Goal: Information Seeking & Learning: Learn about a topic

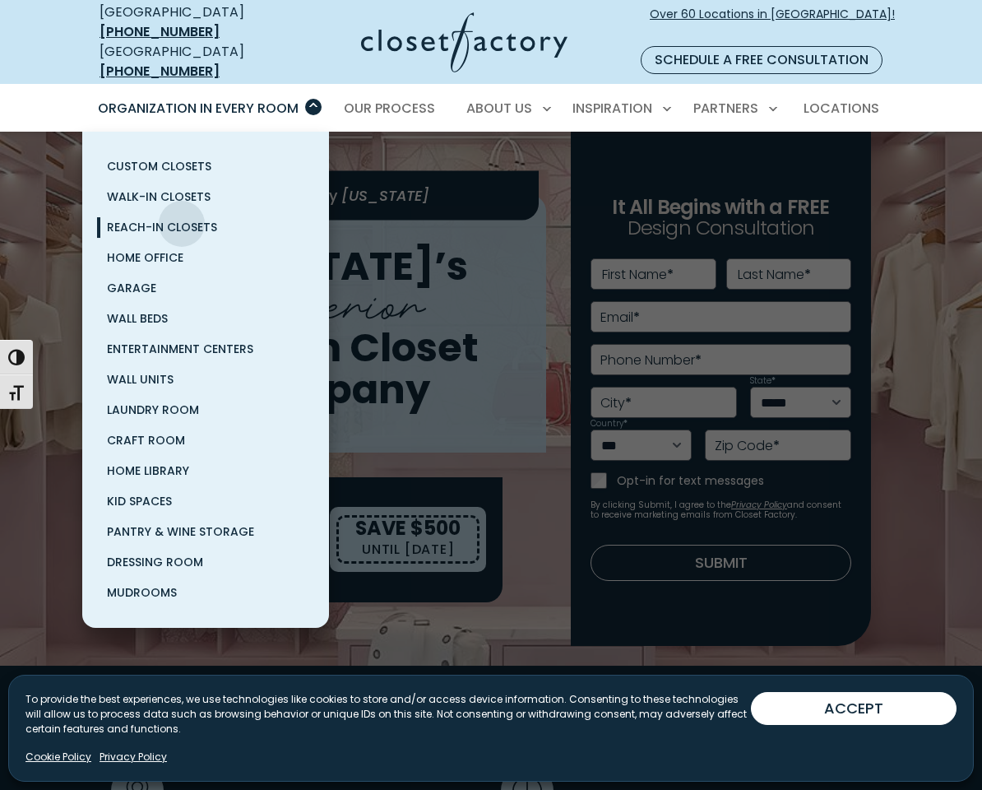
click at [182, 219] on span "Reach-In Closets" at bounding box center [162, 227] width 110 height 16
click at [184, 523] on span "Pantry & Wine Storage" at bounding box center [180, 531] width 147 height 16
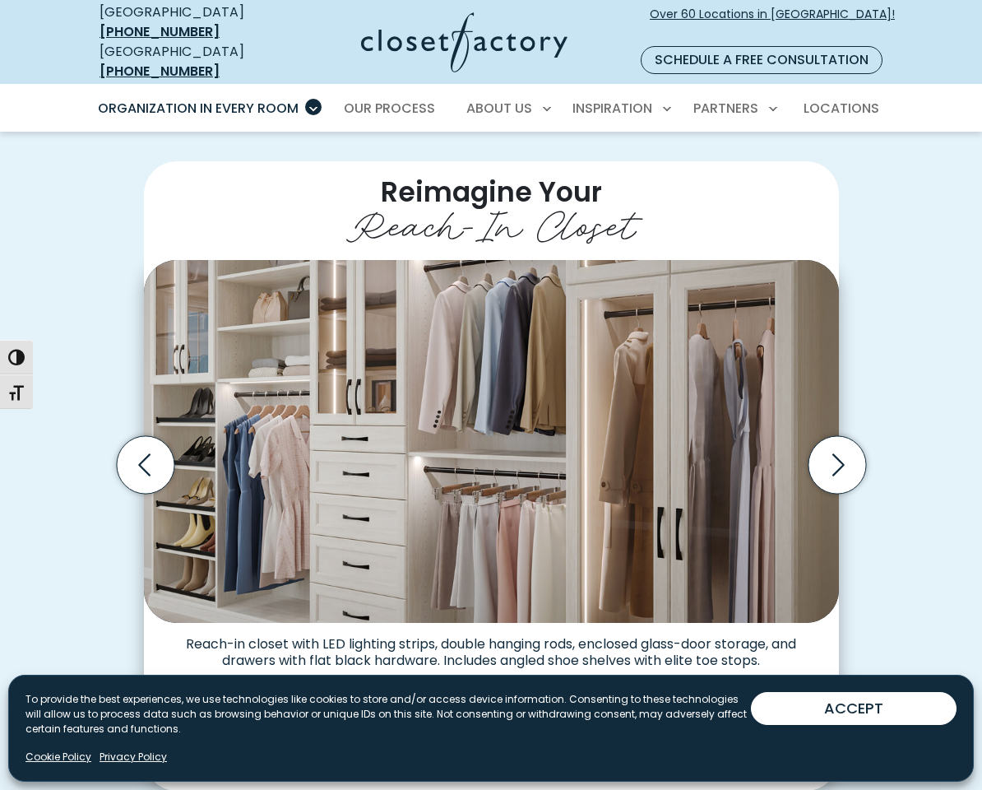
scroll to position [318, 0]
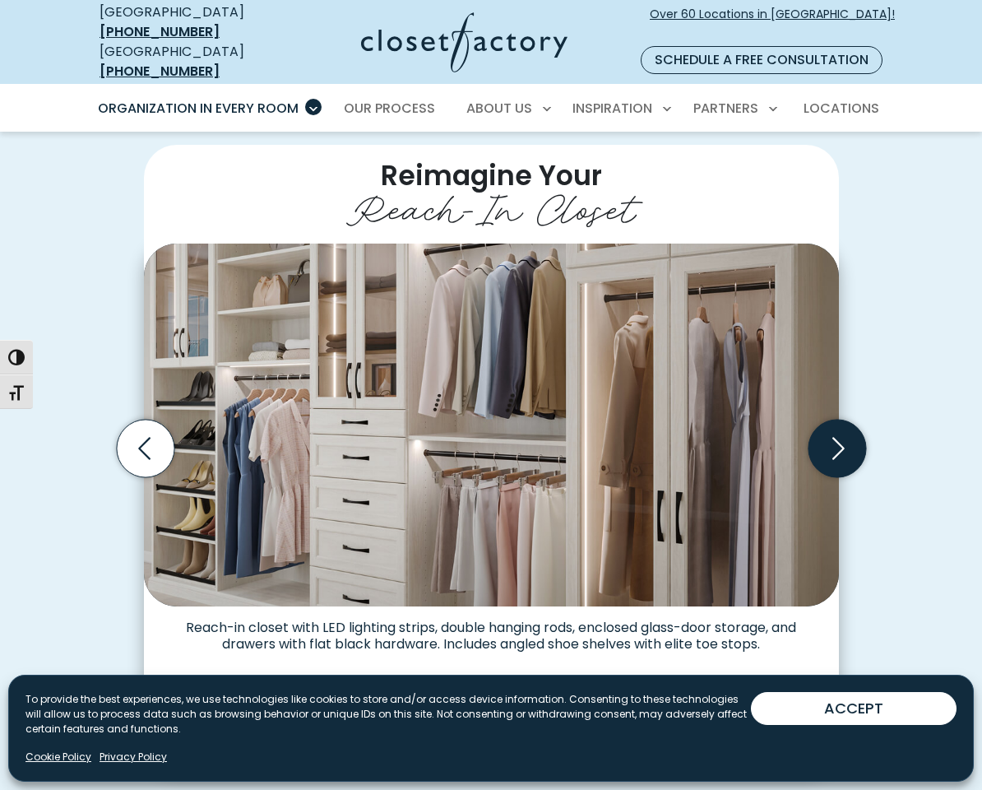
click at [862, 424] on icon "Next slide" at bounding box center [837, 449] width 58 height 58
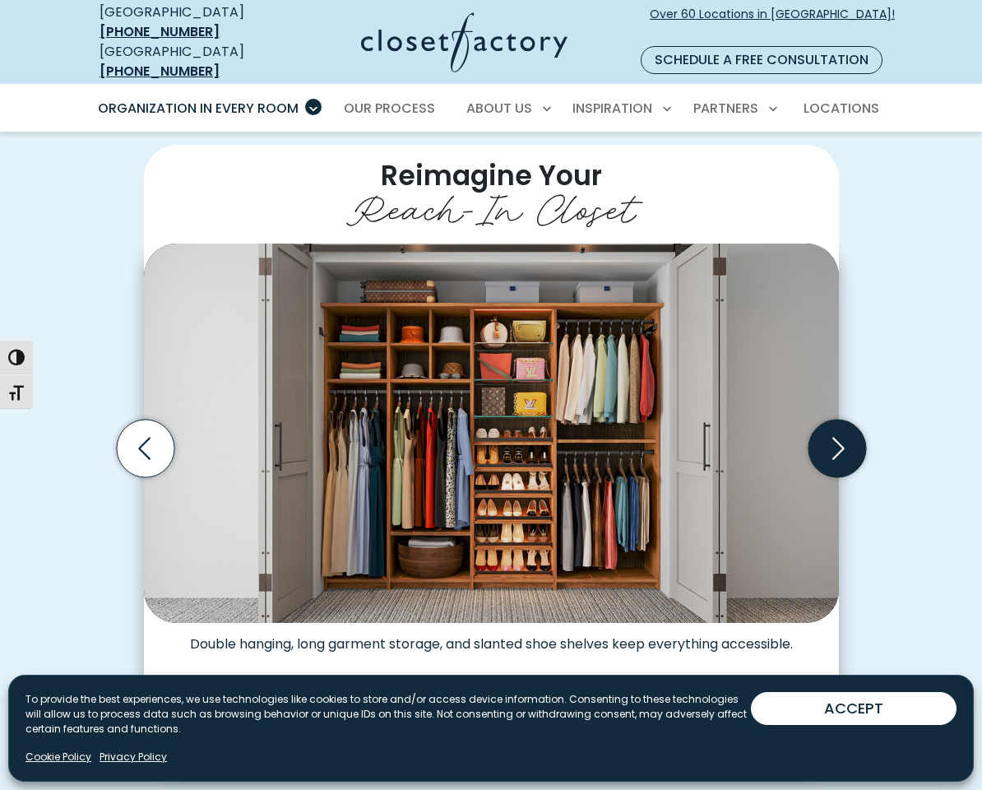
click at [859, 424] on icon "Next slide" at bounding box center [837, 449] width 58 height 58
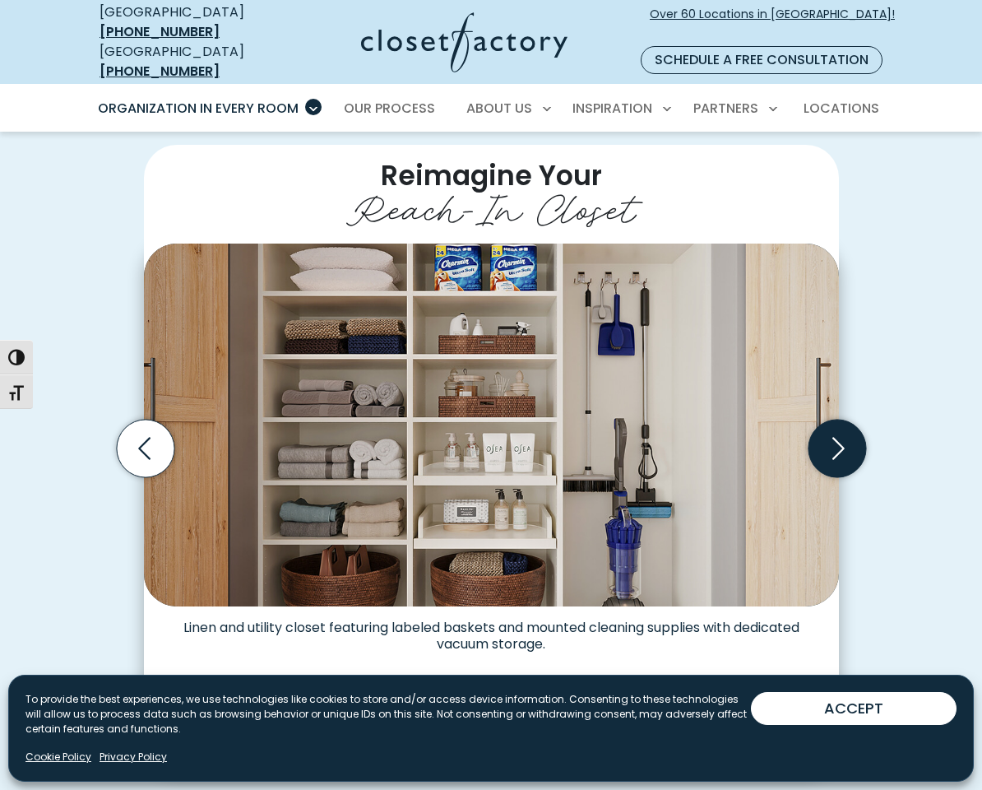
click at [859, 424] on icon "Next slide" at bounding box center [837, 449] width 58 height 58
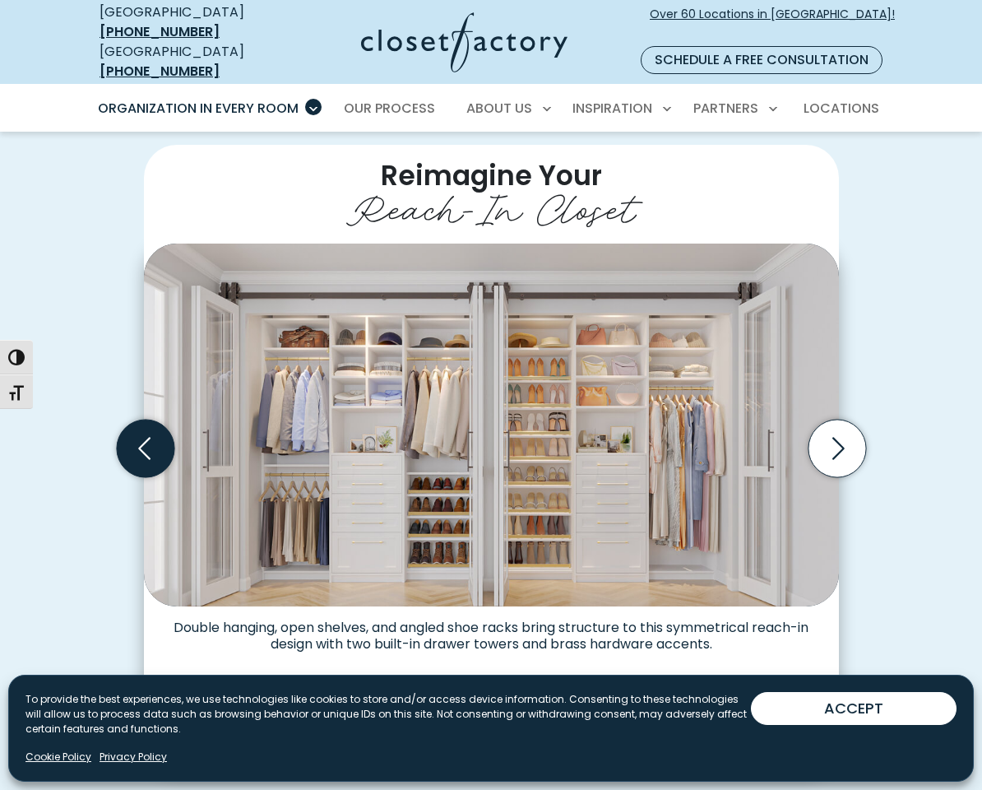
click at [135, 420] on icon "Previous slide" at bounding box center [145, 449] width 58 height 58
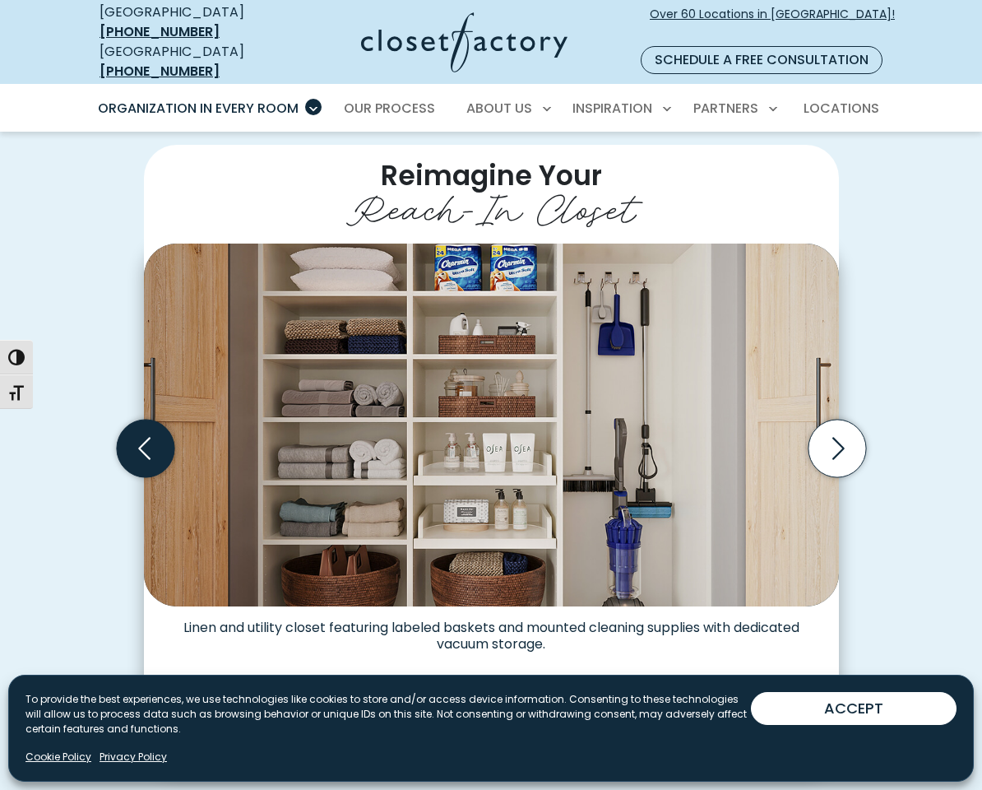
click at [135, 420] on icon "Previous slide" at bounding box center [145, 449] width 58 height 58
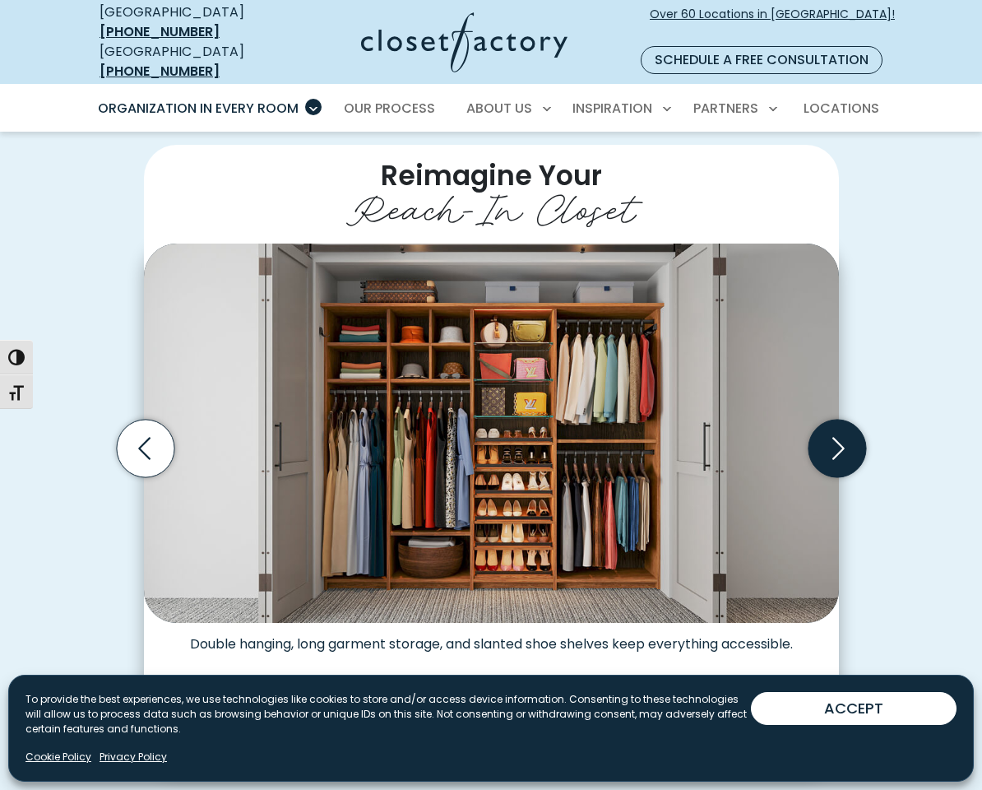
click at [852, 438] on icon "Next slide" at bounding box center [837, 449] width 58 height 58
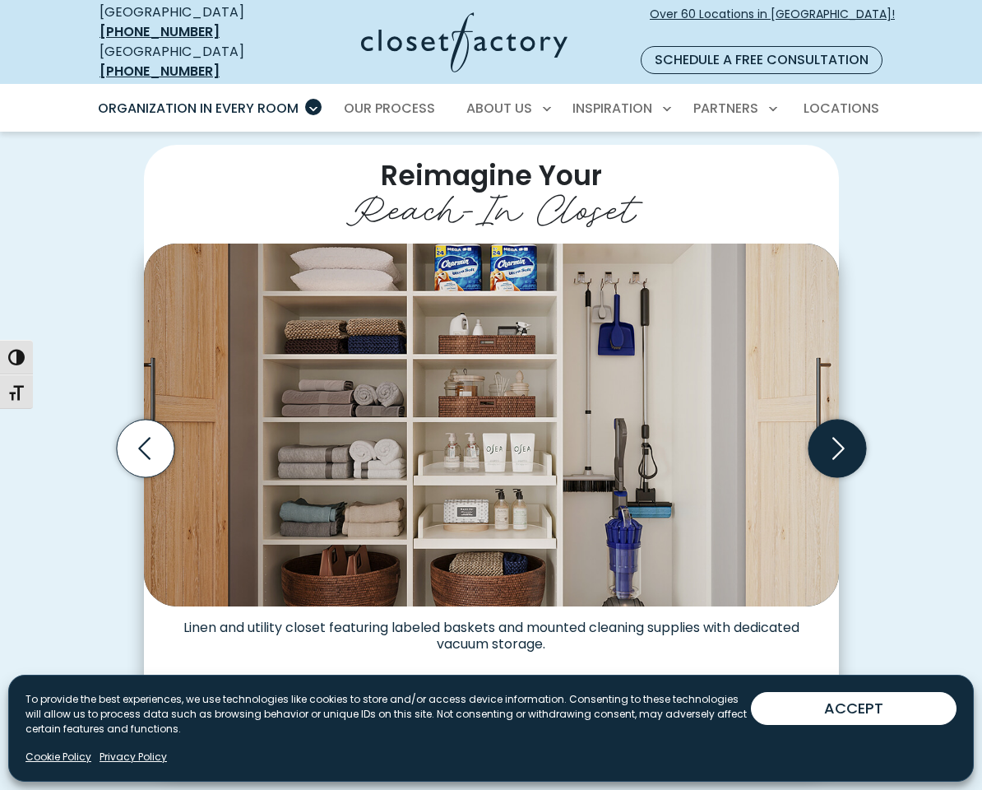
click at [851, 437] on icon "Next slide" at bounding box center [837, 449] width 58 height 58
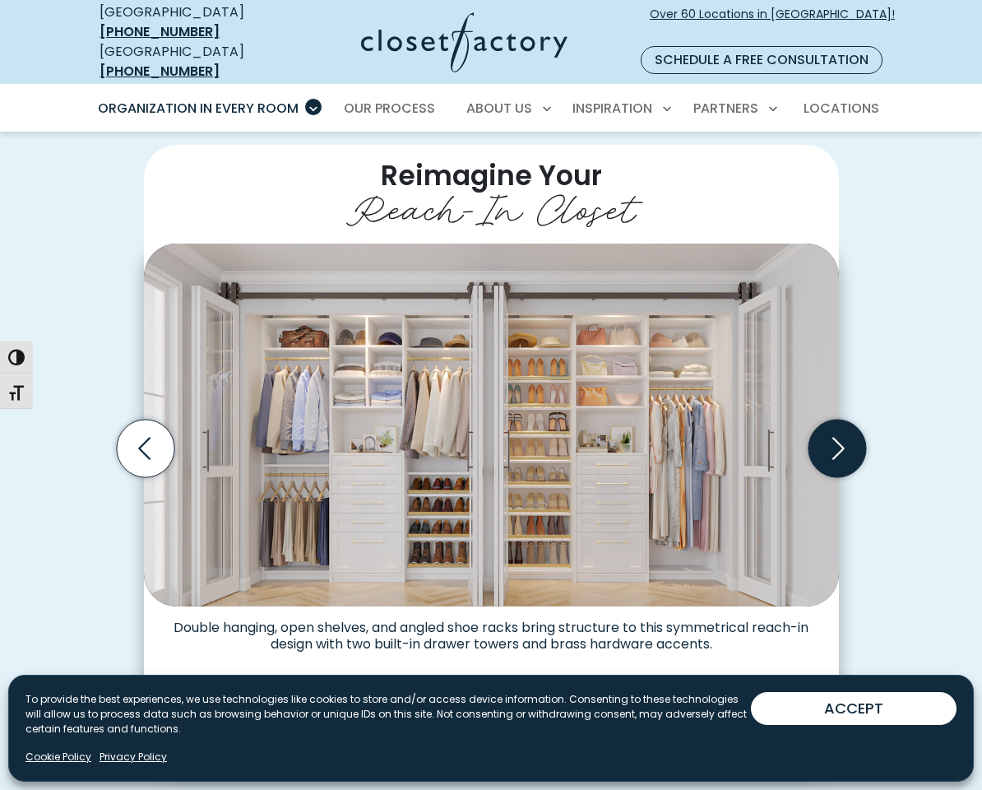
click at [850, 437] on icon "Next slide" at bounding box center [837, 449] width 58 height 58
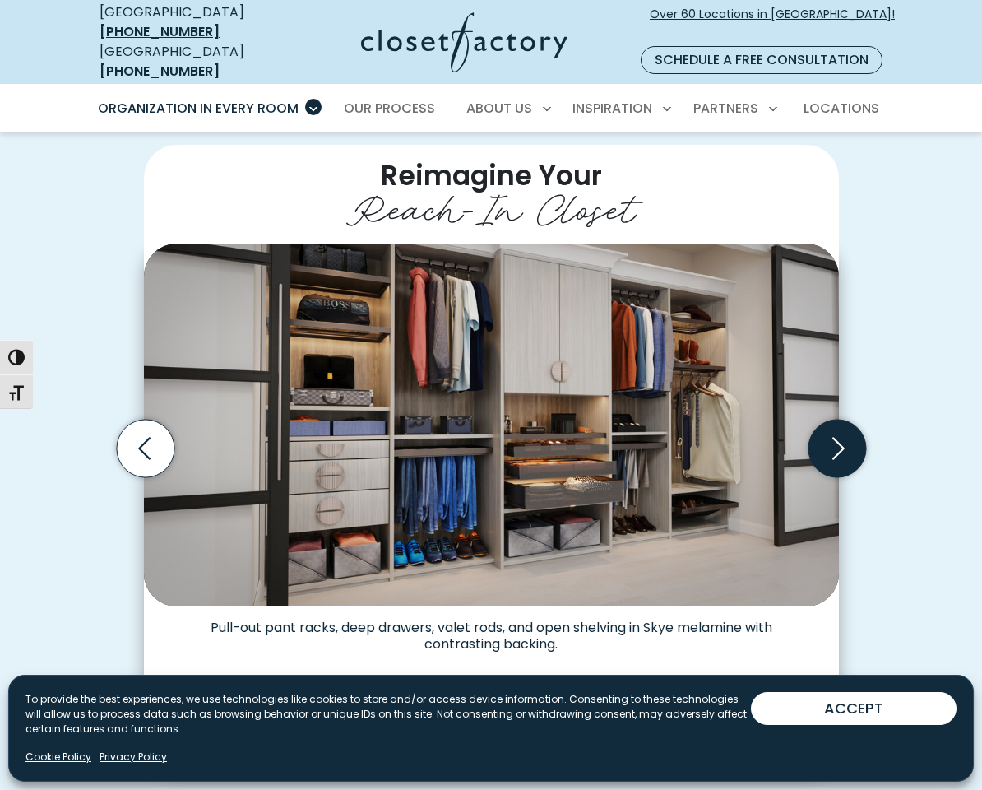
click at [850, 438] on icon "Next slide" at bounding box center [837, 449] width 58 height 58
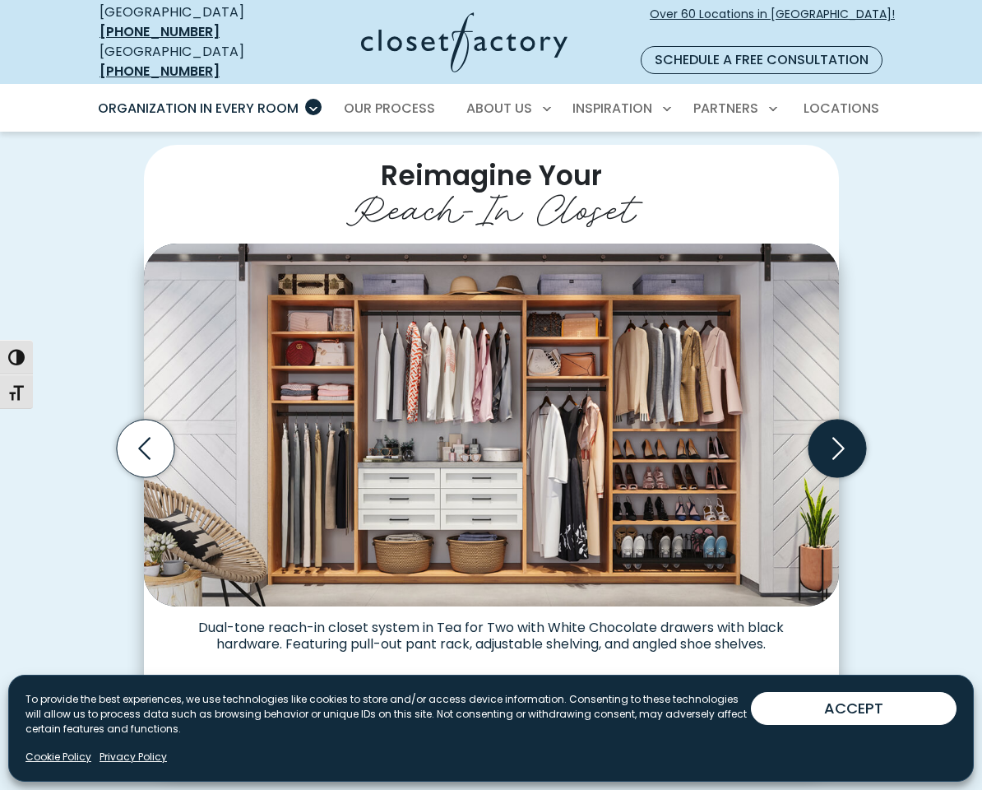
click at [851, 438] on icon "Next slide" at bounding box center [837, 449] width 58 height 58
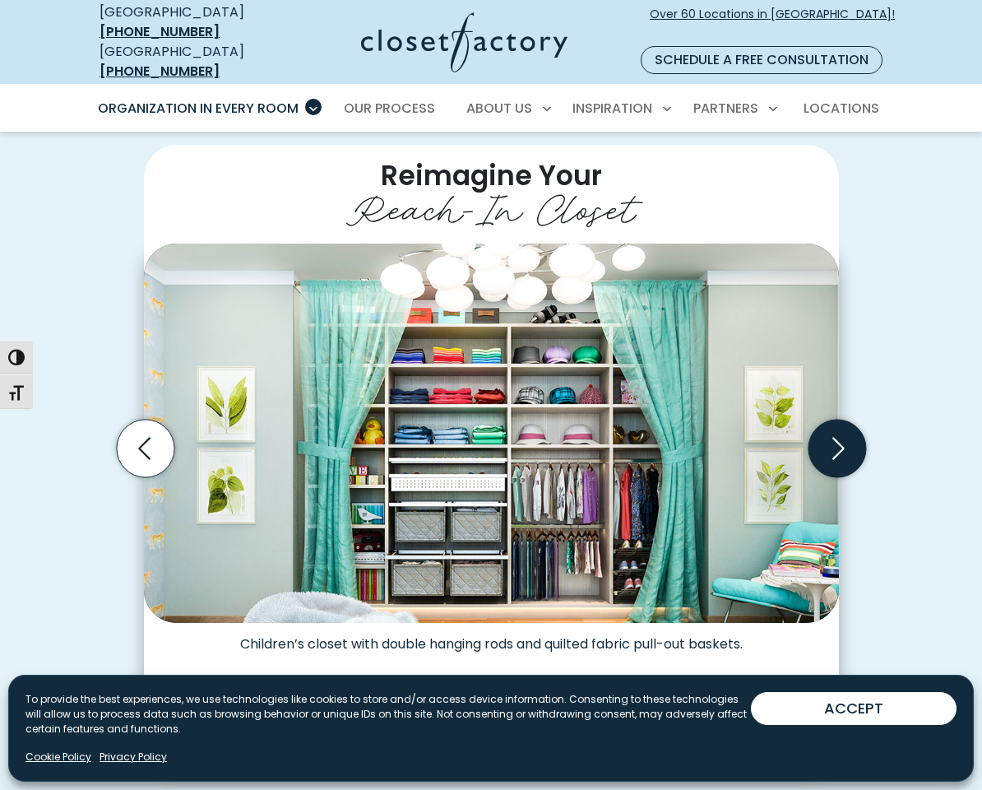
click at [851, 438] on icon "Next slide" at bounding box center [837, 449] width 58 height 58
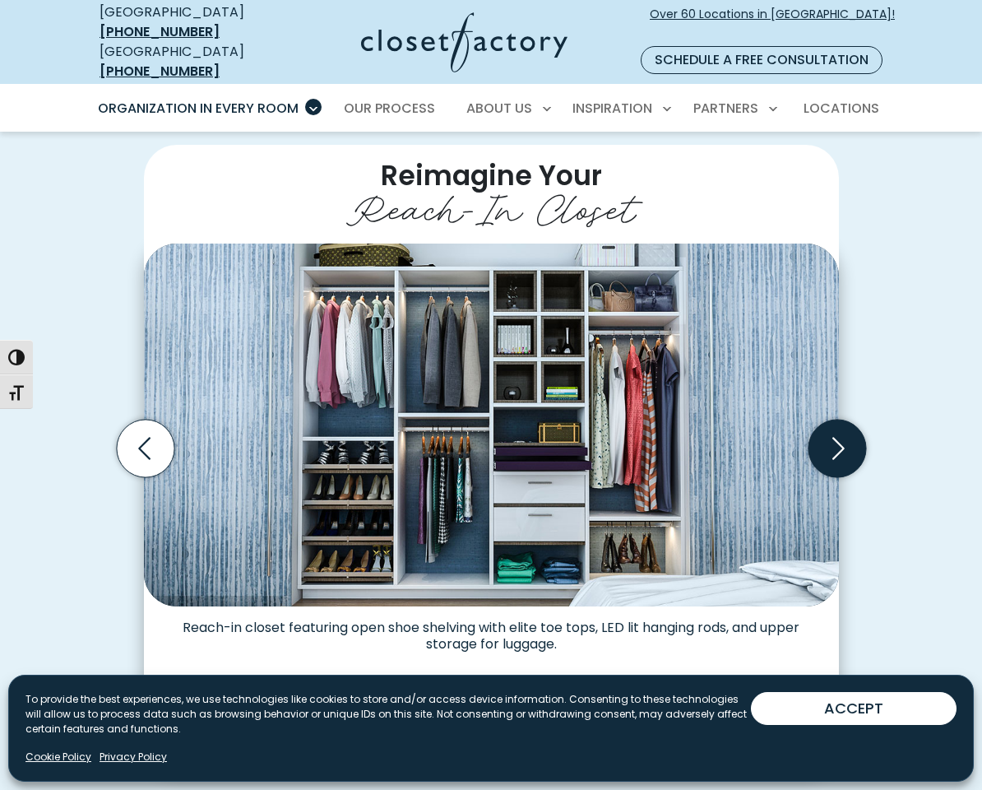
click at [851, 438] on icon "Next slide" at bounding box center [837, 449] width 58 height 58
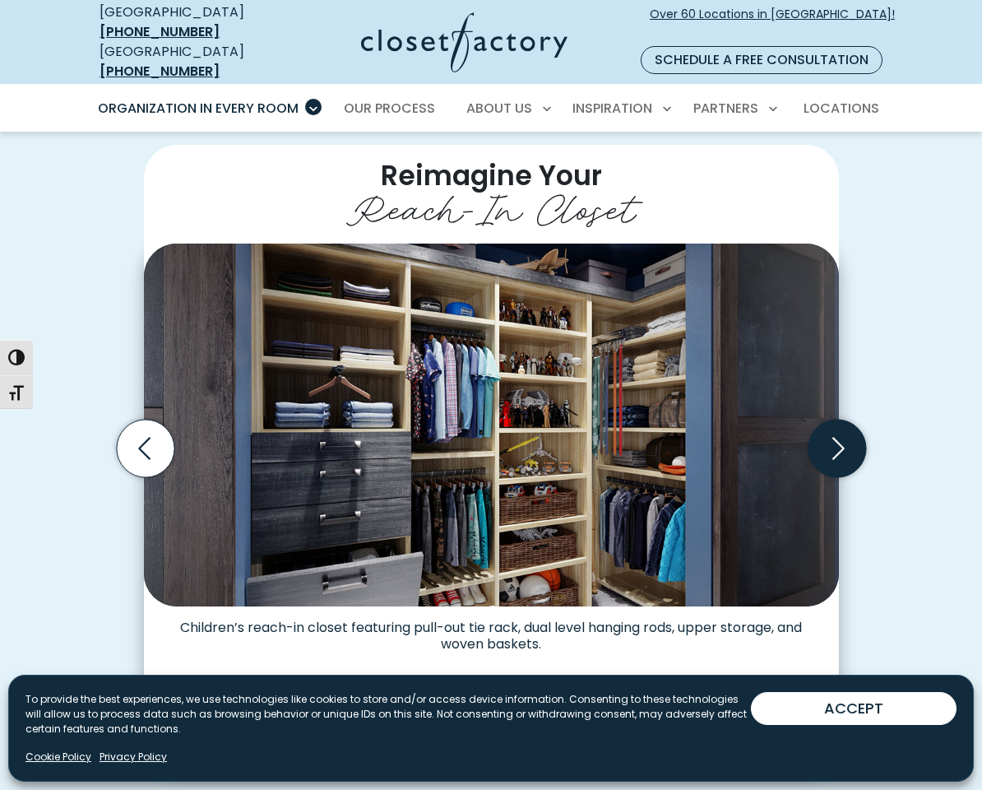
click at [851, 438] on icon "Next slide" at bounding box center [837, 449] width 58 height 58
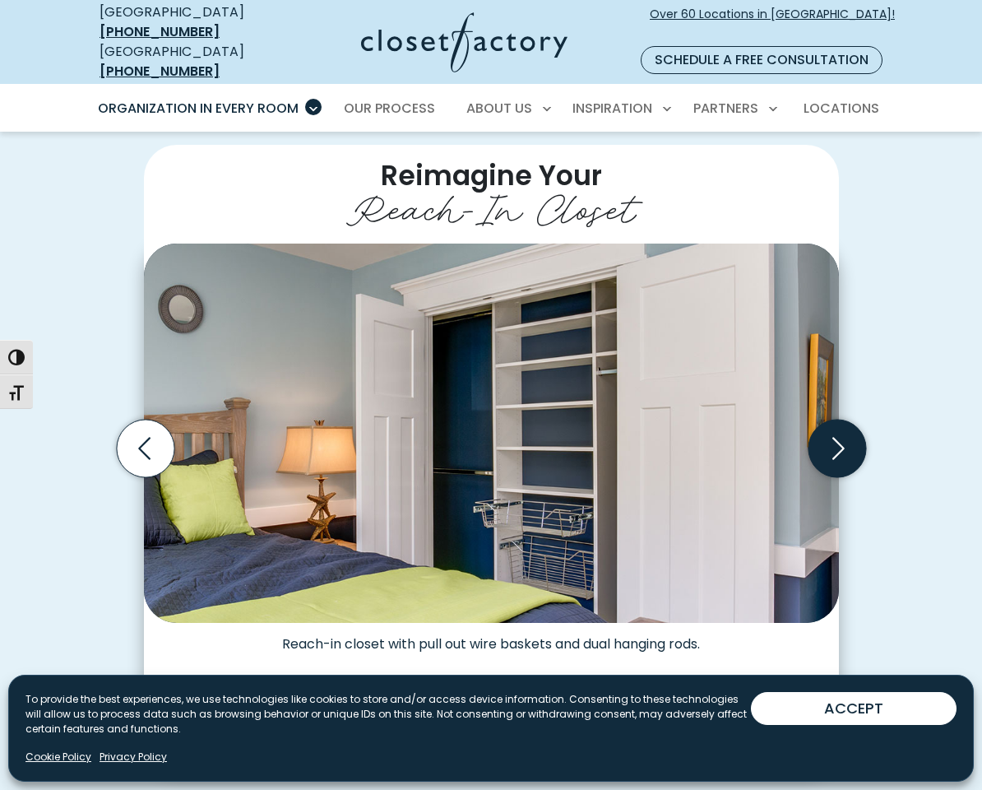
click at [851, 438] on icon "Next slide" at bounding box center [837, 449] width 58 height 58
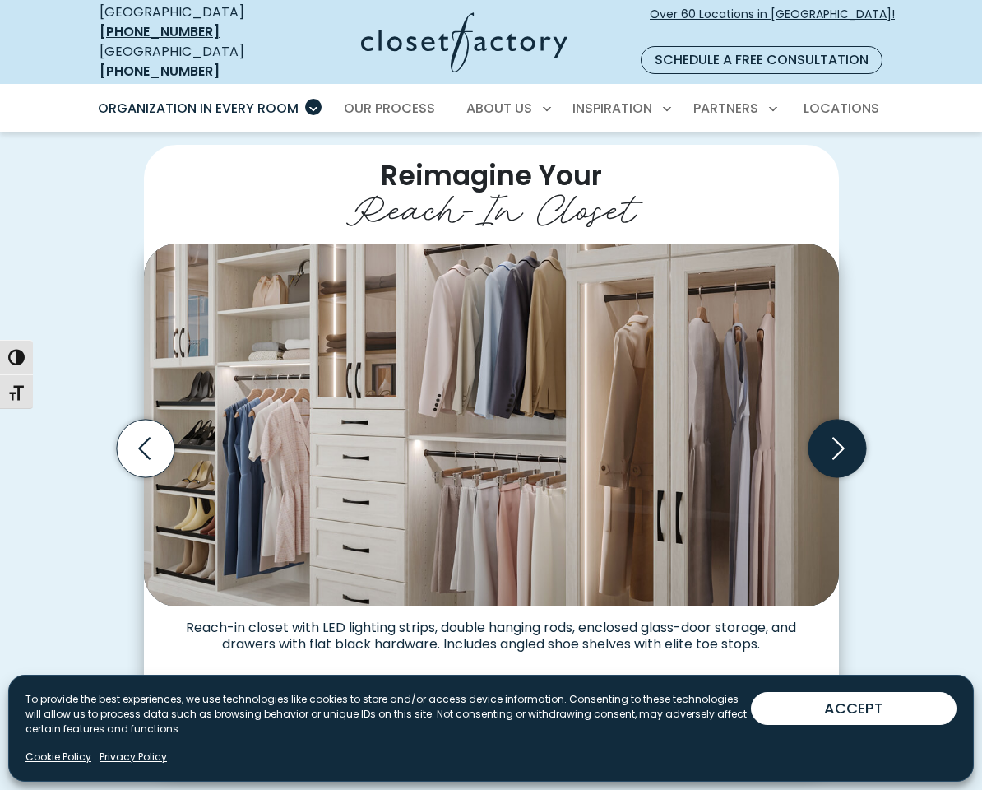
click at [851, 438] on icon "Next slide" at bounding box center [837, 449] width 58 height 58
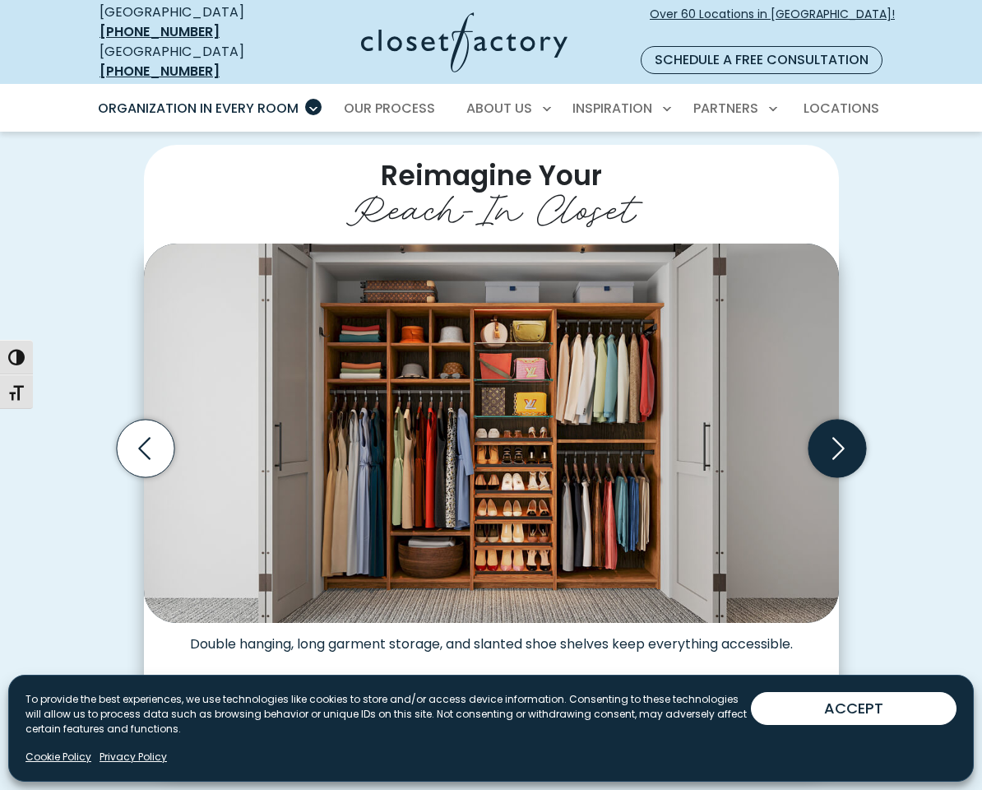
click at [851, 438] on icon "Next slide" at bounding box center [837, 449] width 58 height 58
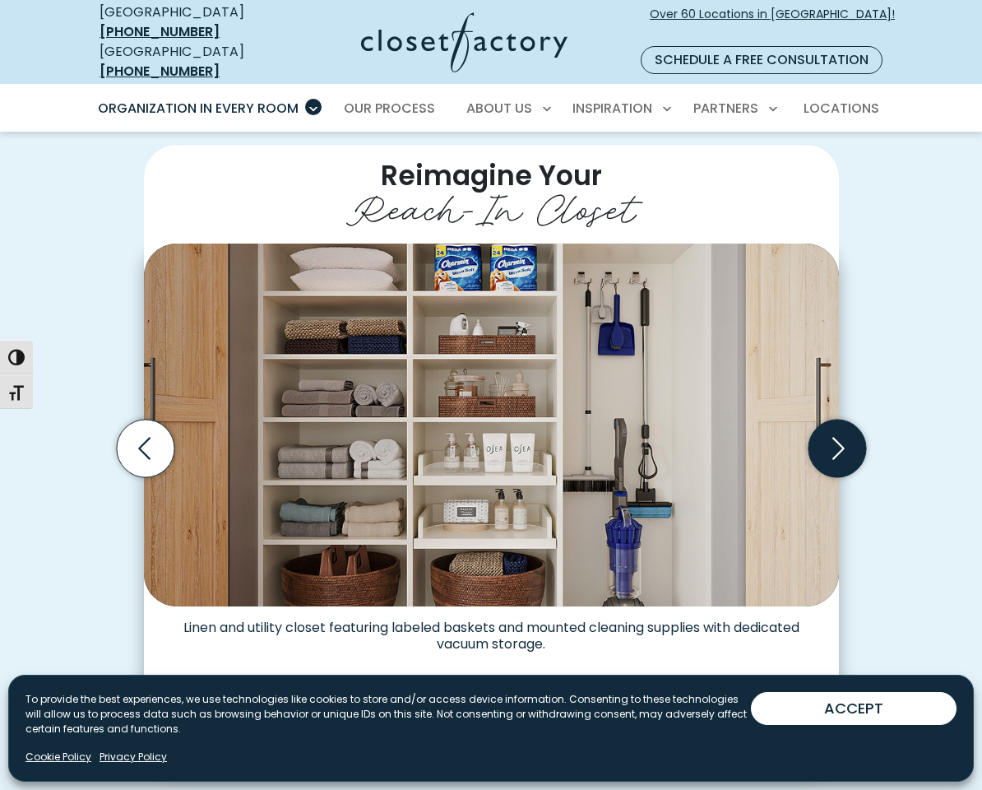
click at [850, 438] on icon "Next slide" at bounding box center [837, 449] width 58 height 58
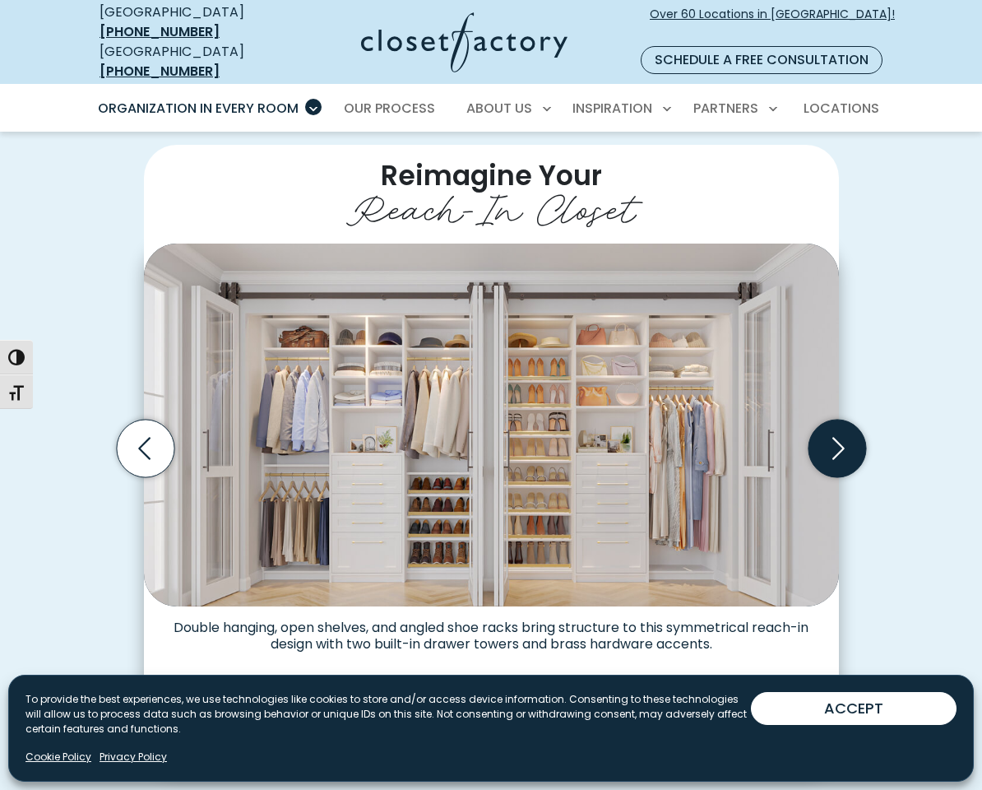
click at [850, 439] on icon "Next slide" at bounding box center [837, 449] width 58 height 58
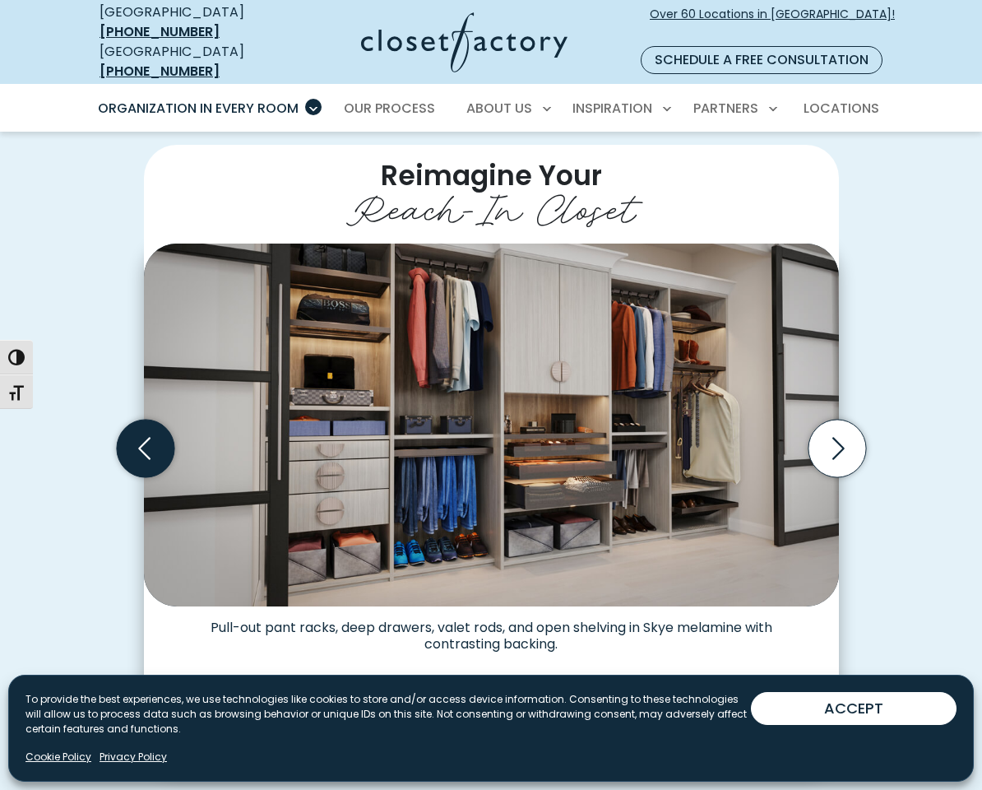
click at [163, 430] on icon "Previous slide" at bounding box center [145, 449] width 58 height 58
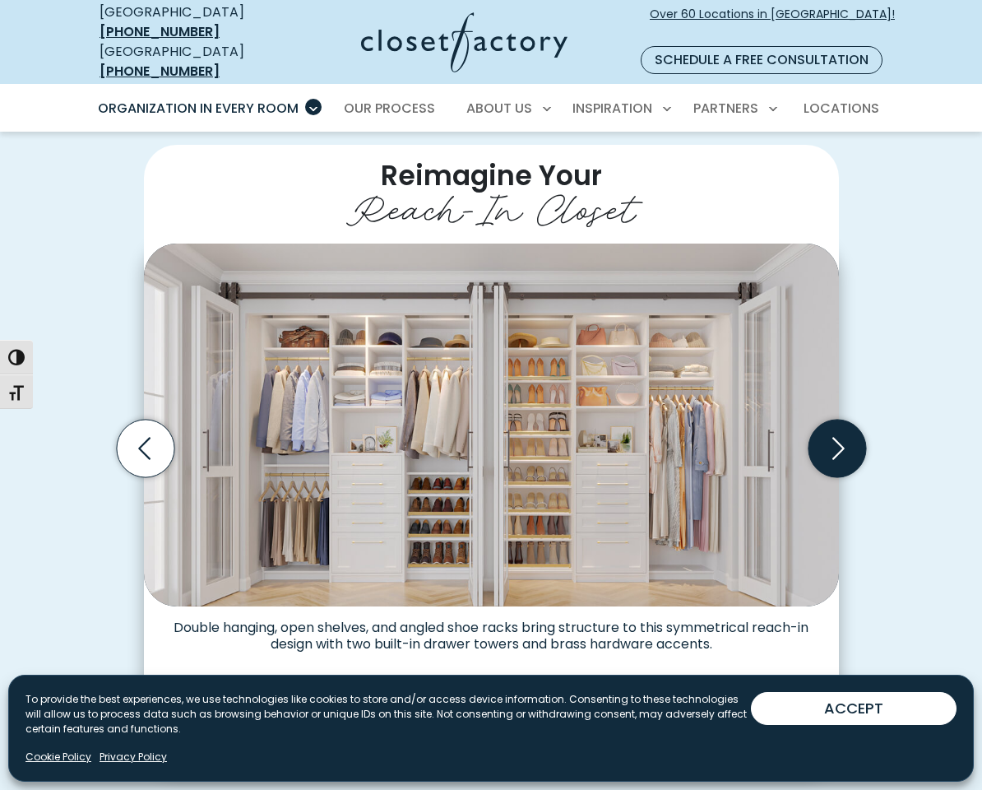
click at [832, 420] on icon "Next slide" at bounding box center [837, 449] width 58 height 58
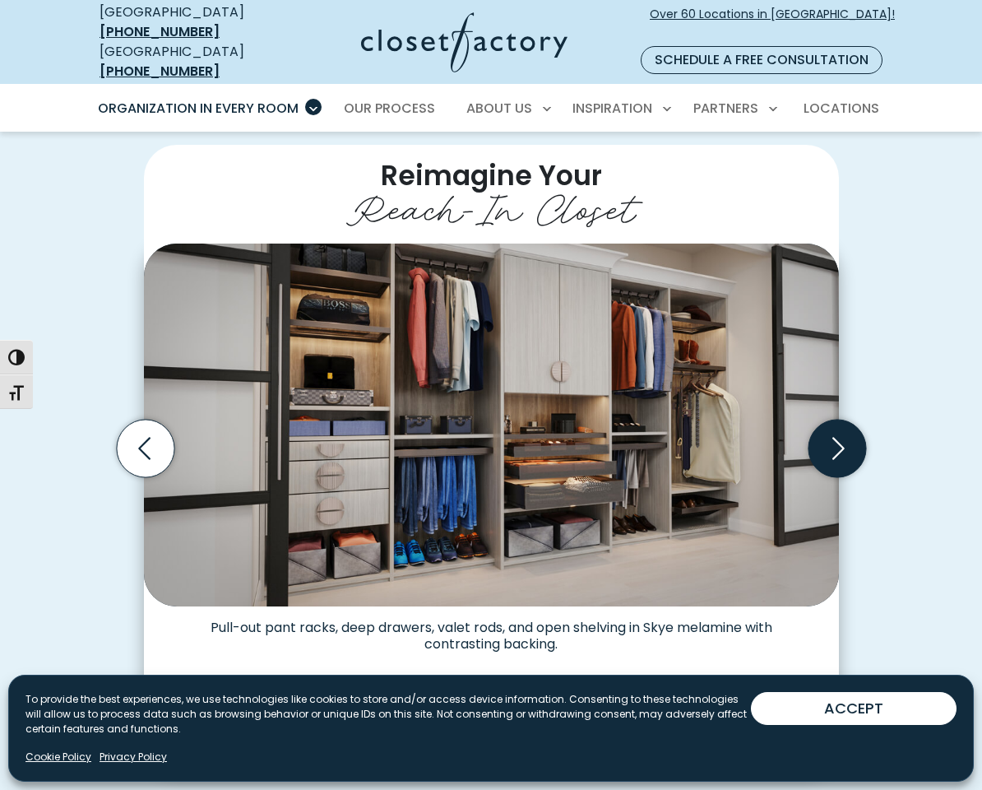
click at [832, 420] on icon "Next slide" at bounding box center [837, 449] width 58 height 58
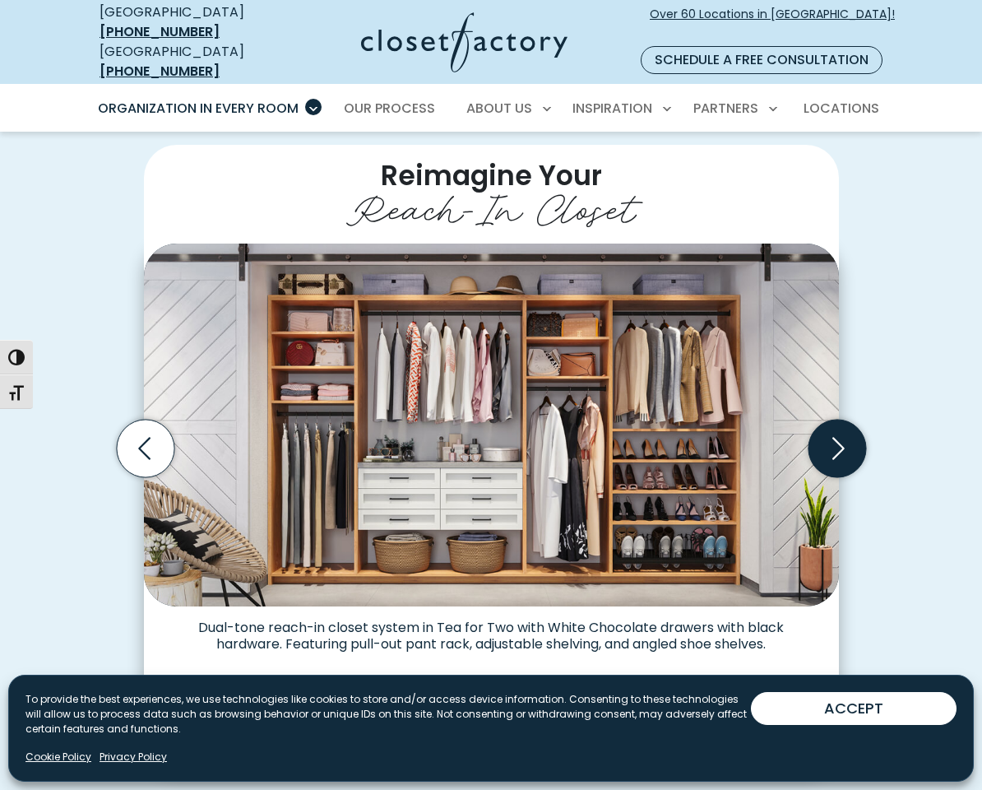
click at [833, 420] on icon "Next slide" at bounding box center [837, 449] width 58 height 58
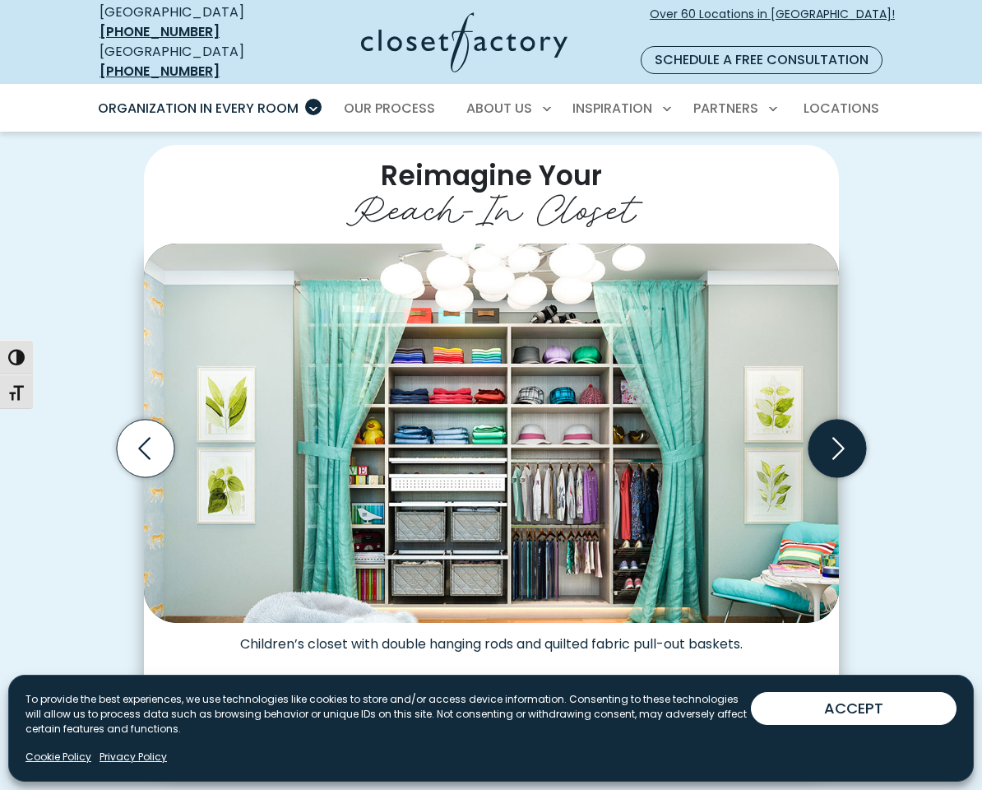
click at [833, 420] on icon "Next slide" at bounding box center [837, 449] width 58 height 58
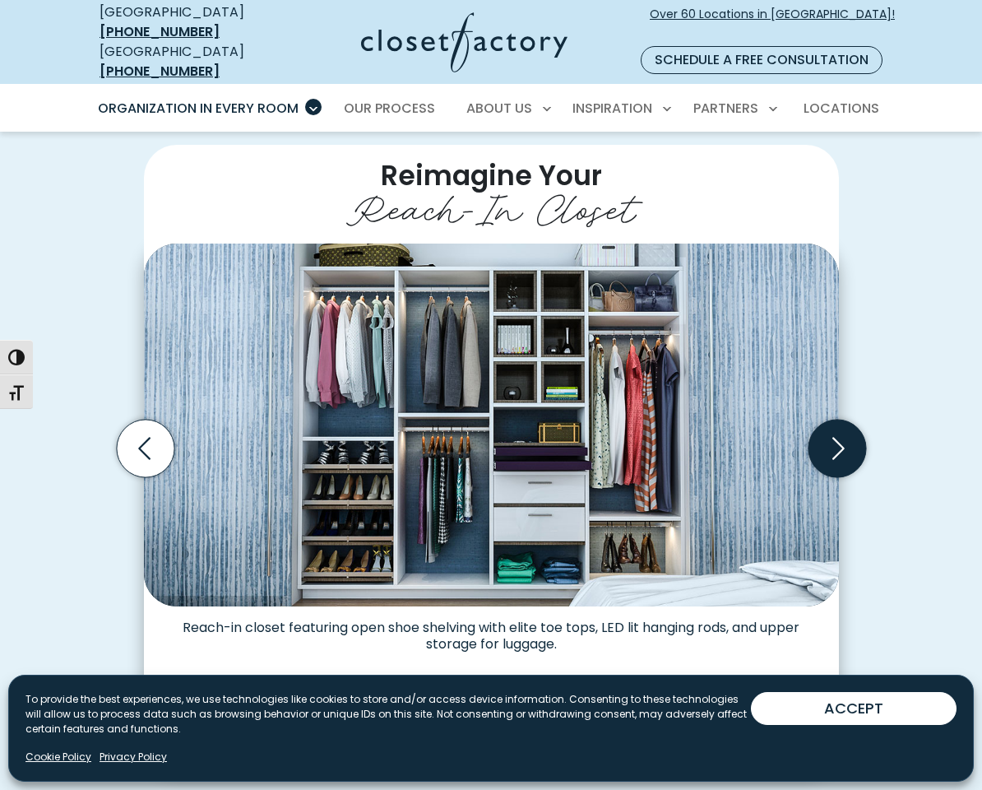
click at [832, 420] on icon "Next slide" at bounding box center [837, 449] width 58 height 58
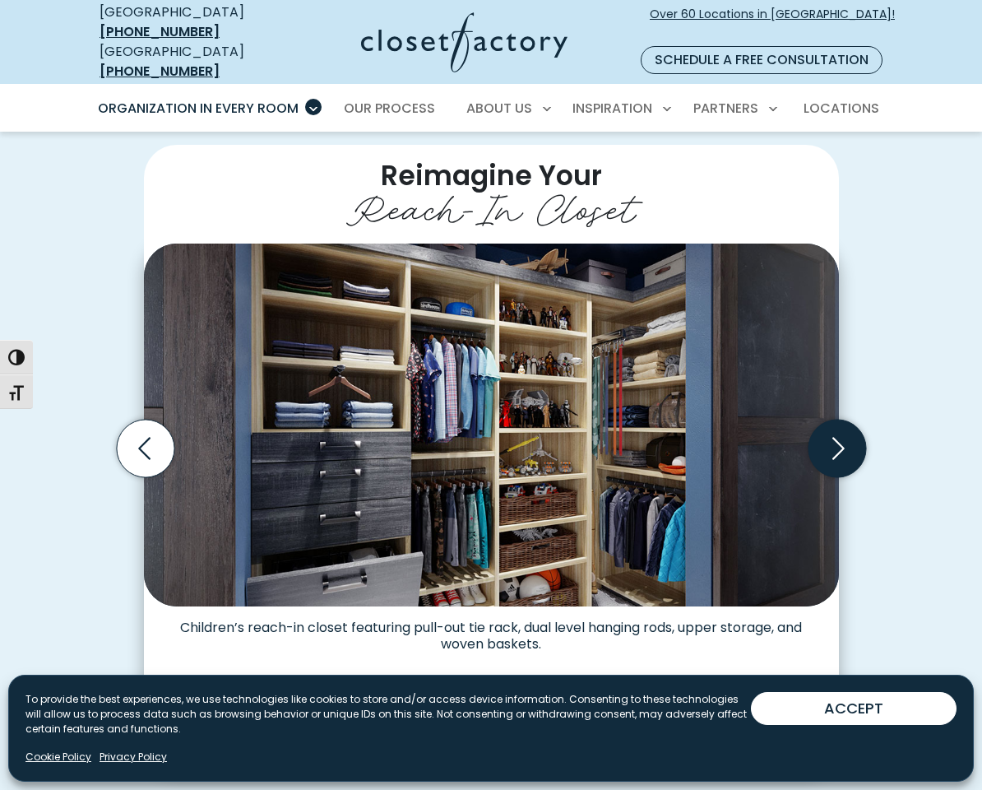
click at [832, 420] on icon "Next slide" at bounding box center [837, 449] width 58 height 58
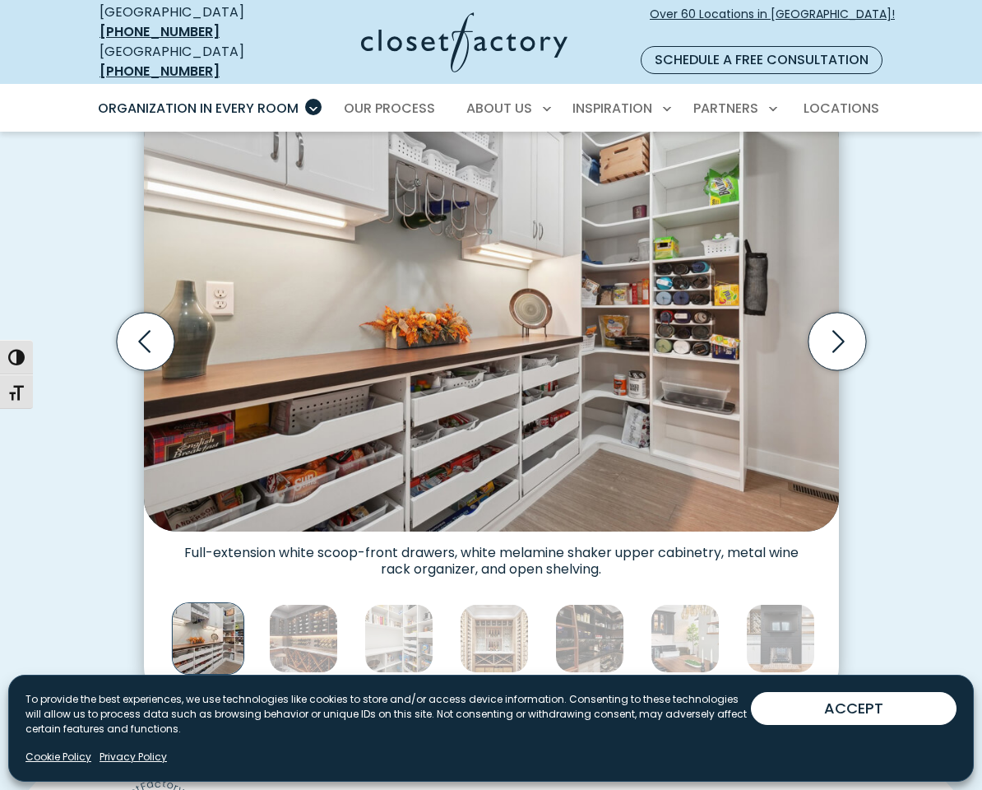
scroll to position [499, 0]
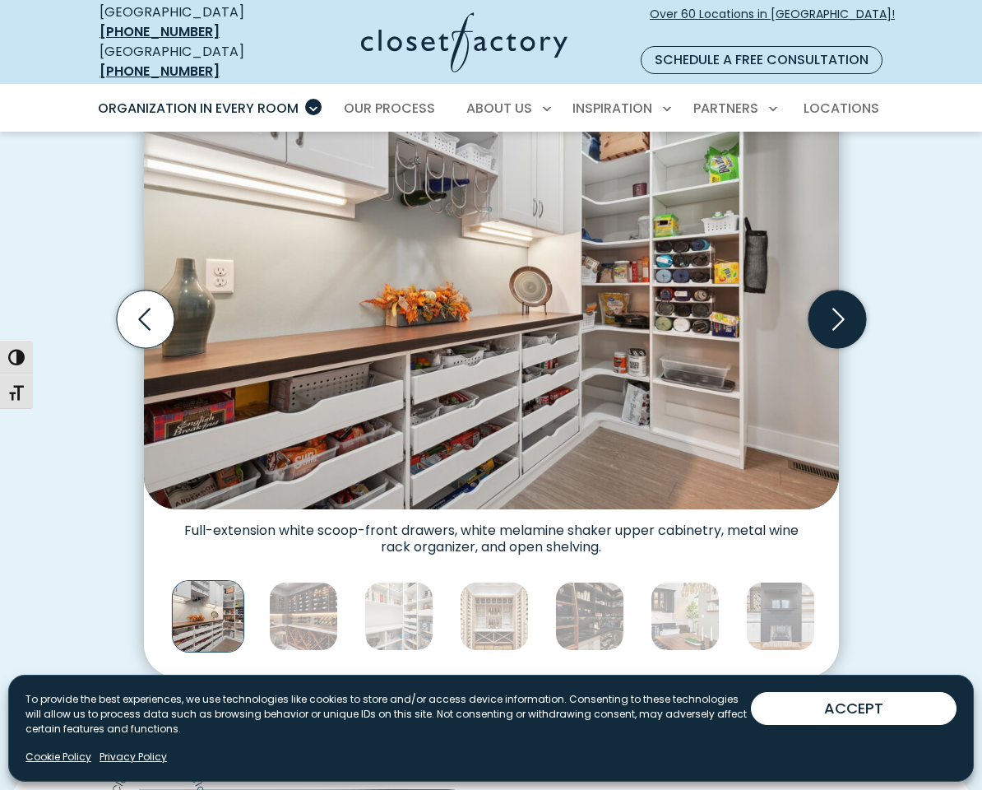
click at [840, 304] on icon "Next slide" at bounding box center [837, 319] width 58 height 58
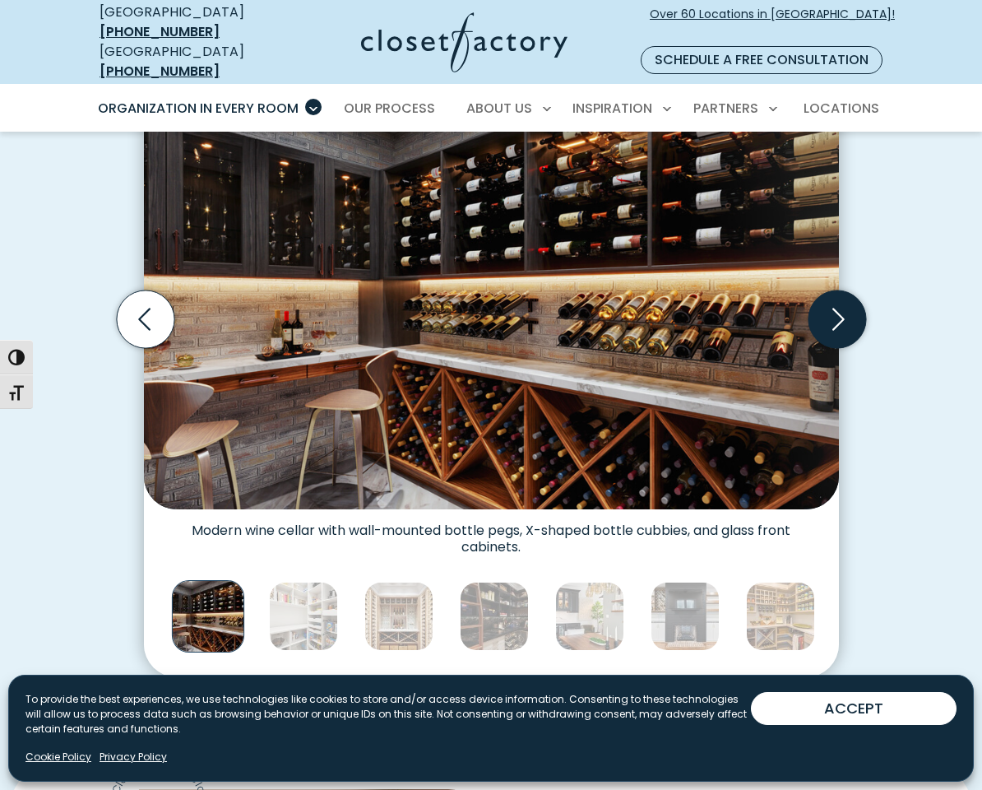
click at [839, 307] on icon "Next slide" at bounding box center [837, 319] width 58 height 58
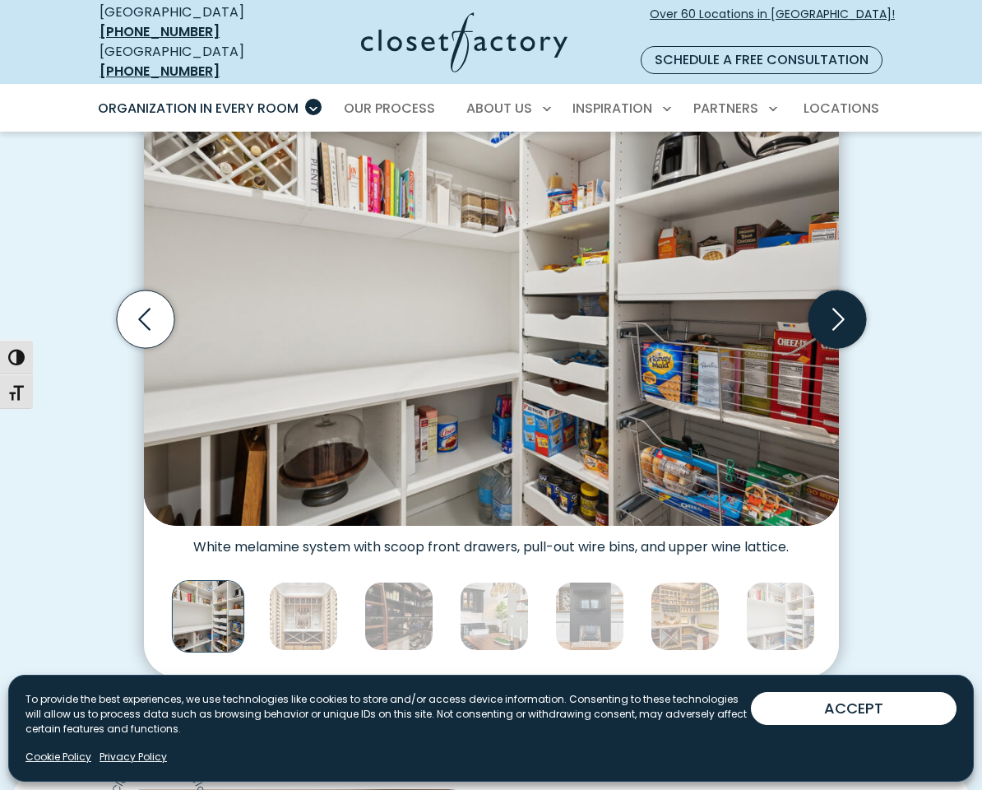
click at [835, 318] on icon "Next slide" at bounding box center [837, 319] width 58 height 58
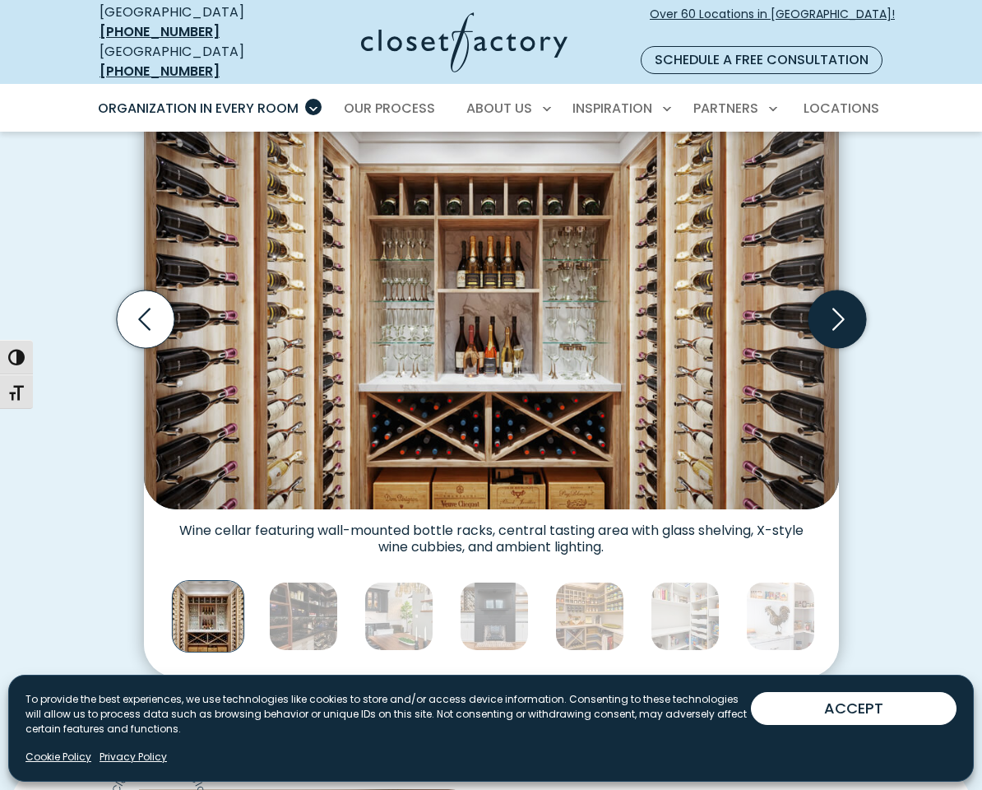
click at [833, 318] on icon "Next slide" at bounding box center [837, 319] width 58 height 58
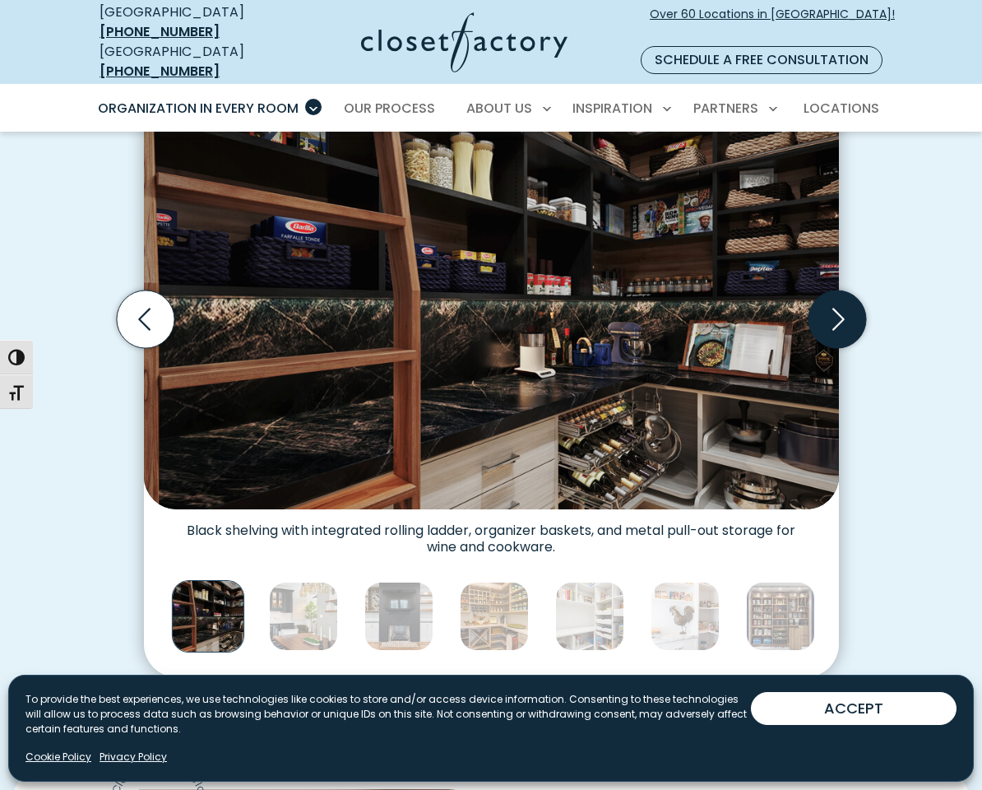
click at [833, 318] on icon "Next slide" at bounding box center [837, 319] width 58 height 58
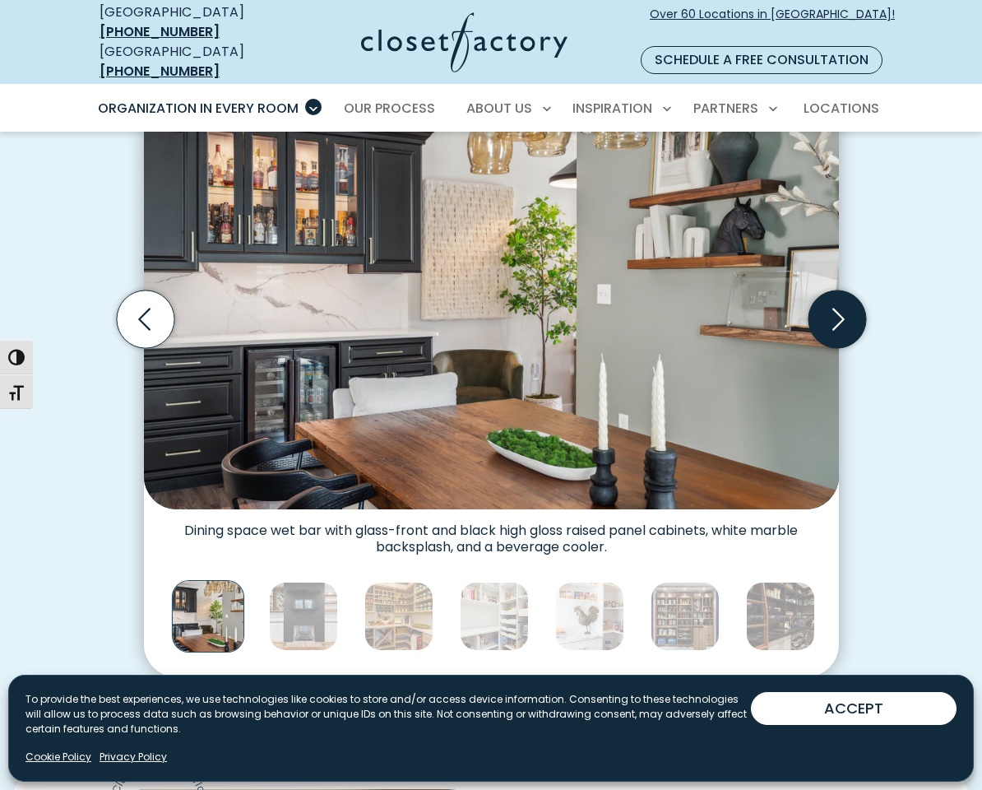
click at [832, 319] on icon "Next slide" at bounding box center [837, 319] width 58 height 58
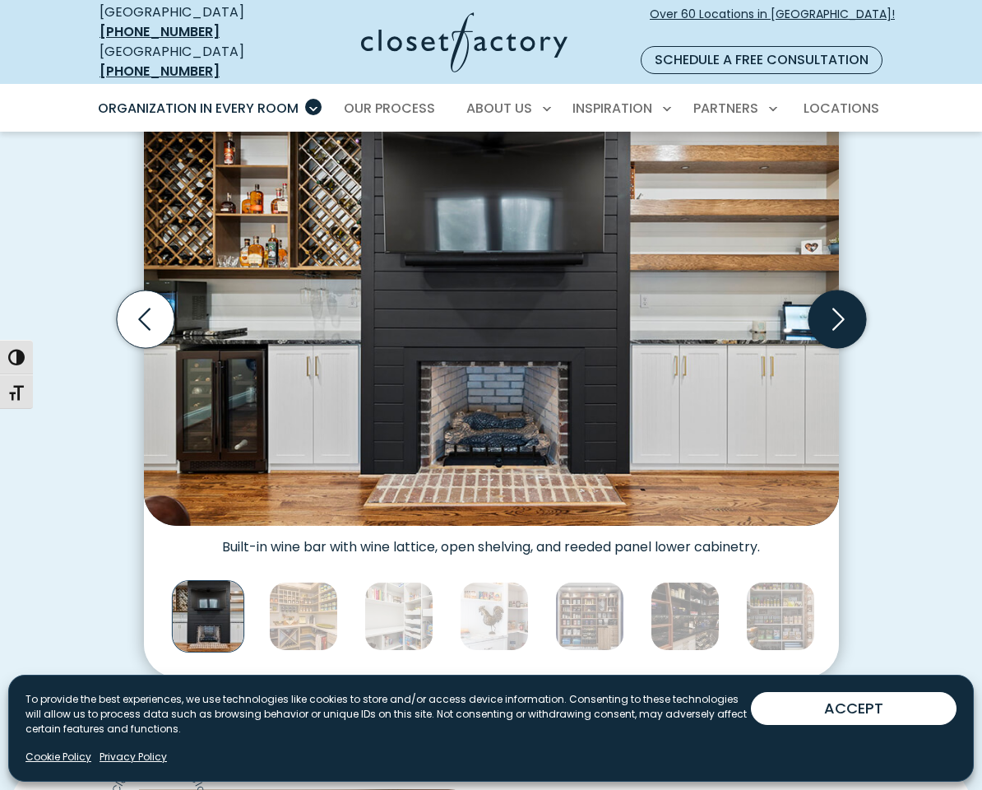
click at [831, 320] on icon "Next slide" at bounding box center [837, 319] width 58 height 58
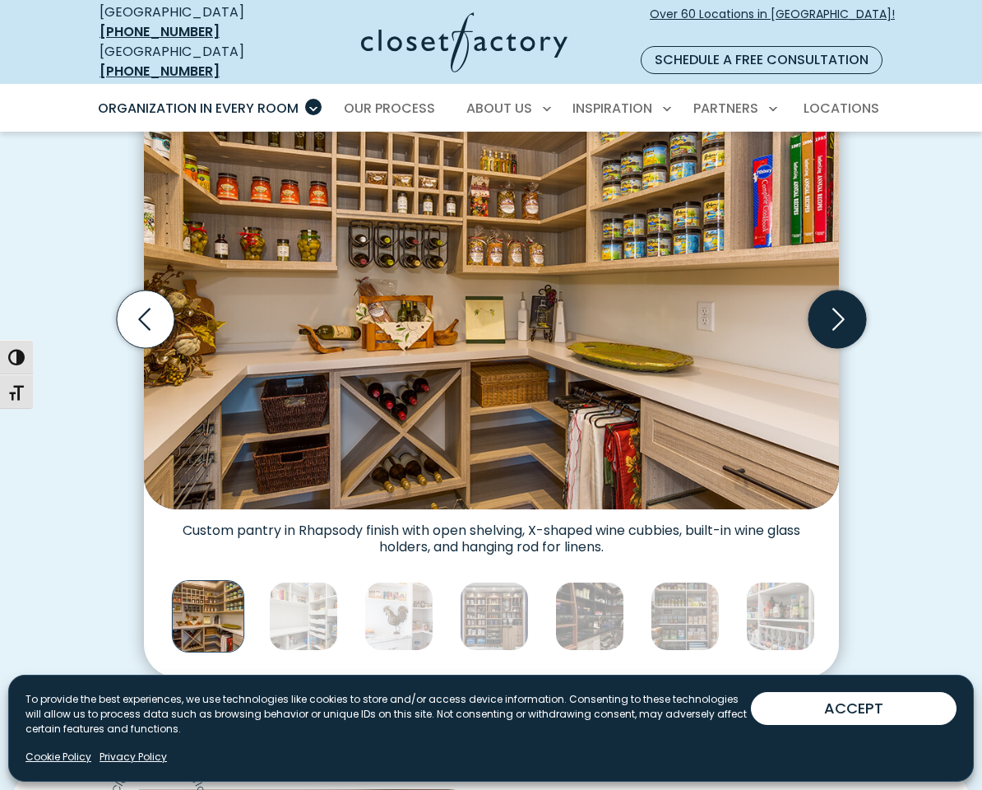
click at [831, 321] on icon "Next slide" at bounding box center [837, 319] width 58 height 58
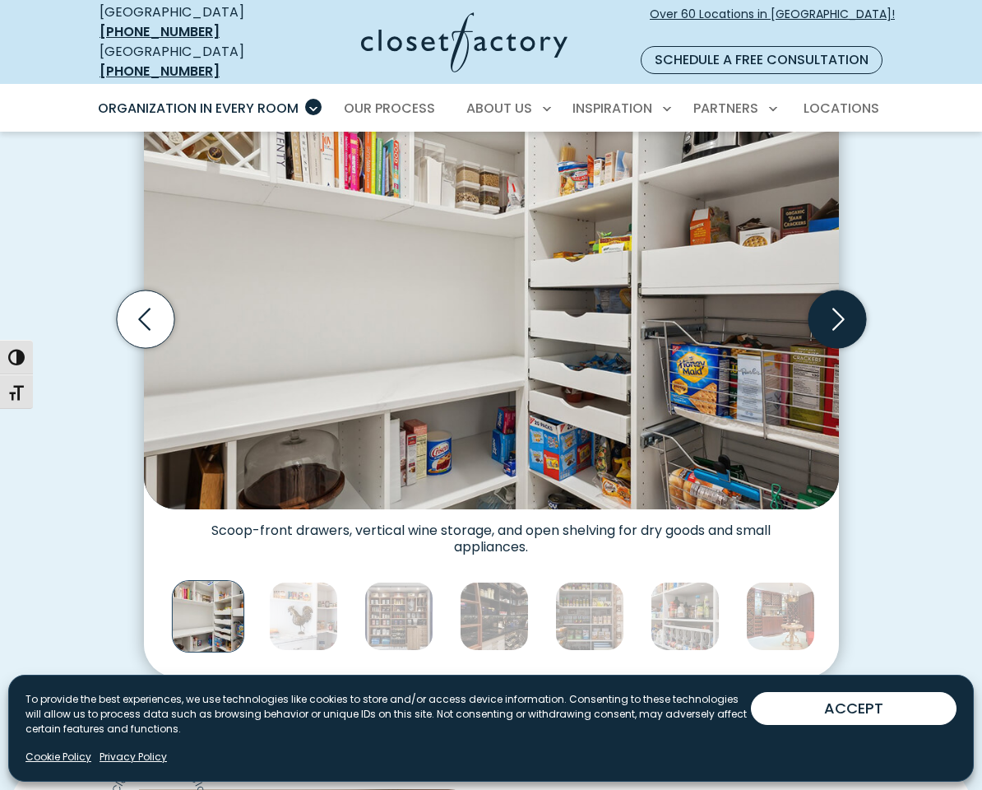
click at [830, 321] on icon "Next slide" at bounding box center [837, 319] width 58 height 58
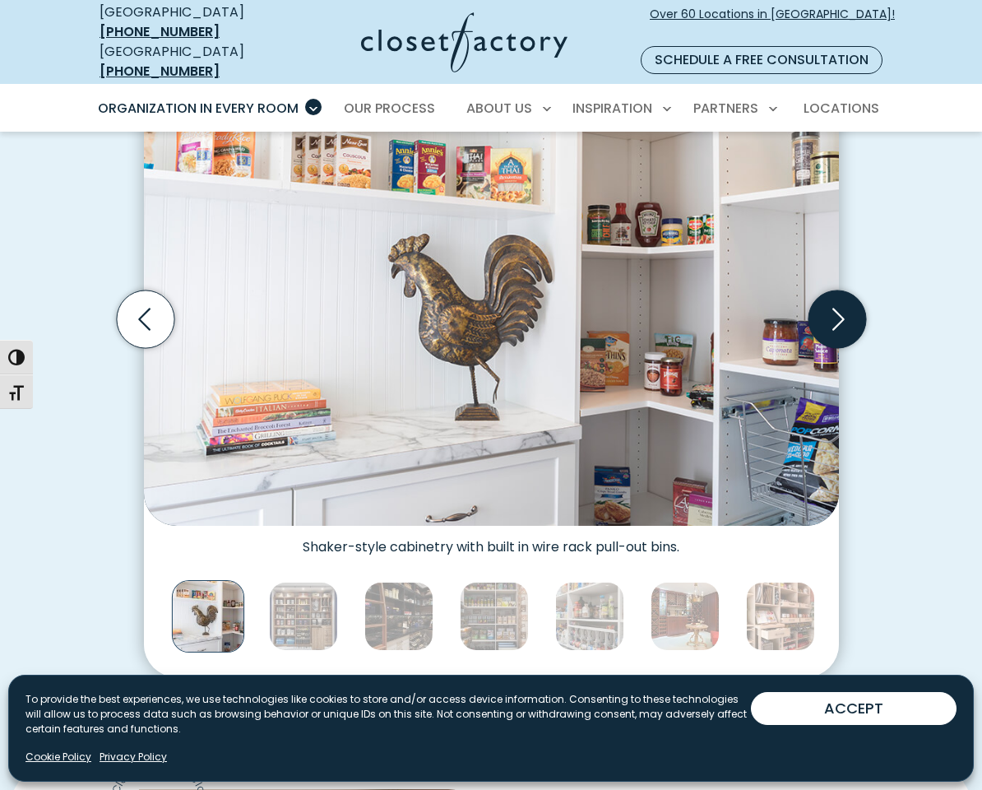
click at [830, 322] on icon "Next slide" at bounding box center [837, 319] width 58 height 58
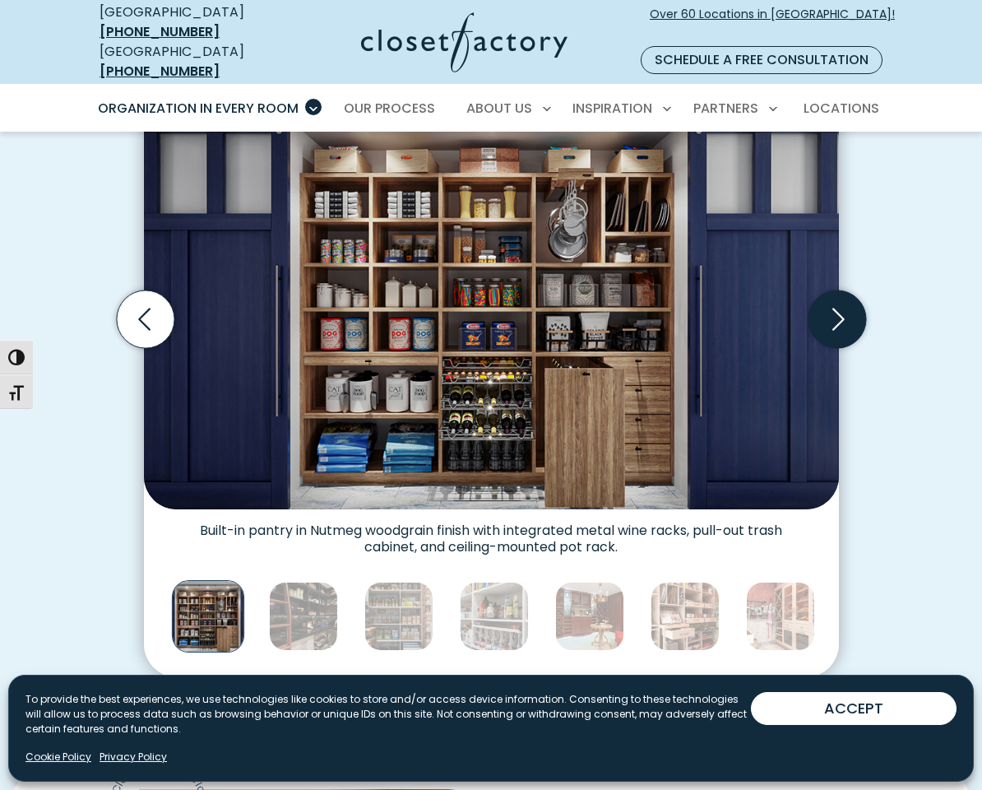
click at [831, 322] on icon "Next slide" at bounding box center [837, 319] width 58 height 58
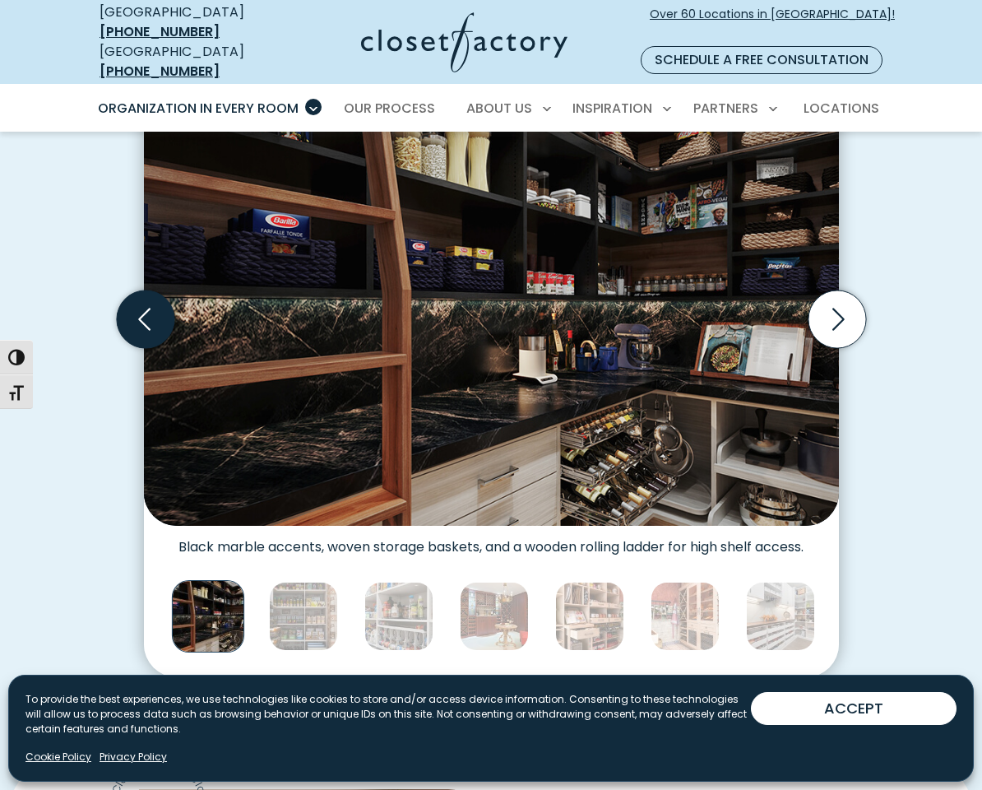
click at [156, 318] on icon "Previous slide" at bounding box center [145, 319] width 58 height 58
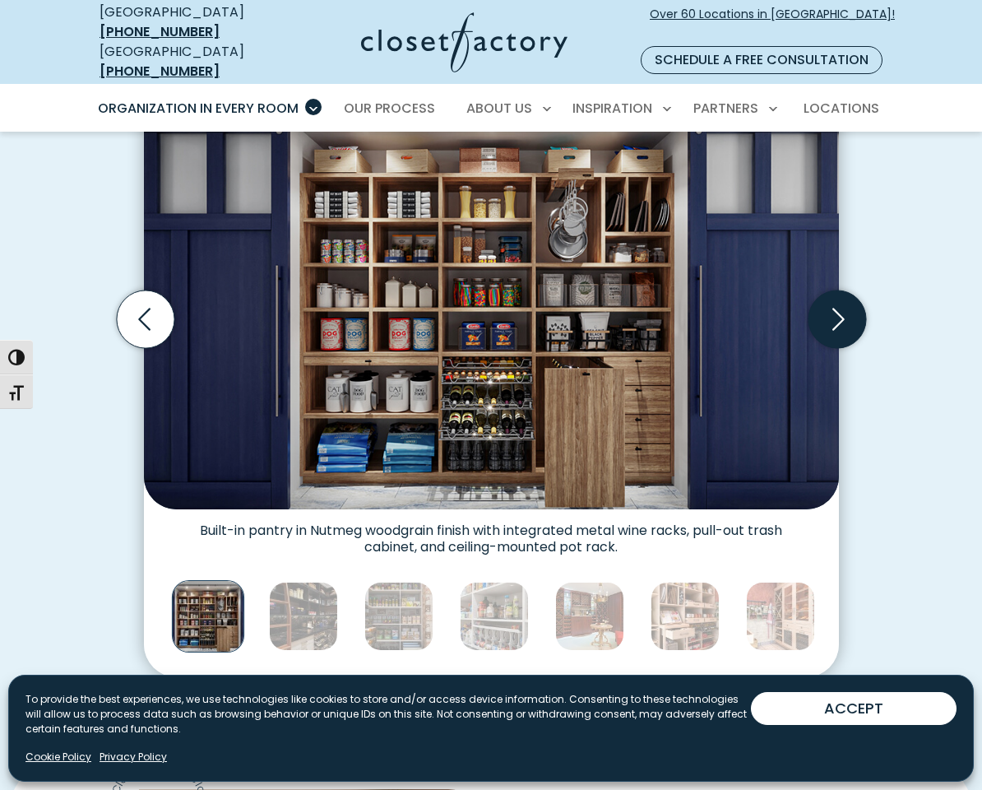
click at [836, 300] on icon "Next slide" at bounding box center [837, 319] width 58 height 58
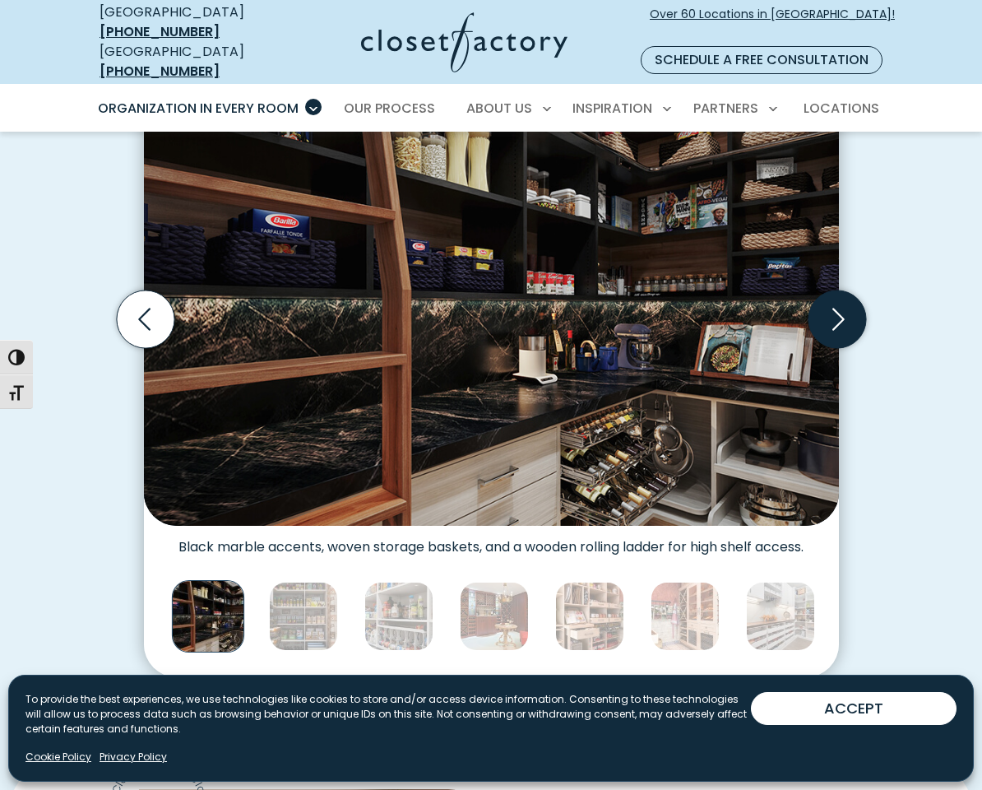
click at [836, 300] on icon "Next slide" at bounding box center [837, 319] width 58 height 58
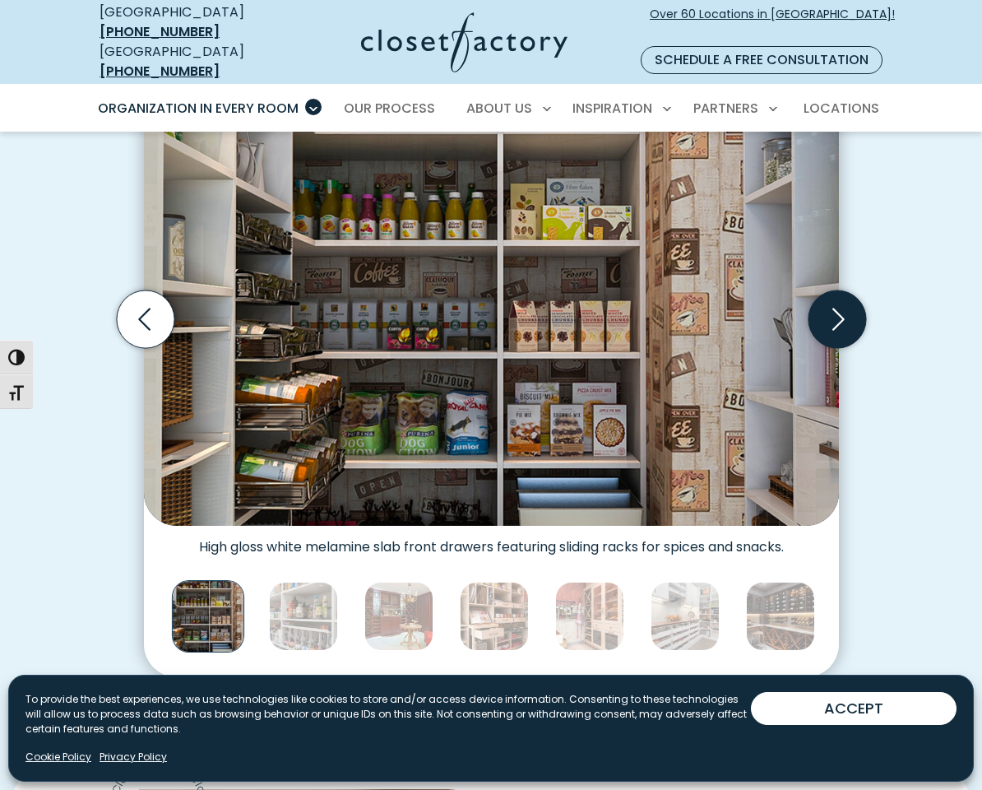
click at [835, 300] on icon "Next slide" at bounding box center [837, 319] width 58 height 58
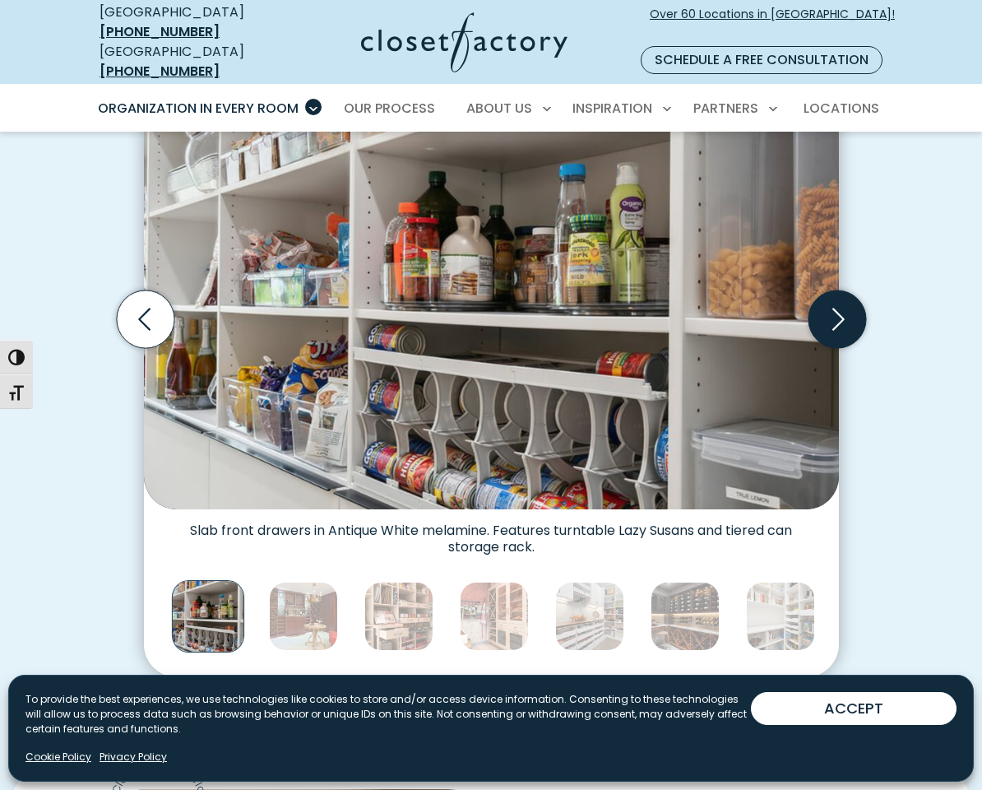
click at [835, 300] on icon "Next slide" at bounding box center [837, 319] width 58 height 58
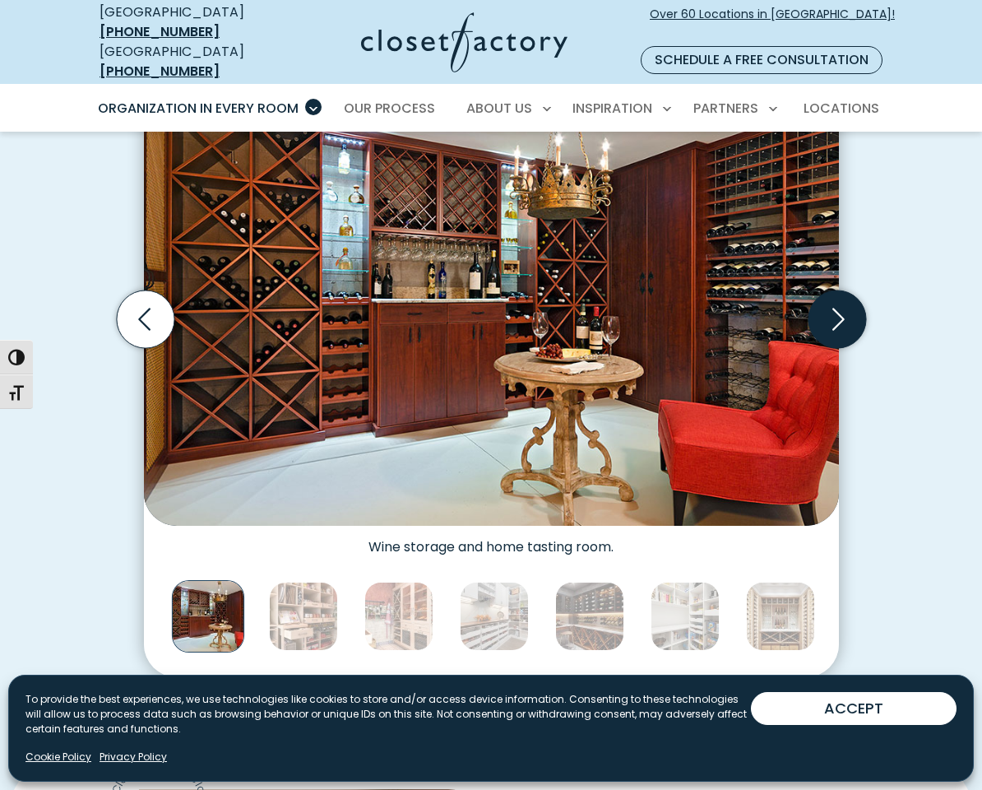
click at [834, 300] on icon "Next slide" at bounding box center [837, 319] width 58 height 58
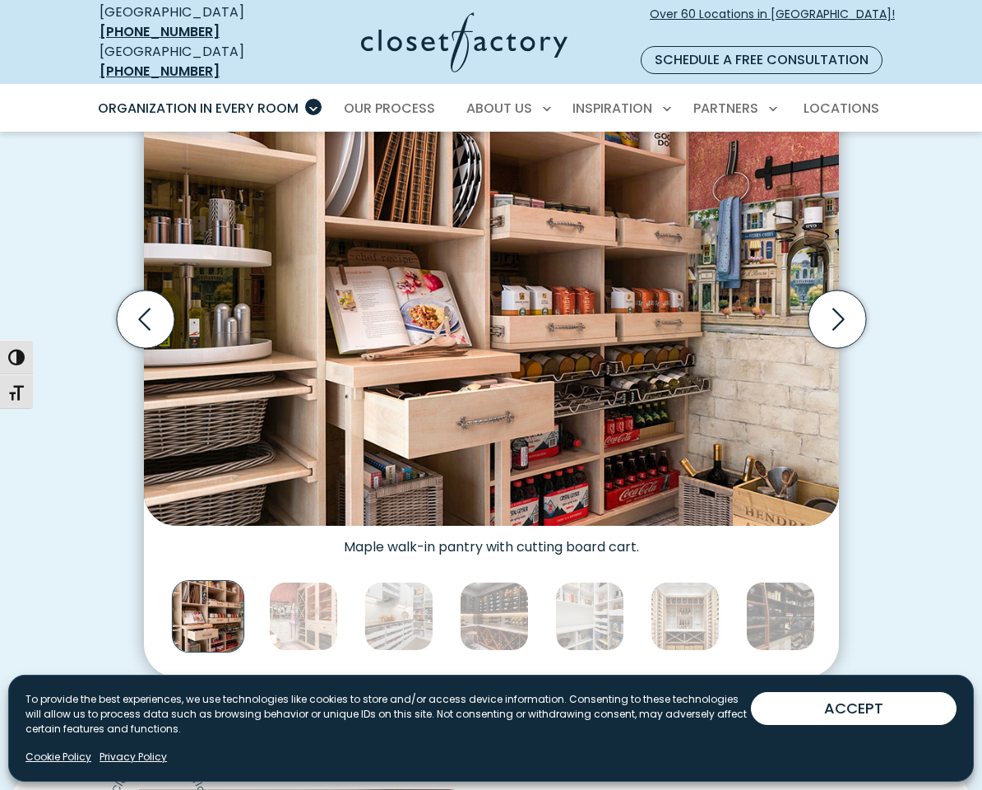
click at [582, 278] on img "Thumbnail Gallery" at bounding box center [491, 304] width 695 height 444
click at [854, 294] on icon "Next slide" at bounding box center [837, 319] width 58 height 58
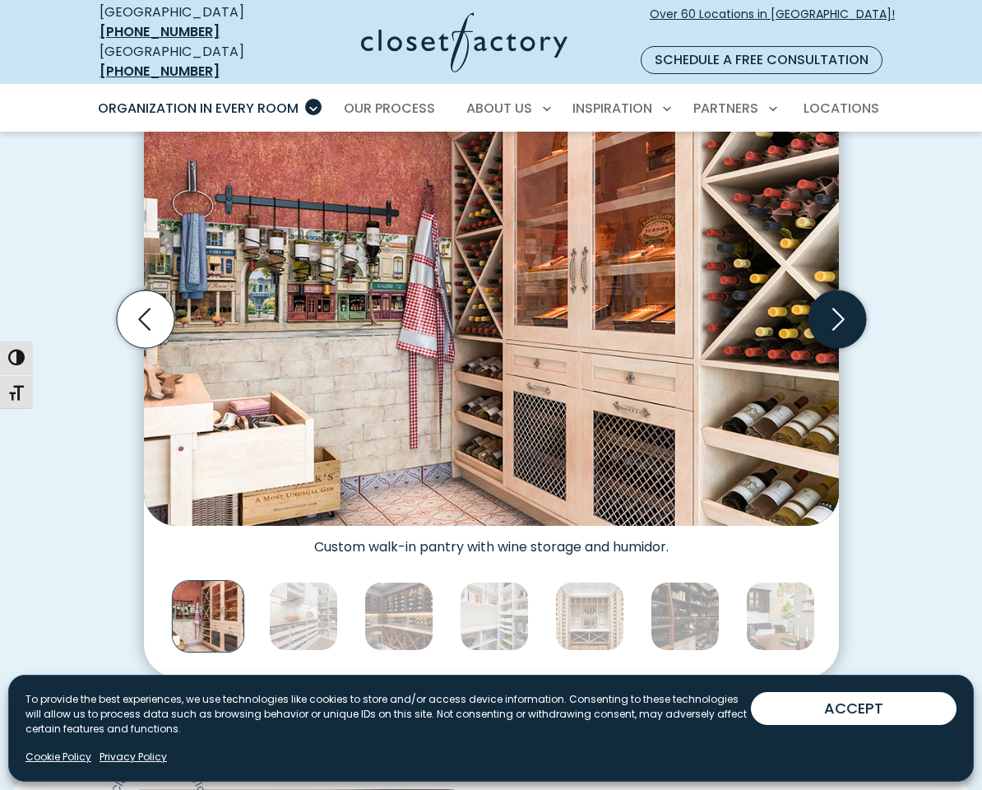
click at [850, 295] on icon "Next slide" at bounding box center [837, 319] width 58 height 58
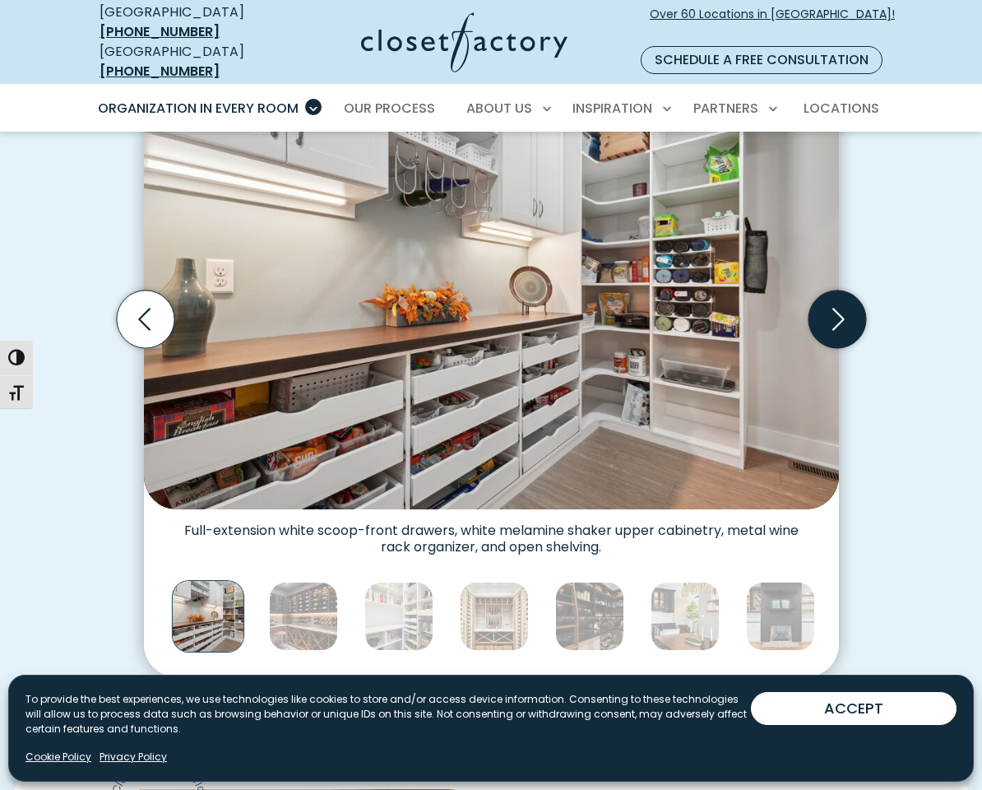
click at [850, 295] on icon "Next slide" at bounding box center [837, 319] width 58 height 58
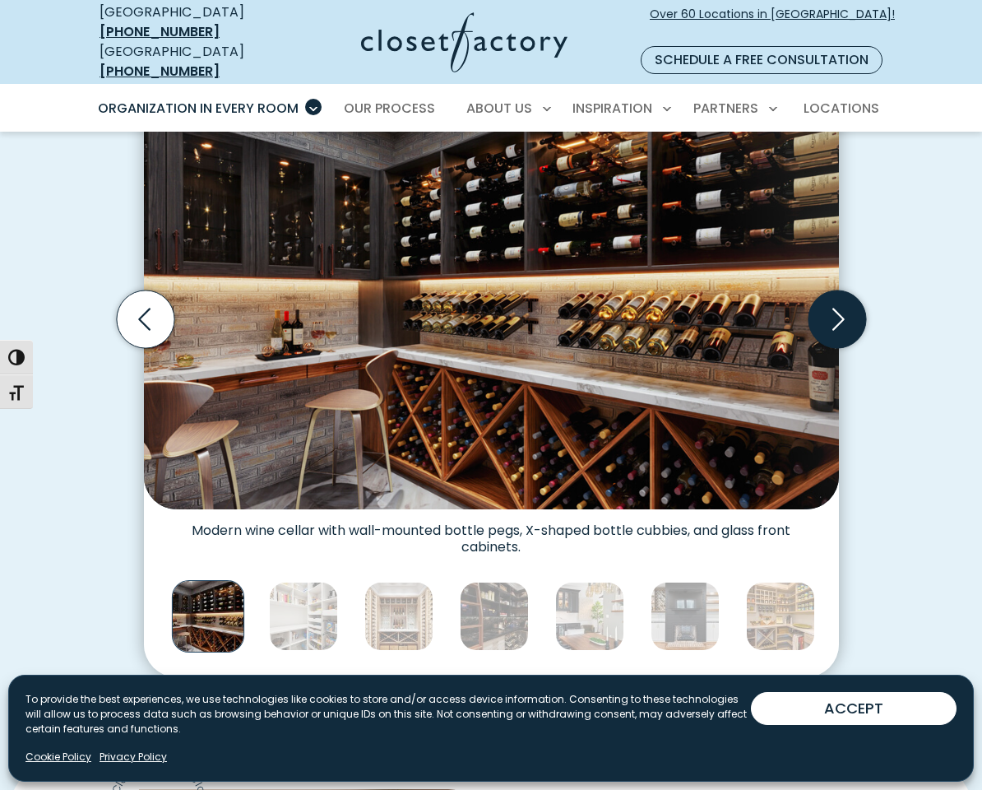
click at [849, 296] on icon "Next slide" at bounding box center [837, 319] width 58 height 58
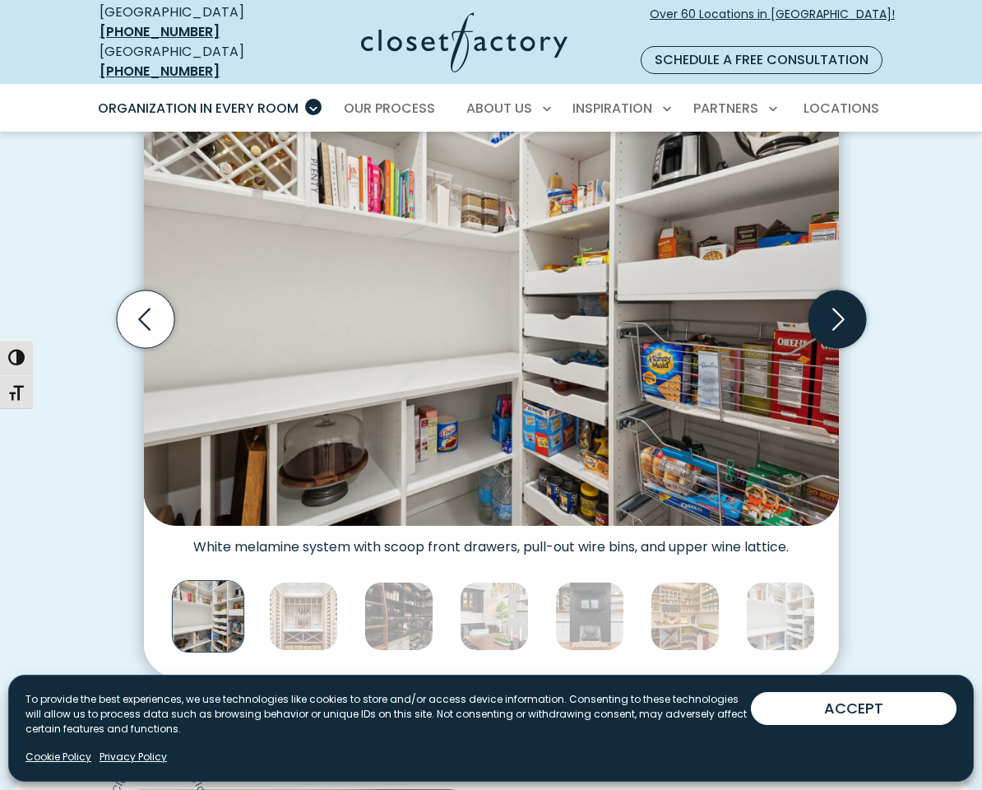
click at [848, 296] on icon "Next slide" at bounding box center [837, 319] width 58 height 58
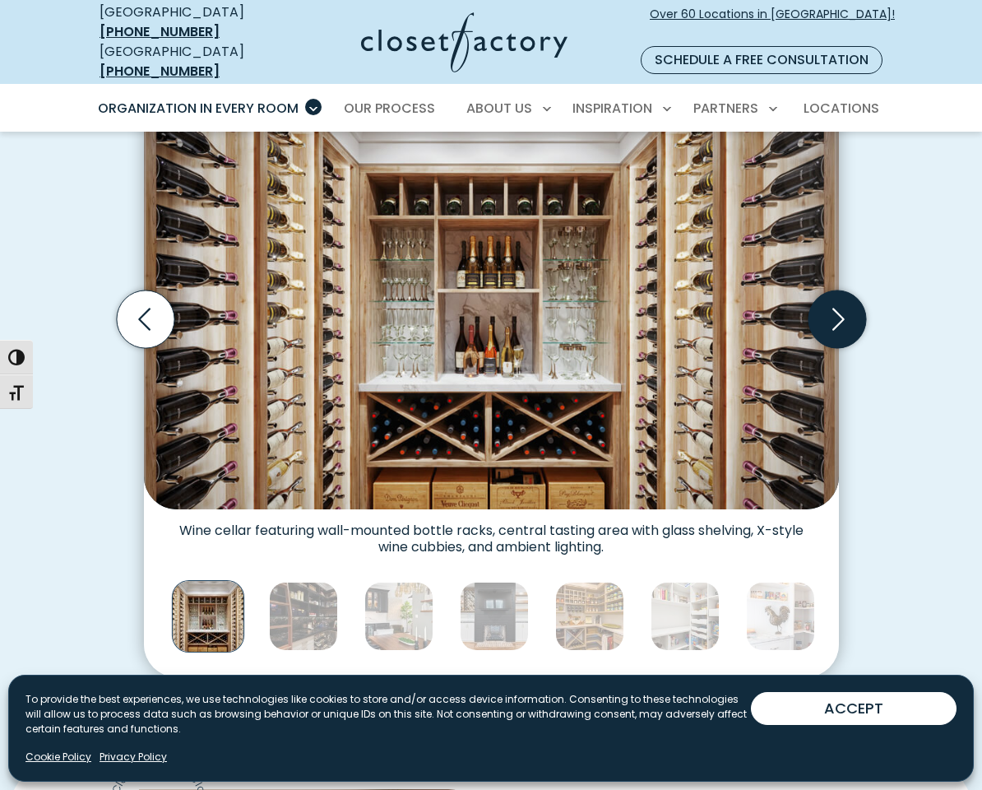
click at [847, 298] on icon "Next slide" at bounding box center [837, 319] width 58 height 58
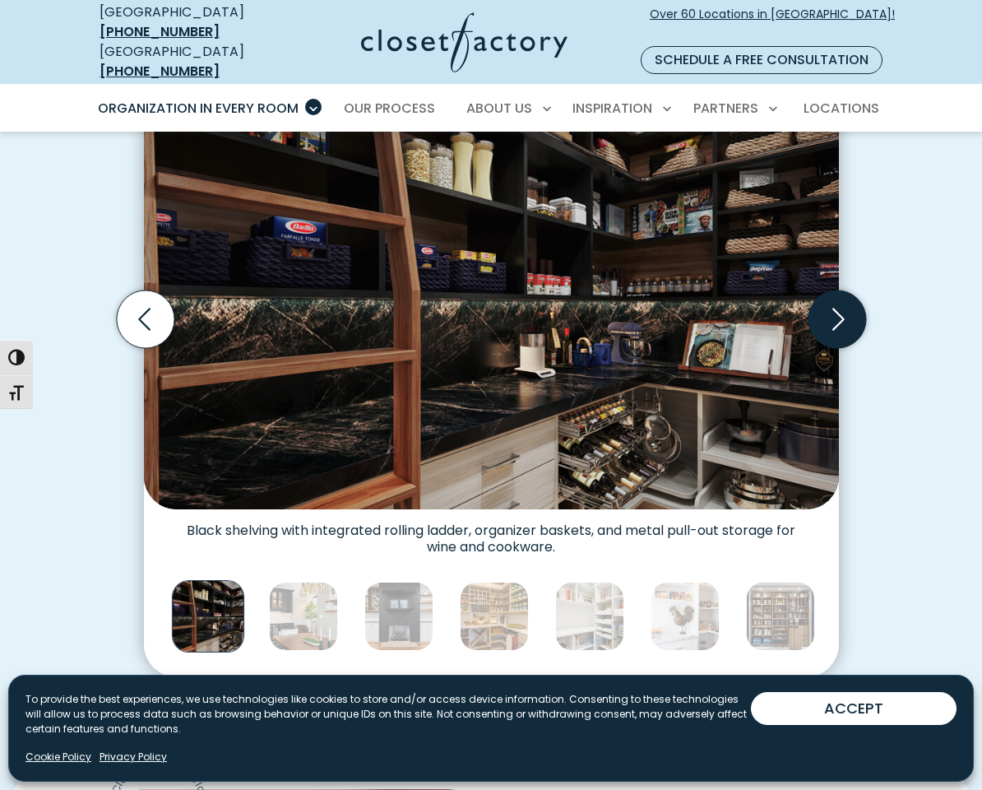
click at [847, 298] on icon "Next slide" at bounding box center [837, 319] width 58 height 58
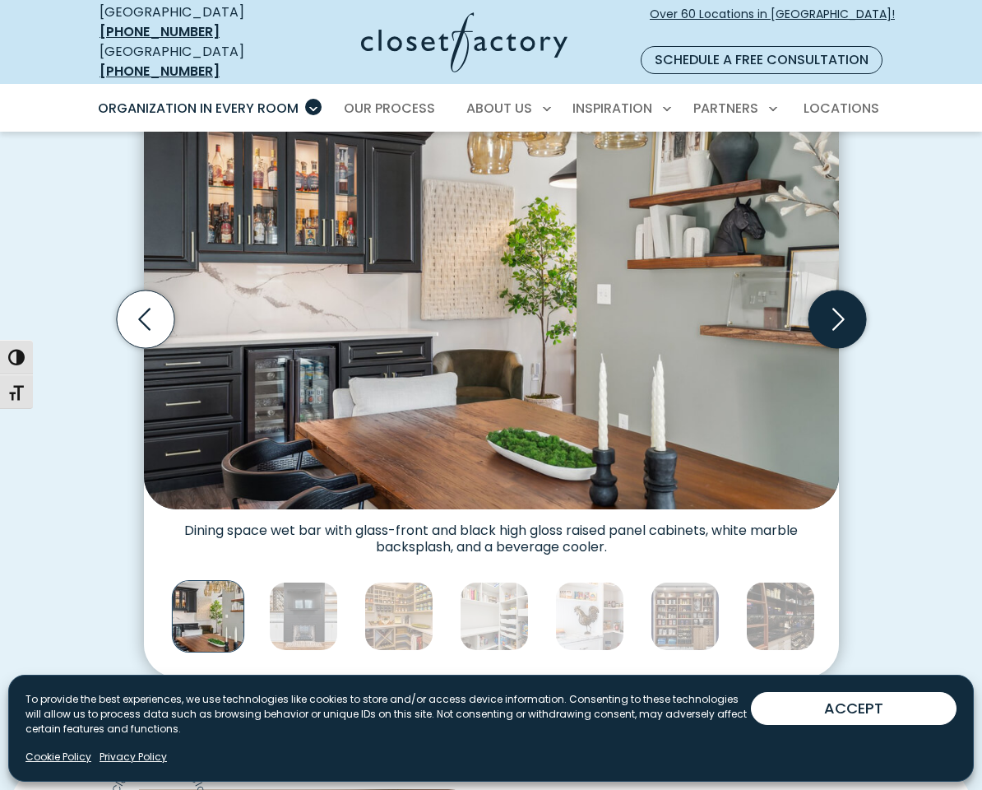
click at [845, 299] on icon "Next slide" at bounding box center [837, 319] width 58 height 58
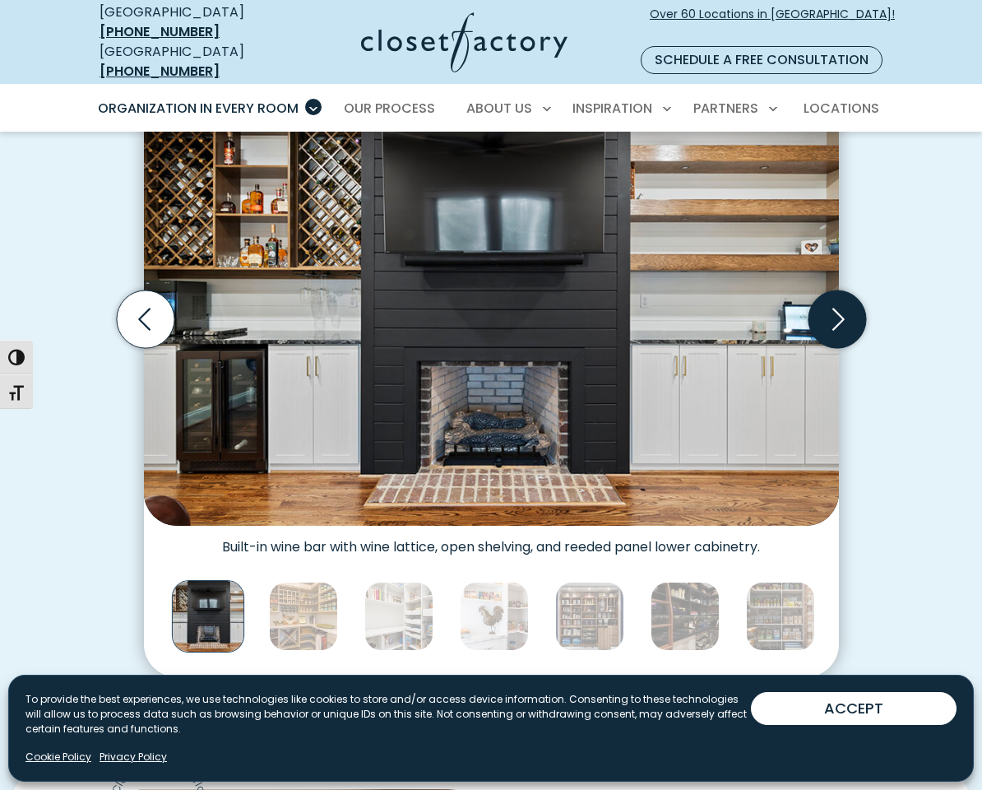
click at [845, 299] on icon "Next slide" at bounding box center [837, 319] width 58 height 58
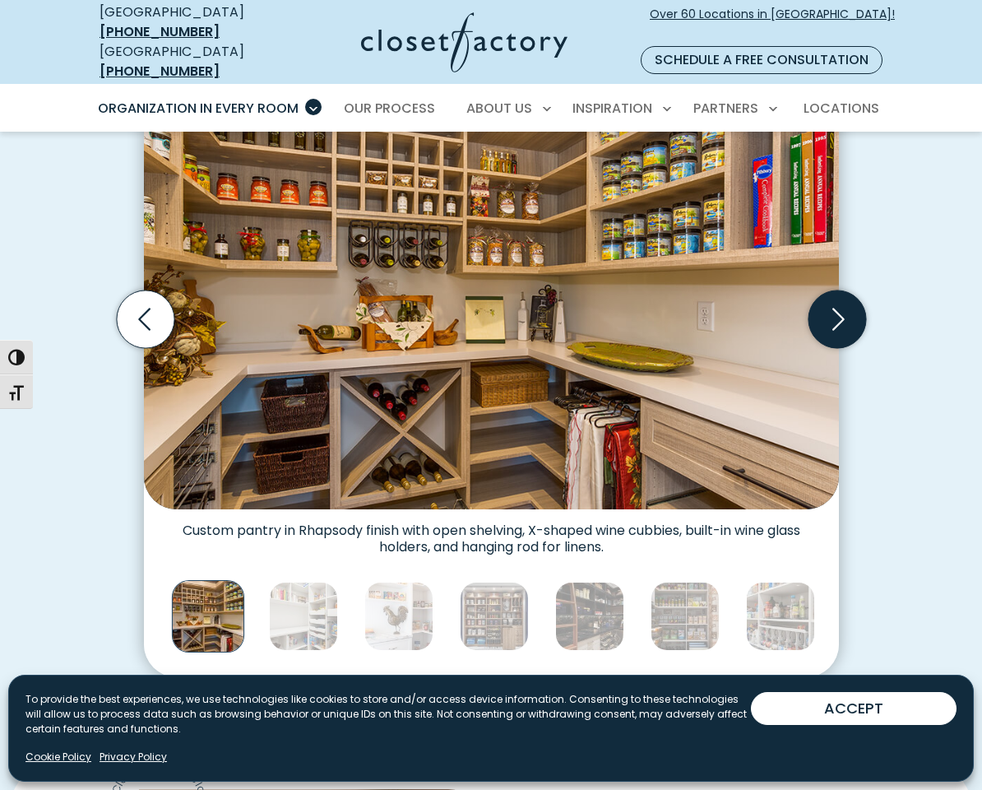
click at [844, 300] on icon "Next slide" at bounding box center [837, 319] width 58 height 58
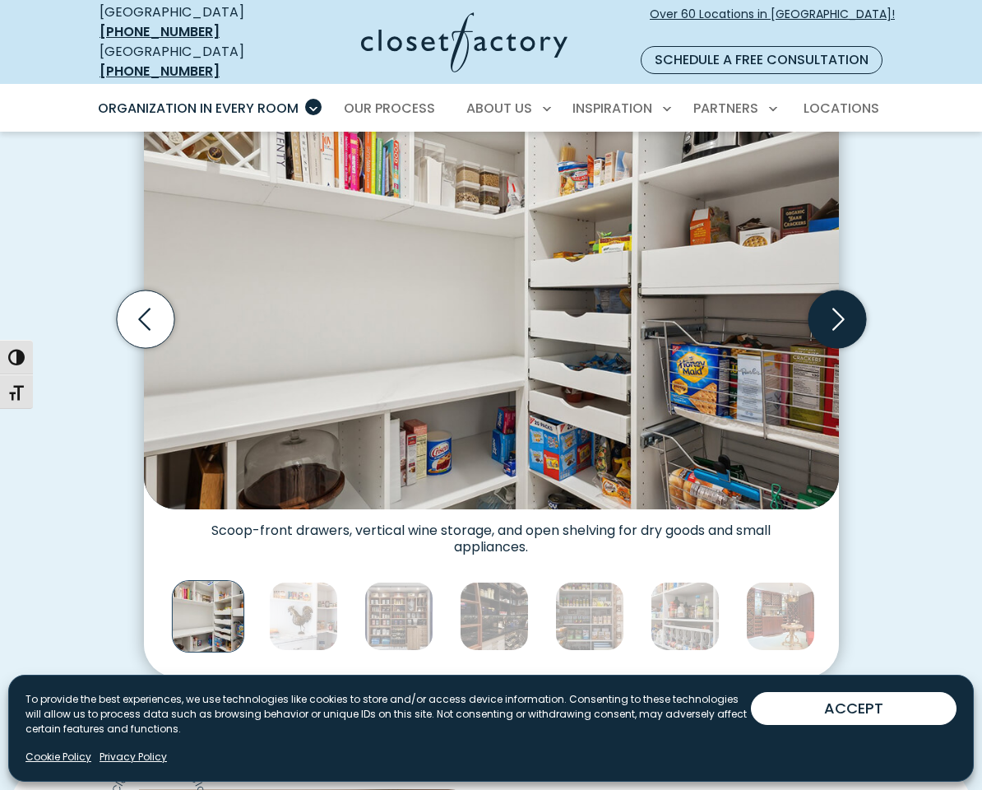
click at [842, 300] on icon "Next slide" at bounding box center [837, 319] width 58 height 58
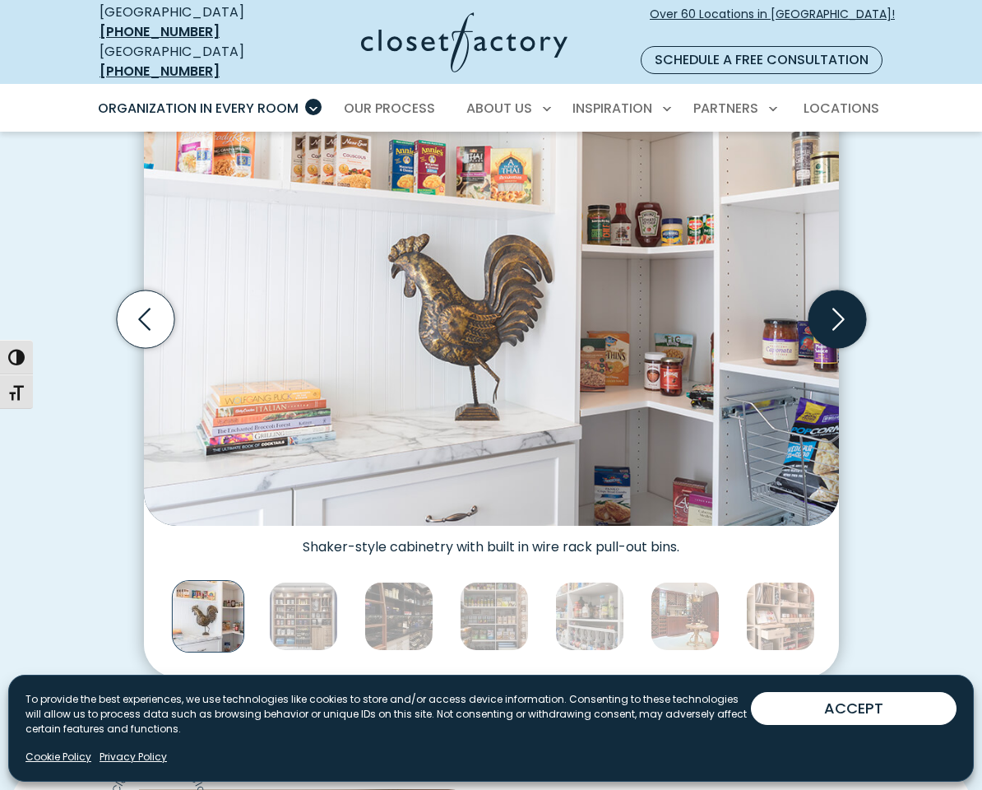
click at [842, 301] on icon "Next slide" at bounding box center [837, 319] width 58 height 58
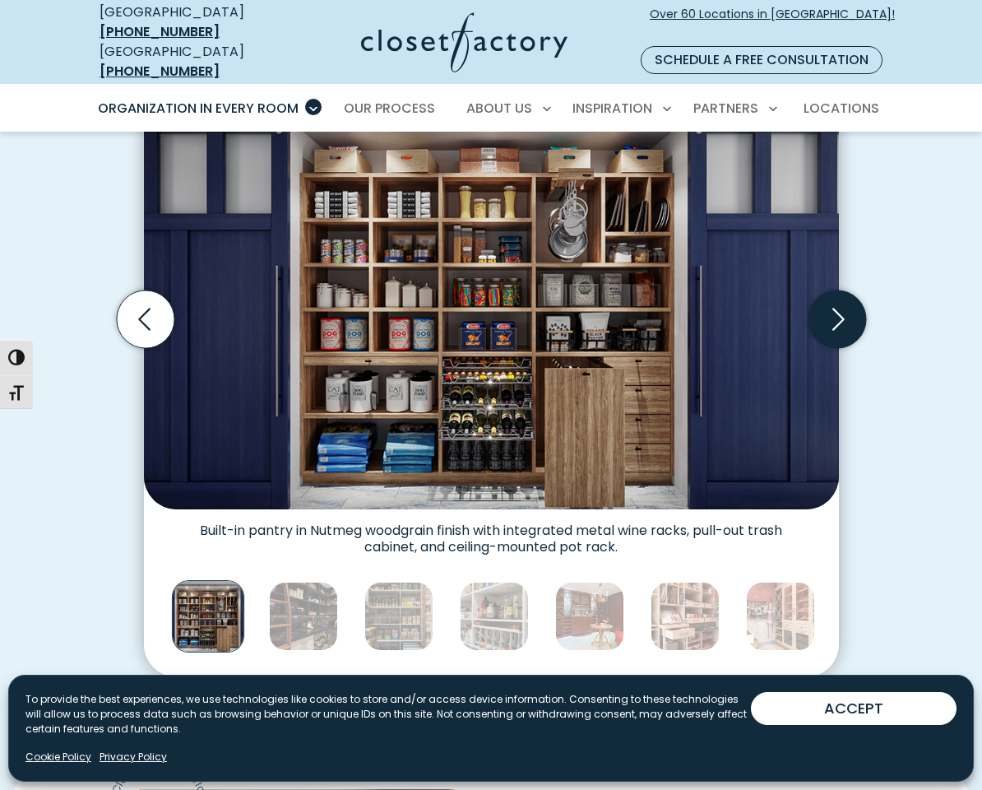
click at [842, 302] on icon "Next slide" at bounding box center [837, 319] width 58 height 58
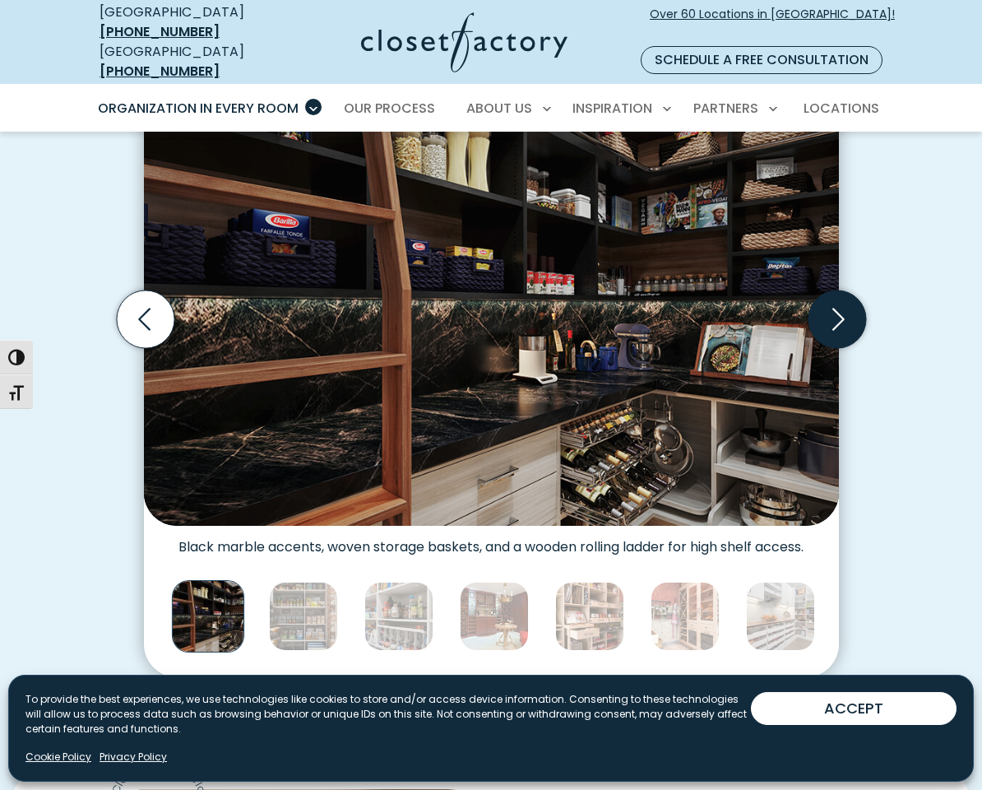
click at [841, 302] on icon "Next slide" at bounding box center [837, 319] width 58 height 58
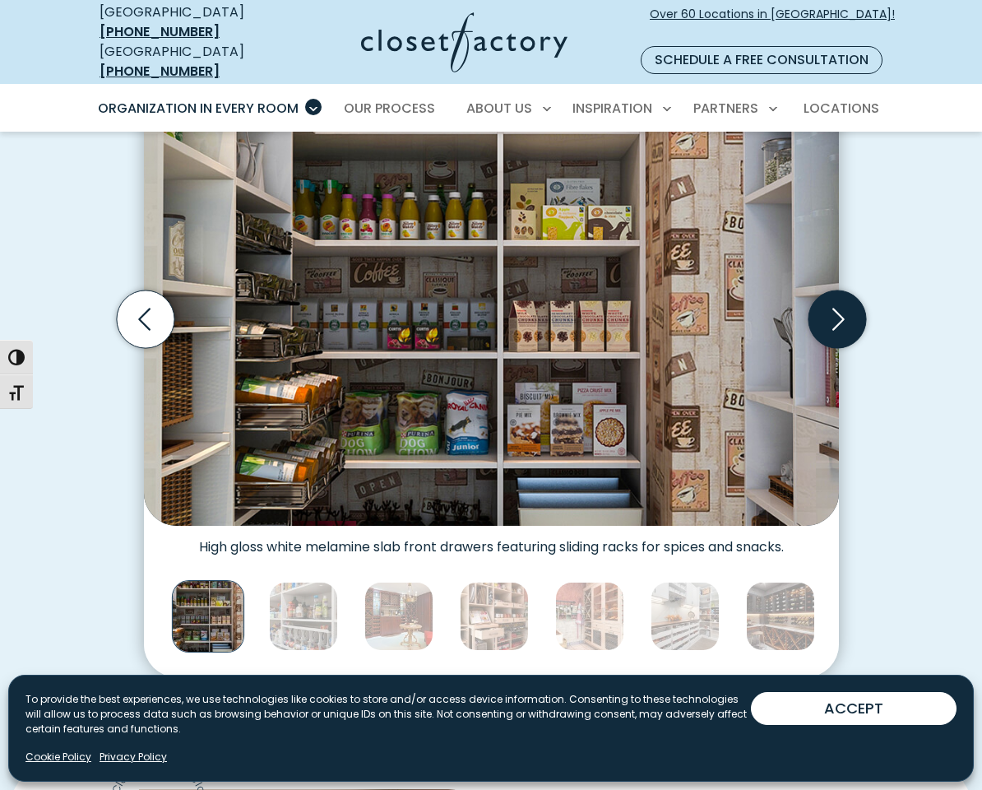
click at [841, 302] on icon "Next slide" at bounding box center [837, 319] width 58 height 58
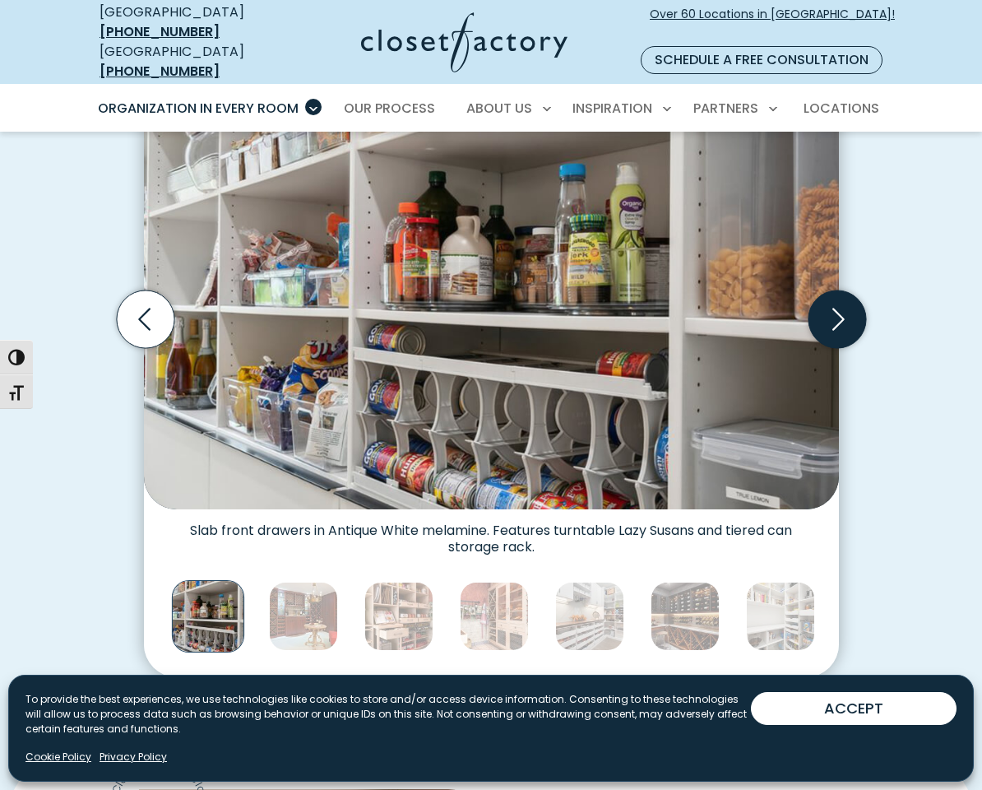
click at [839, 303] on icon "Next slide" at bounding box center [837, 319] width 58 height 58
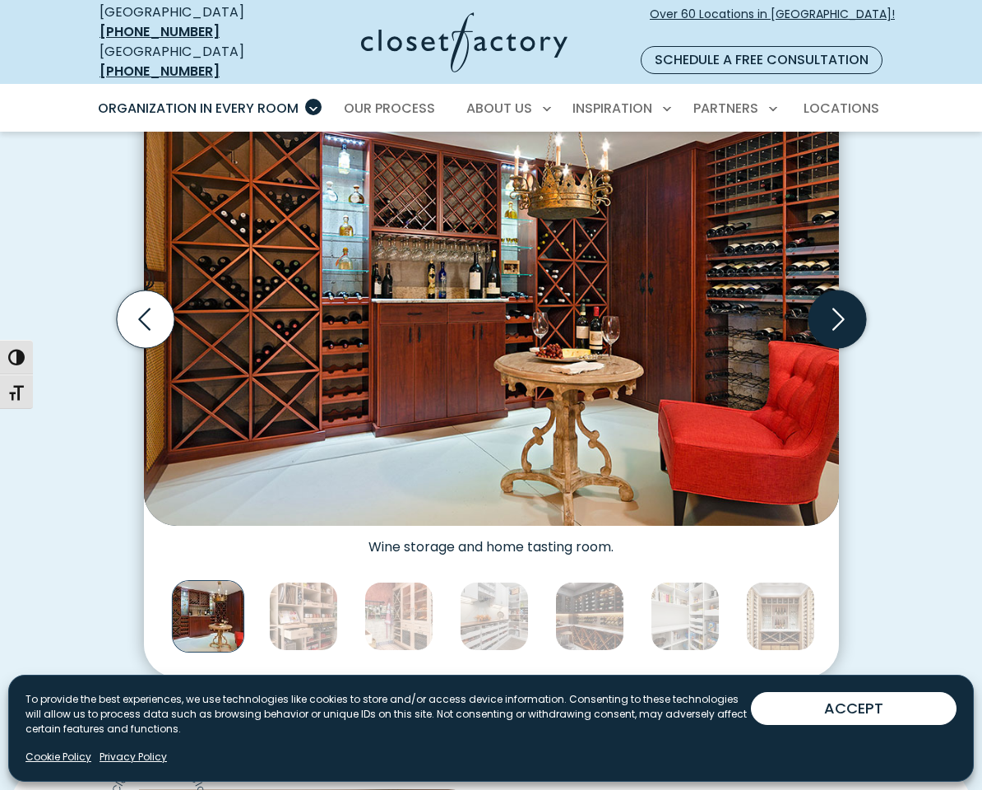
click at [838, 304] on icon "Next slide" at bounding box center [837, 319] width 58 height 58
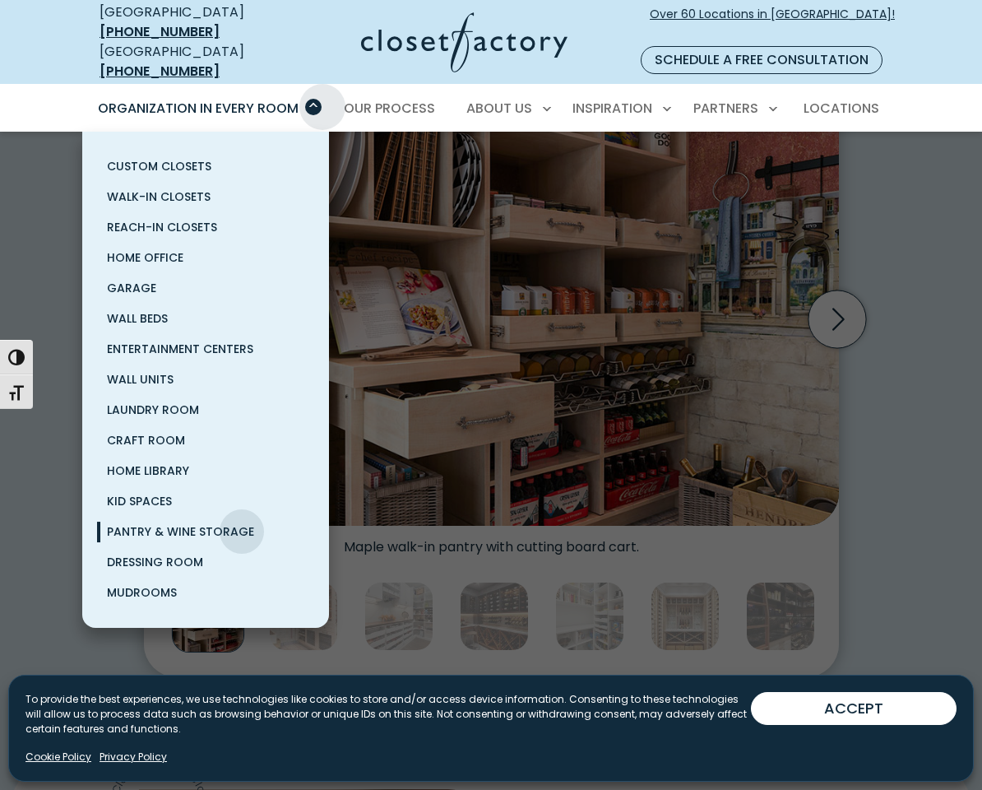
click at [323, 86] on div "Organization in Every Room Custom Closets Walk-In Closets Reach-In Closets Home…" at bounding box center [205, 109] width 239 height 46
click at [151, 371] on span "Wall Units" at bounding box center [140, 379] width 67 height 16
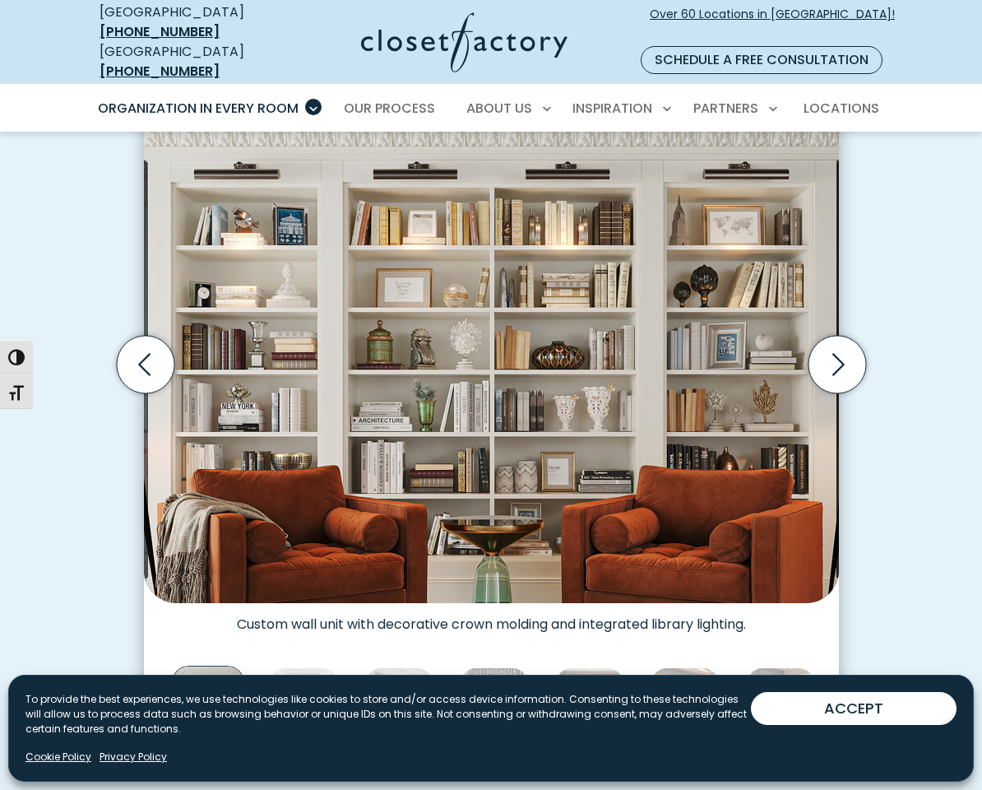
scroll to position [508, 0]
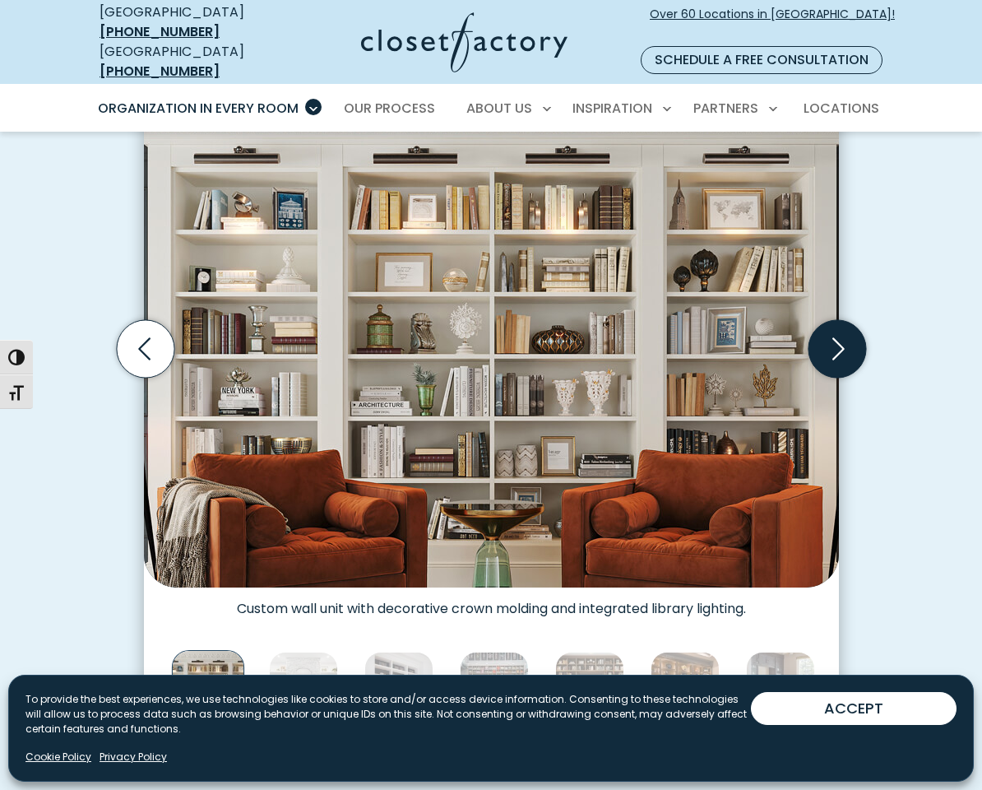
click at [835, 323] on icon "Next slide" at bounding box center [837, 349] width 58 height 58
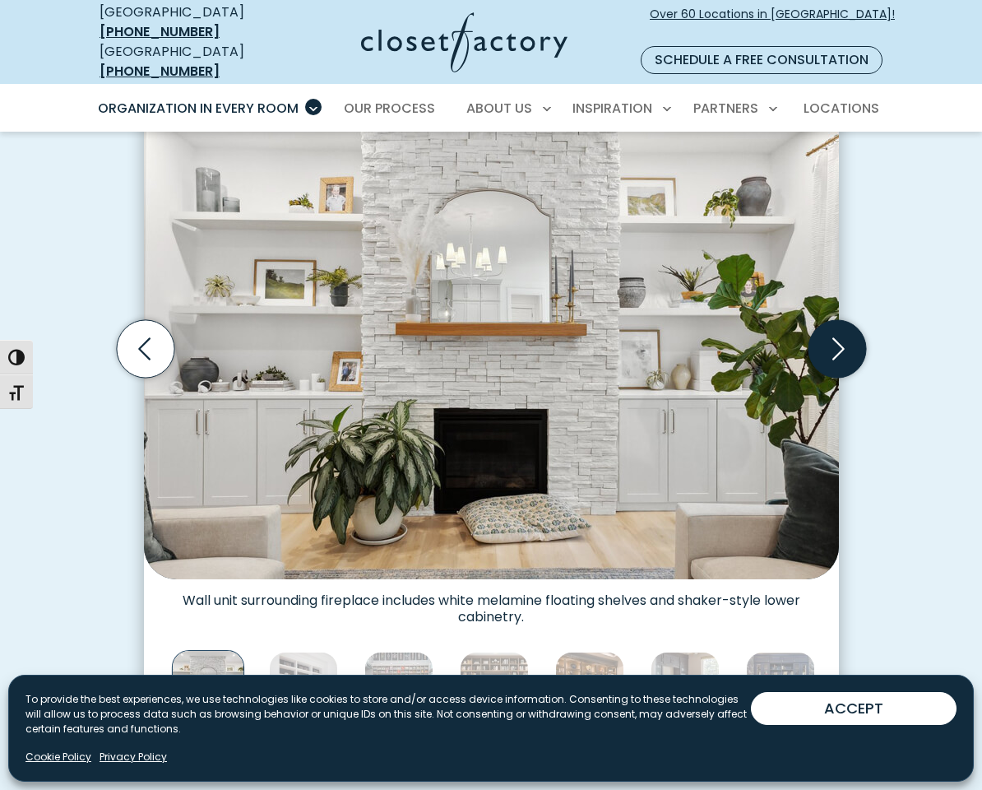
click at [835, 323] on icon "Next slide" at bounding box center [837, 349] width 58 height 58
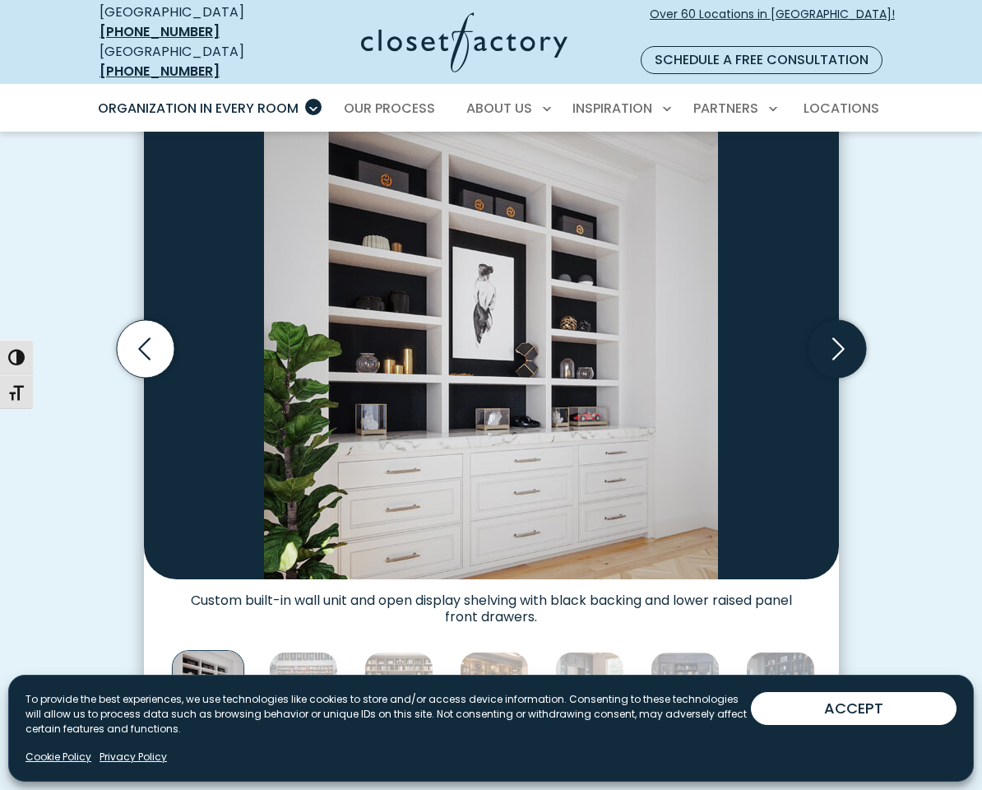
click at [835, 323] on icon "Next slide" at bounding box center [837, 349] width 58 height 58
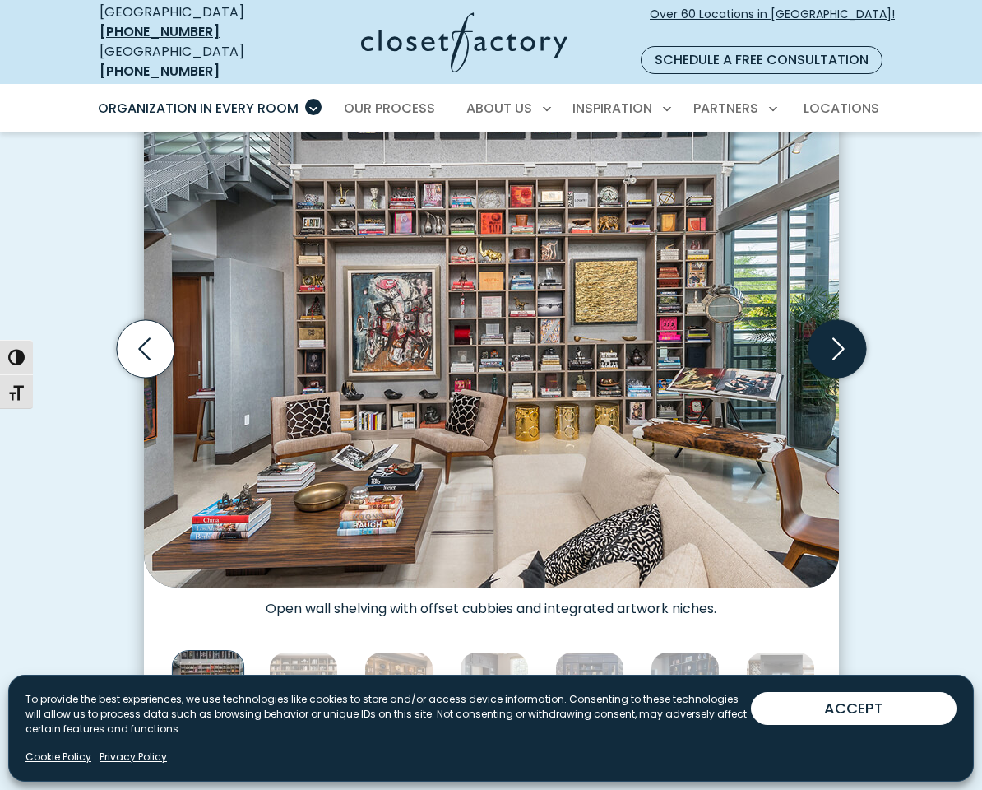
click at [835, 323] on icon "Next slide" at bounding box center [837, 349] width 58 height 58
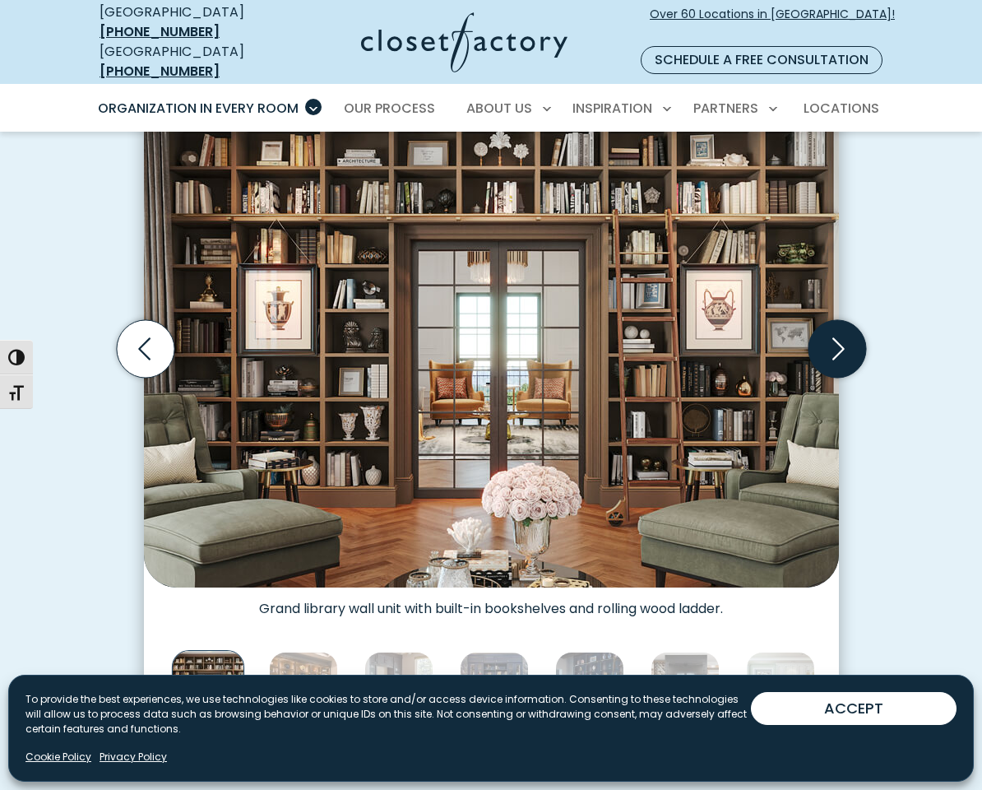
click at [835, 323] on icon "Next slide" at bounding box center [837, 349] width 58 height 58
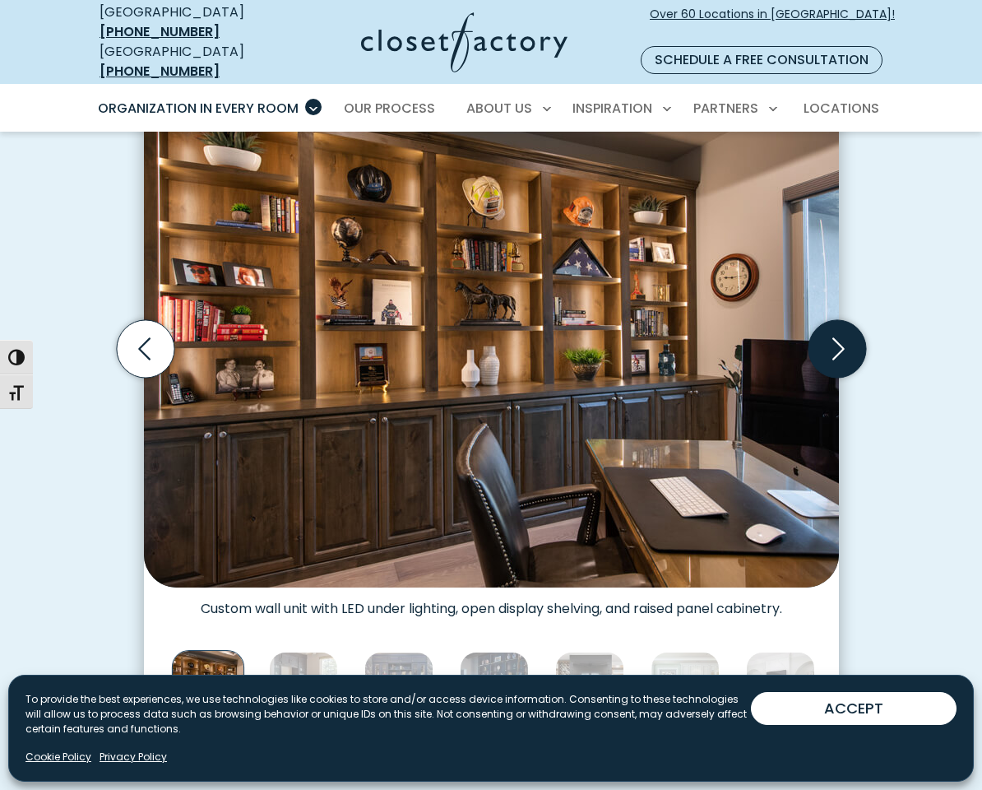
click at [835, 323] on icon "Next slide" at bounding box center [837, 349] width 58 height 58
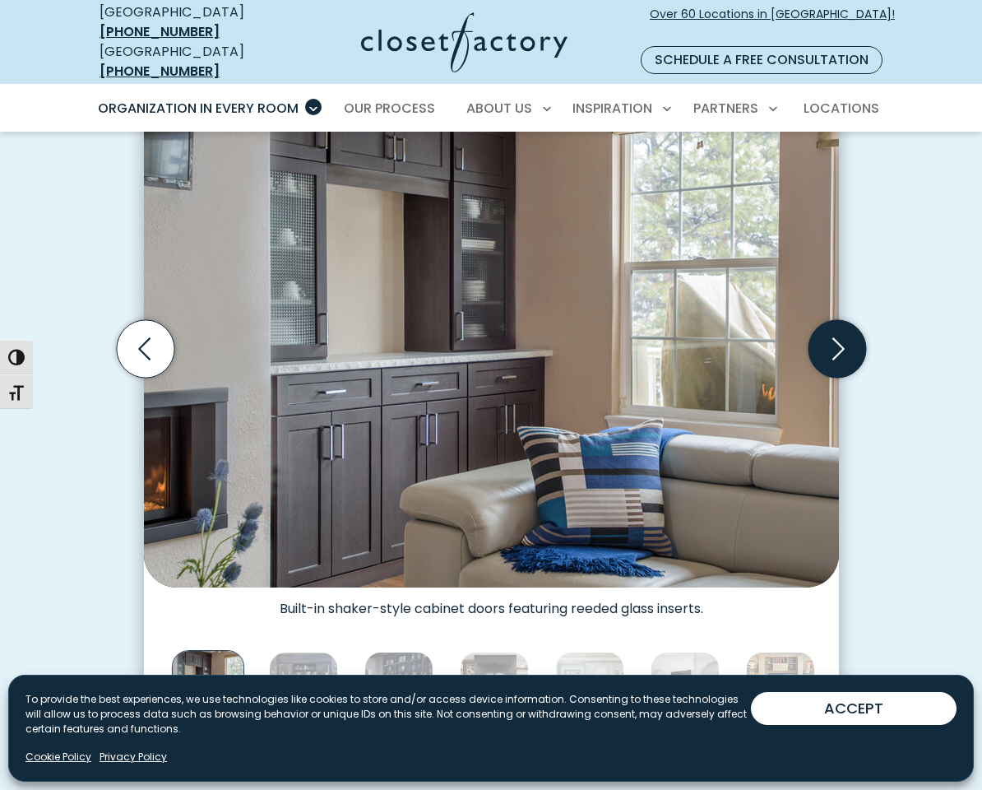
click at [835, 323] on icon "Next slide" at bounding box center [837, 349] width 58 height 58
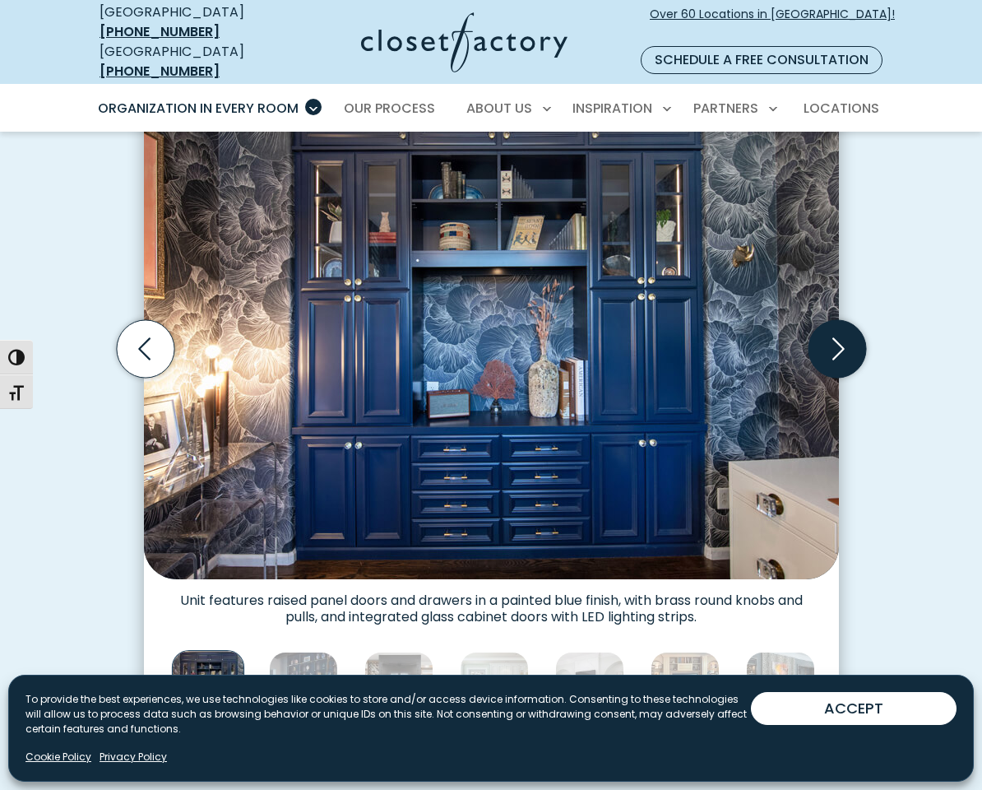
click at [835, 321] on icon "Next slide" at bounding box center [837, 349] width 58 height 58
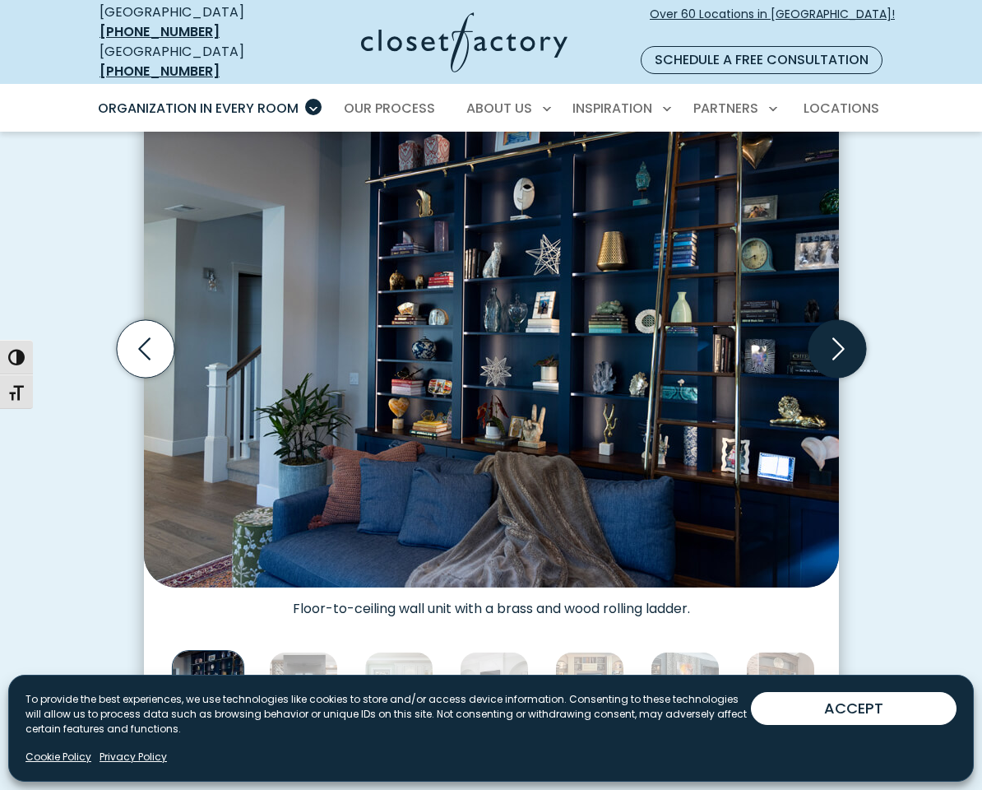
click at [835, 321] on icon "Next slide" at bounding box center [837, 349] width 58 height 58
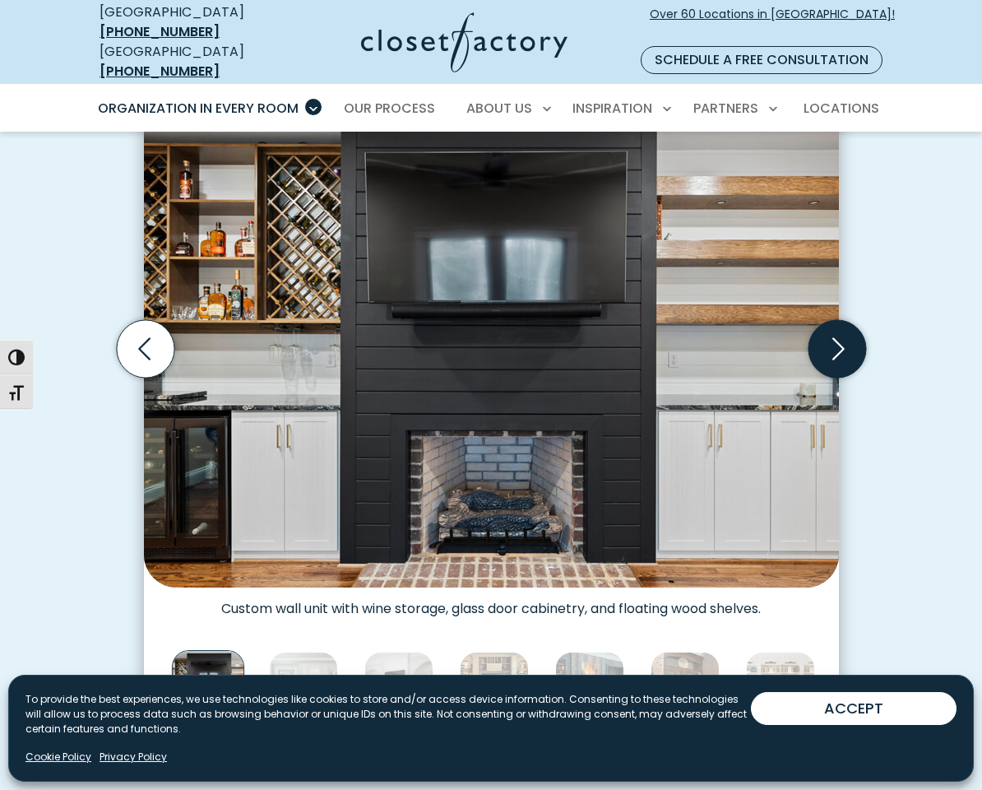
click at [835, 321] on icon "Next slide" at bounding box center [837, 349] width 58 height 58
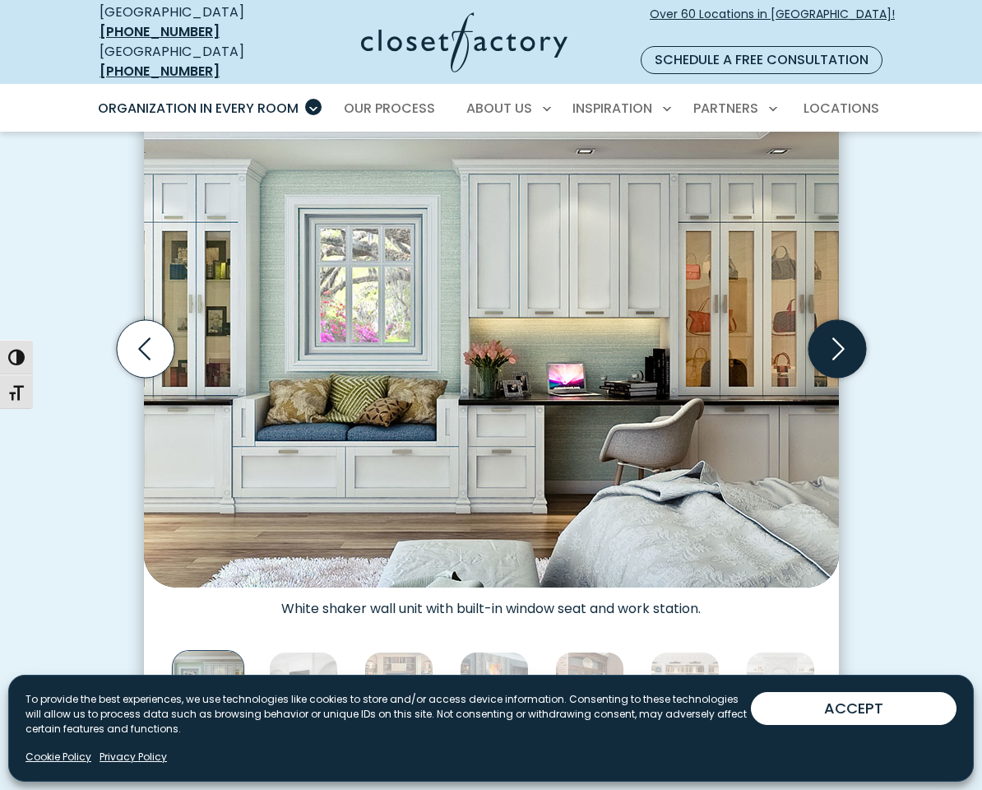
click at [835, 320] on icon "Next slide" at bounding box center [837, 349] width 58 height 58
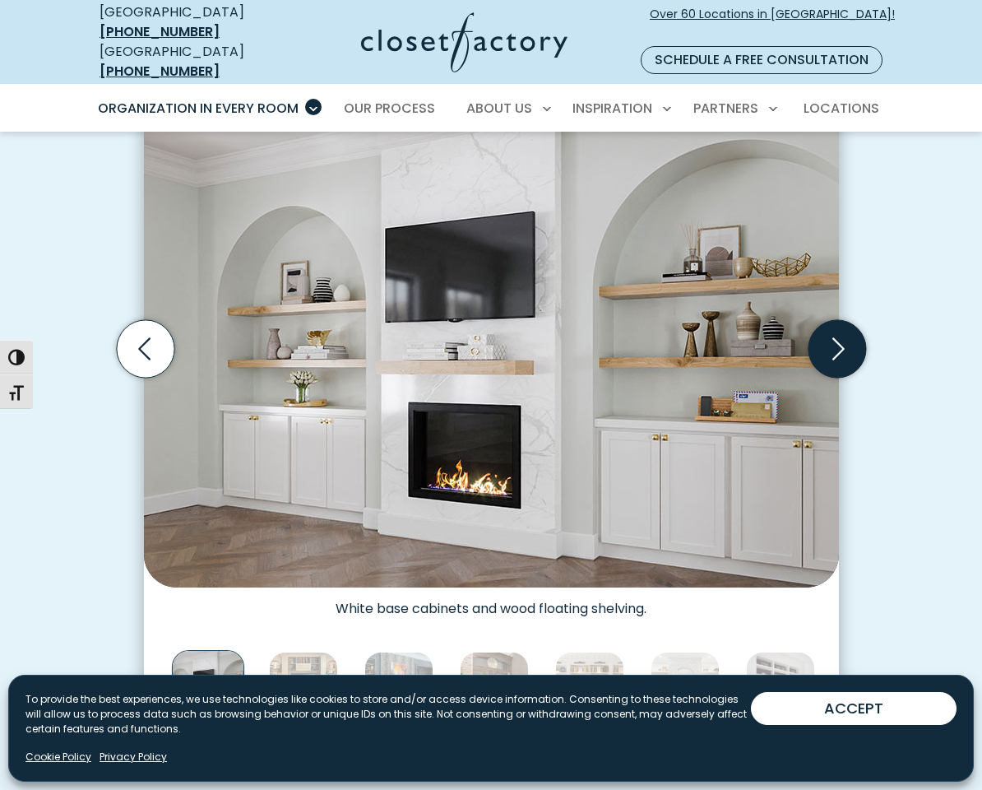
click at [834, 320] on icon "Next slide" at bounding box center [837, 349] width 58 height 58
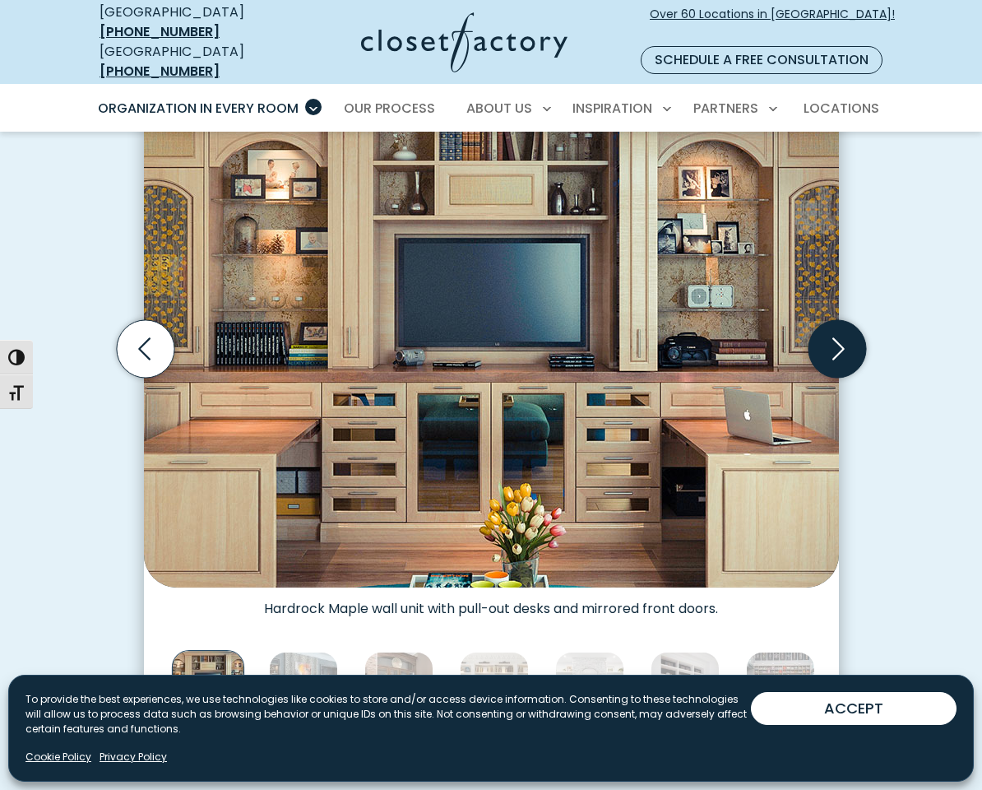
click at [834, 320] on icon "Next slide" at bounding box center [837, 349] width 58 height 58
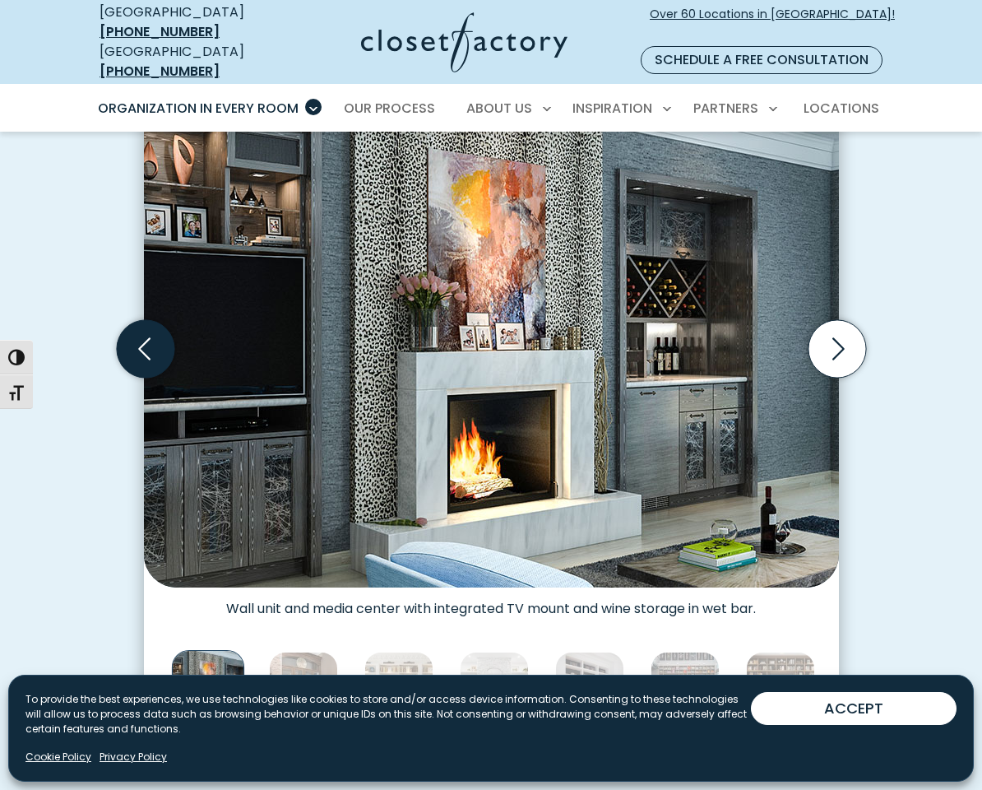
click at [147, 320] on icon "Previous slide" at bounding box center [145, 349] width 58 height 58
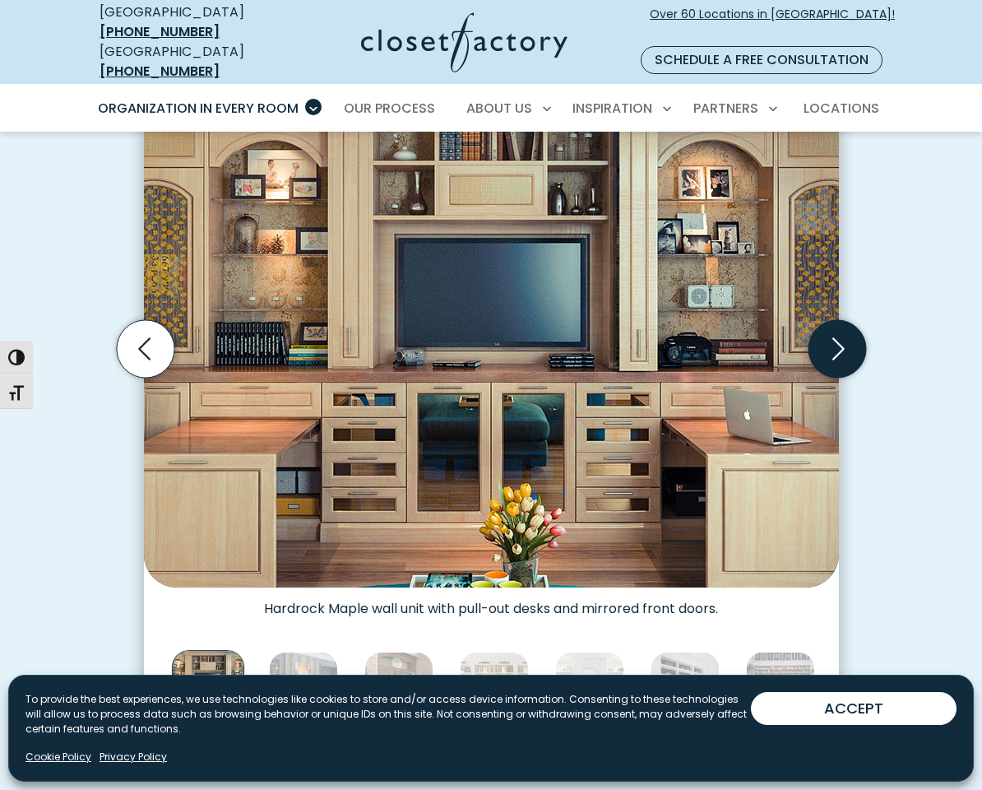
click at [838, 330] on icon "Next slide" at bounding box center [837, 349] width 58 height 58
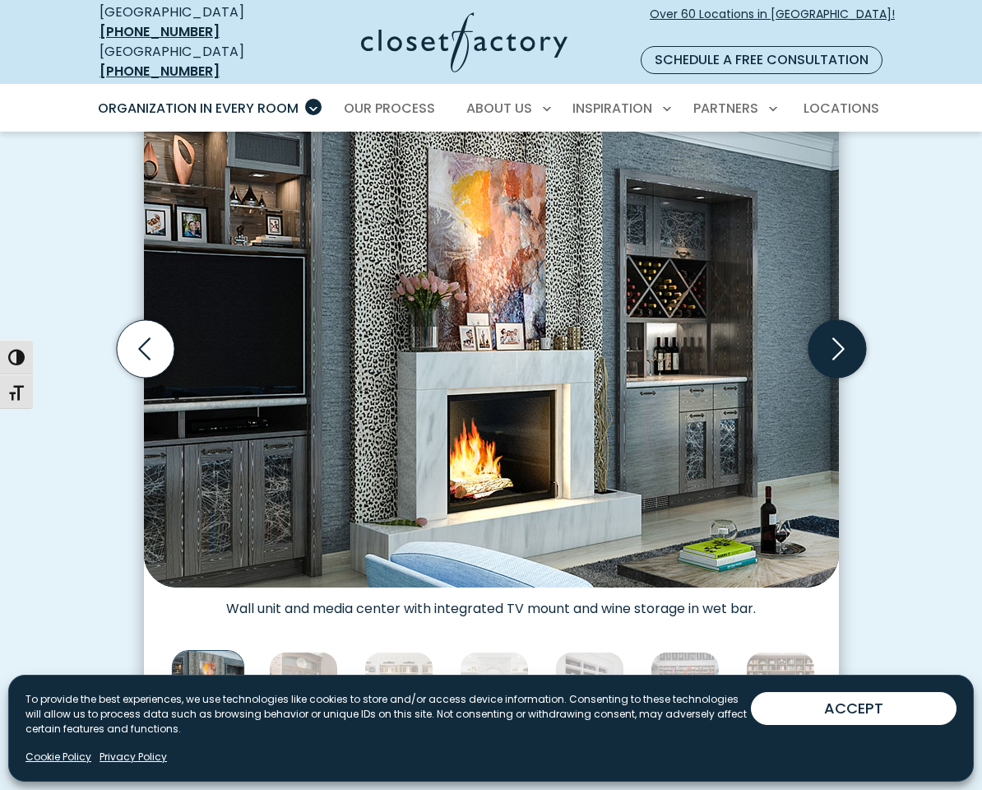
click at [838, 330] on icon "Next slide" at bounding box center [837, 349] width 58 height 58
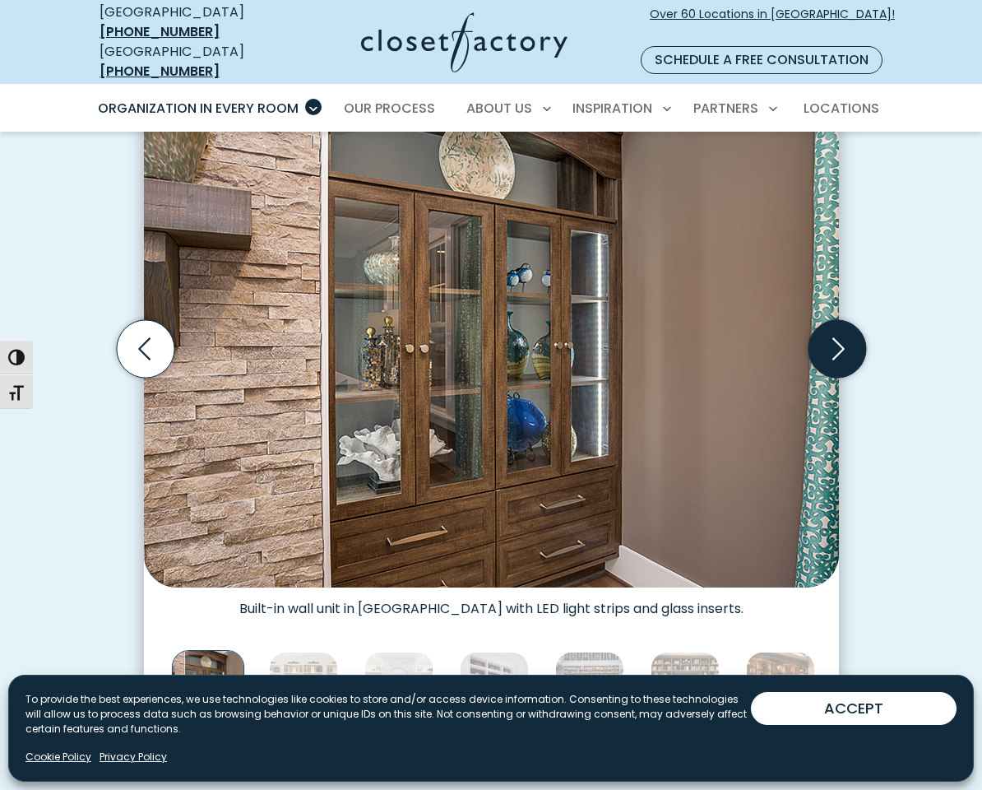
click at [838, 330] on icon "Next slide" at bounding box center [837, 349] width 58 height 58
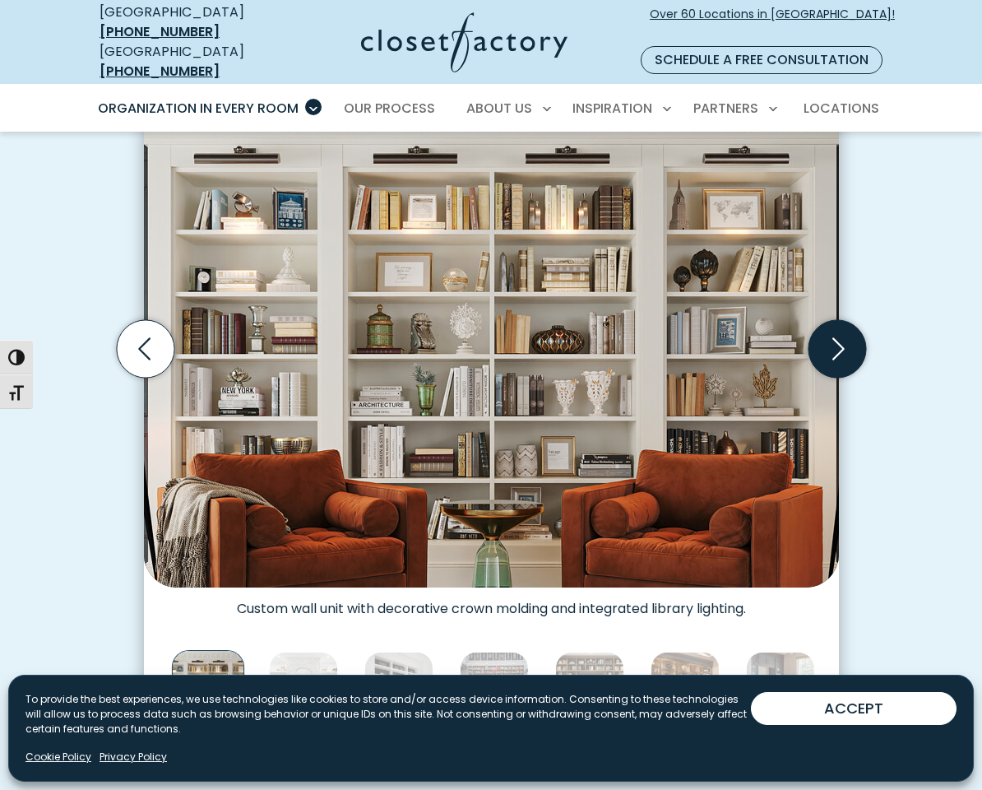
click at [838, 330] on icon "Next slide" at bounding box center [837, 349] width 58 height 58
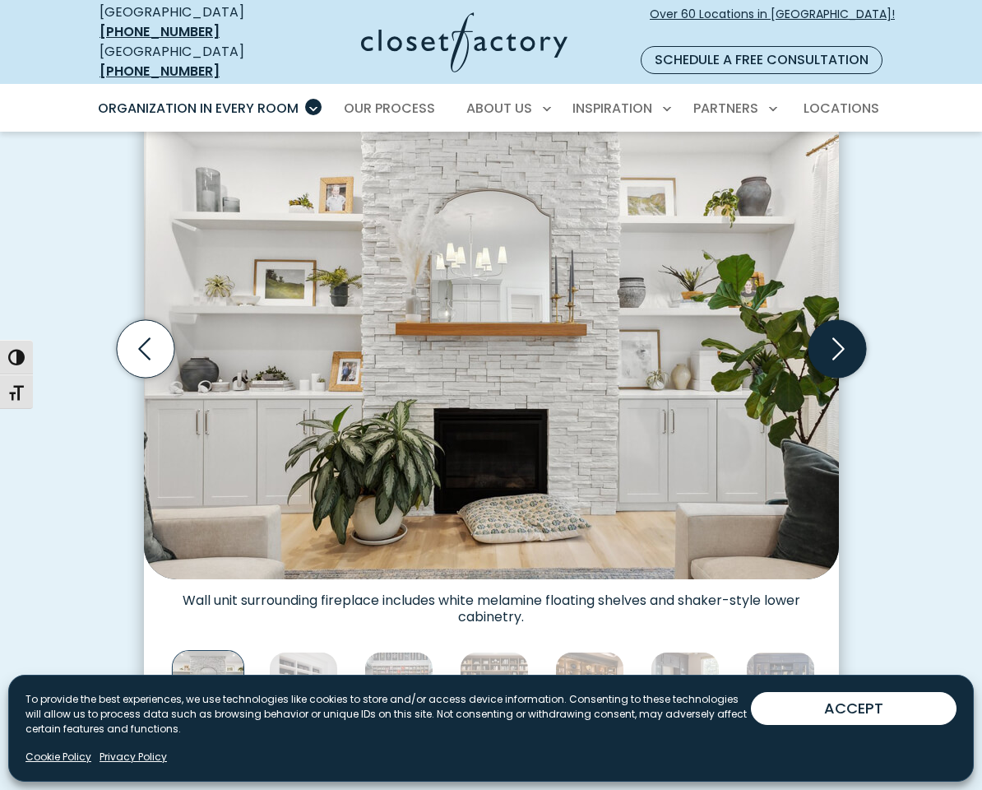
click at [838, 330] on icon "Next slide" at bounding box center [837, 349] width 58 height 58
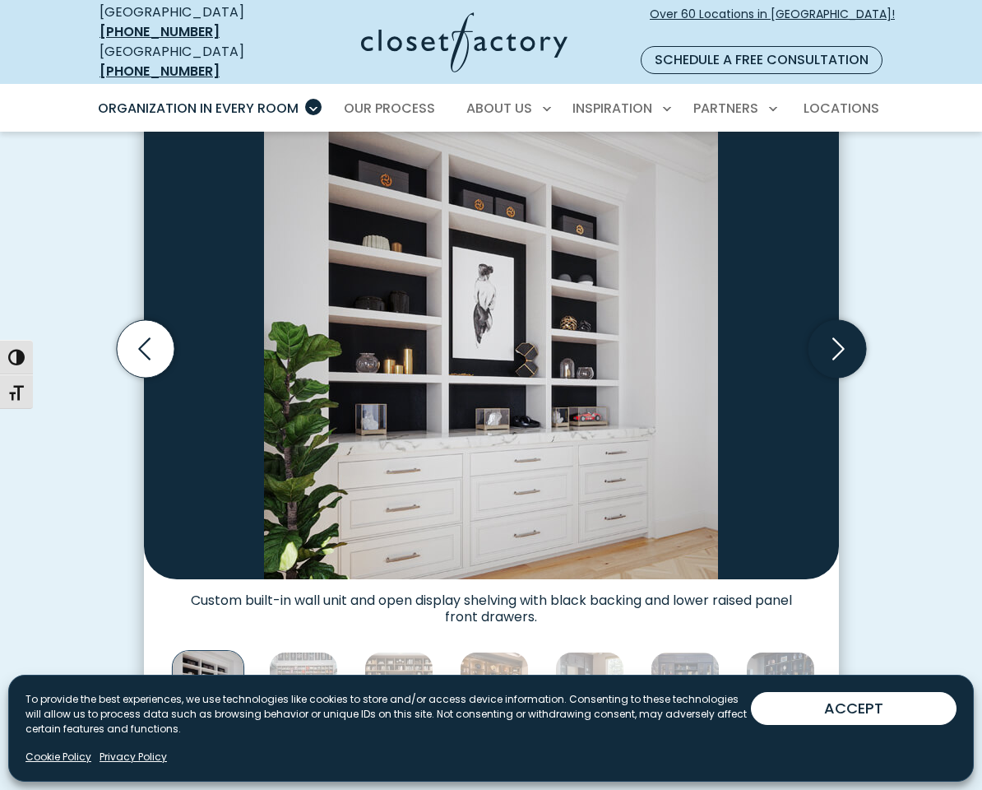
click at [838, 330] on icon "Next slide" at bounding box center [837, 349] width 58 height 58
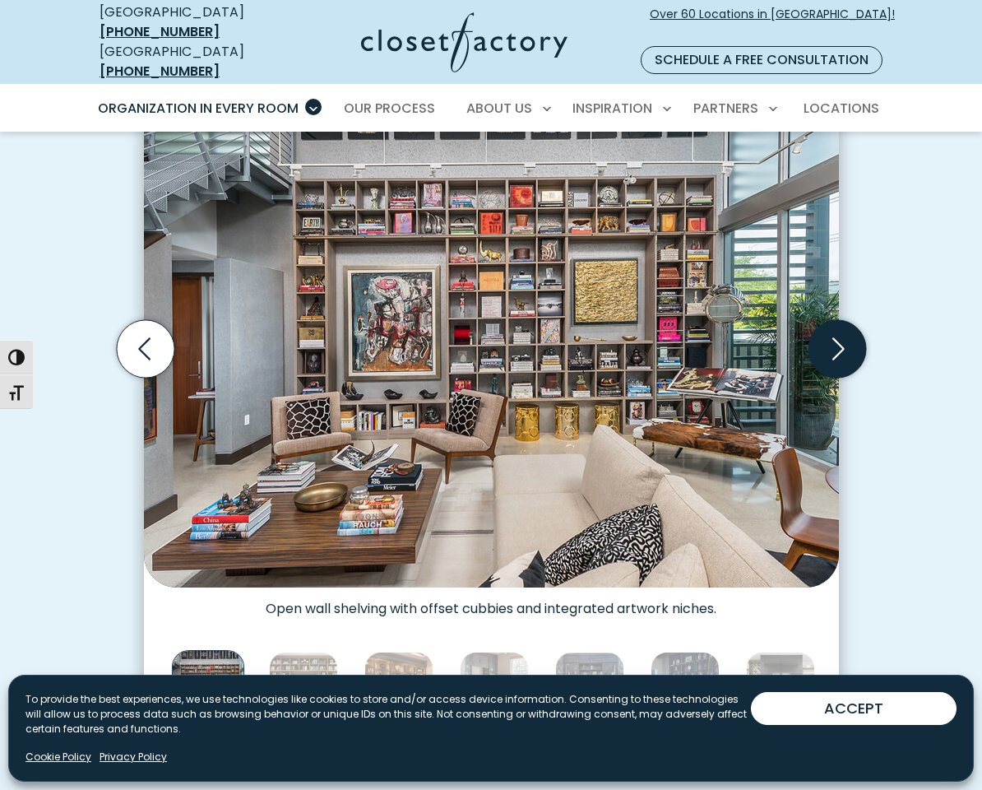
click at [838, 330] on icon "Next slide" at bounding box center [837, 349] width 58 height 58
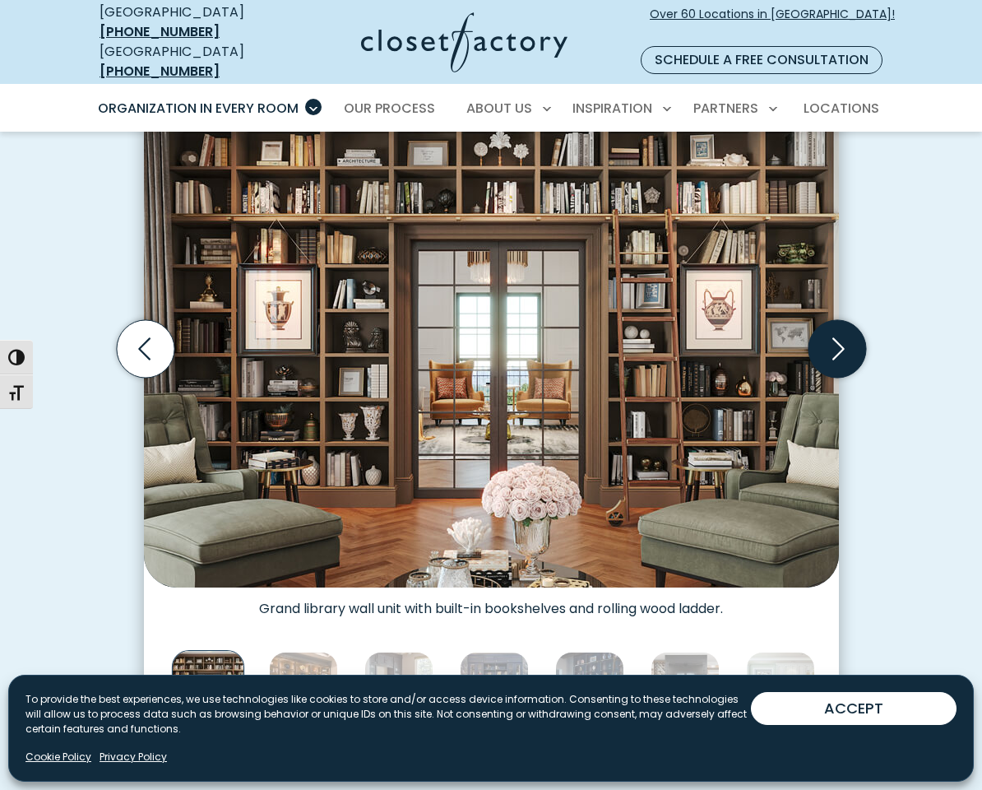
click at [838, 330] on icon "Next slide" at bounding box center [837, 349] width 58 height 58
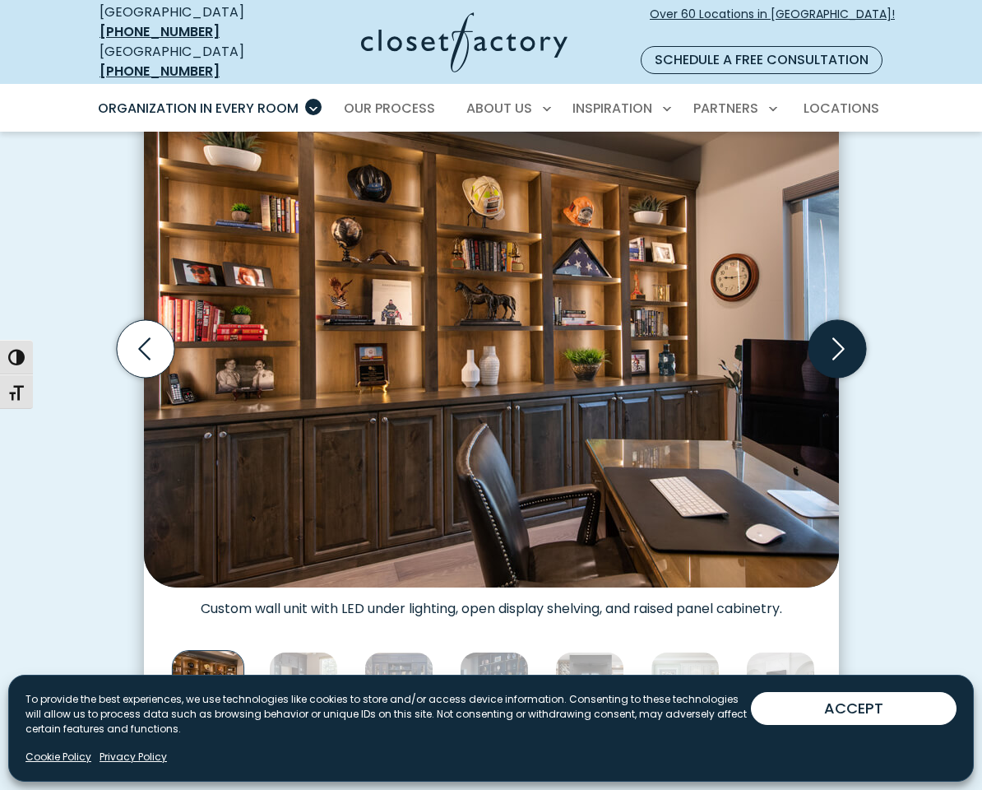
click at [838, 330] on icon "Next slide" at bounding box center [837, 349] width 58 height 58
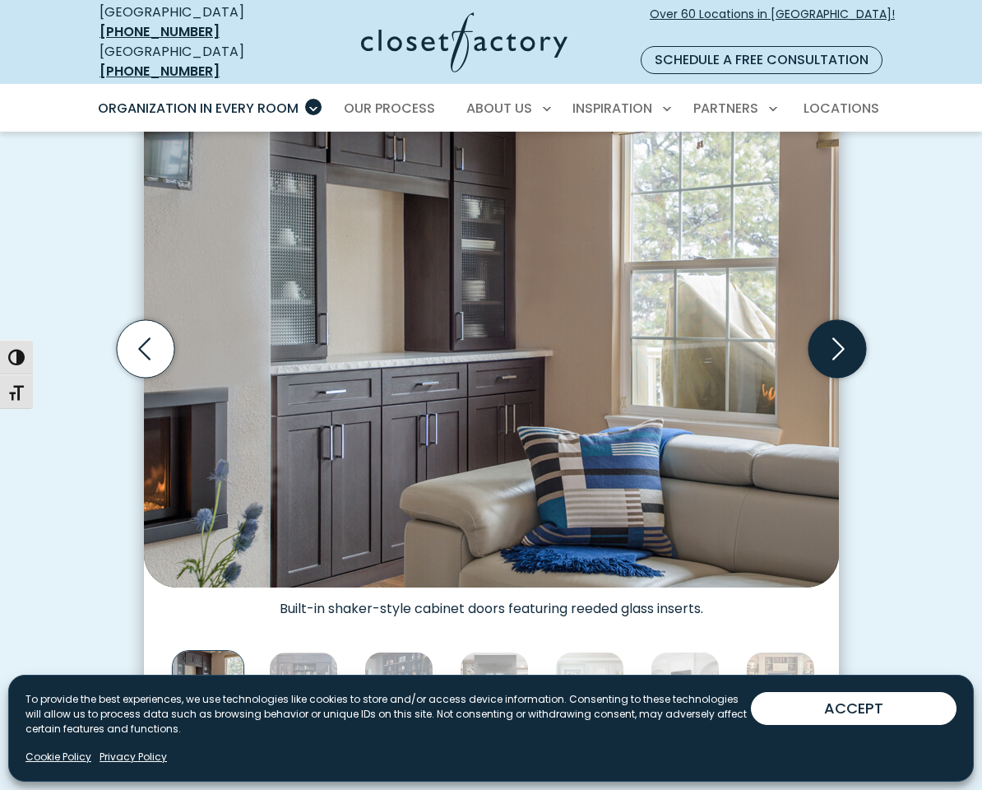
click at [838, 330] on icon "Next slide" at bounding box center [837, 349] width 58 height 58
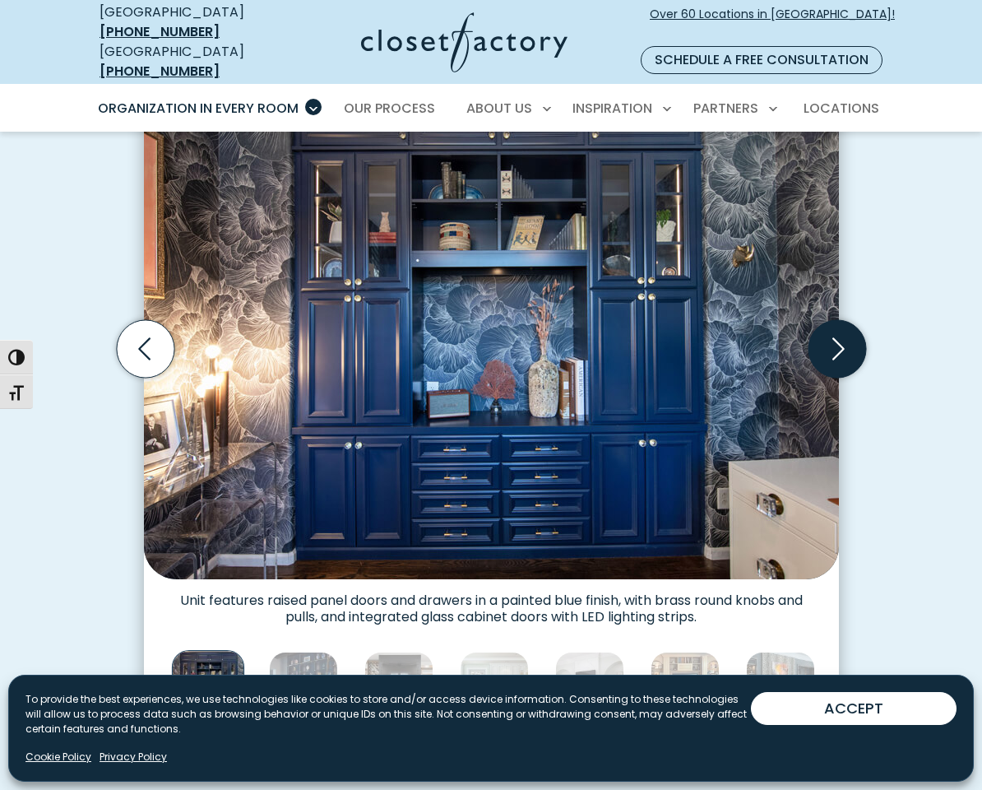
click at [838, 330] on icon "Next slide" at bounding box center [837, 349] width 58 height 58
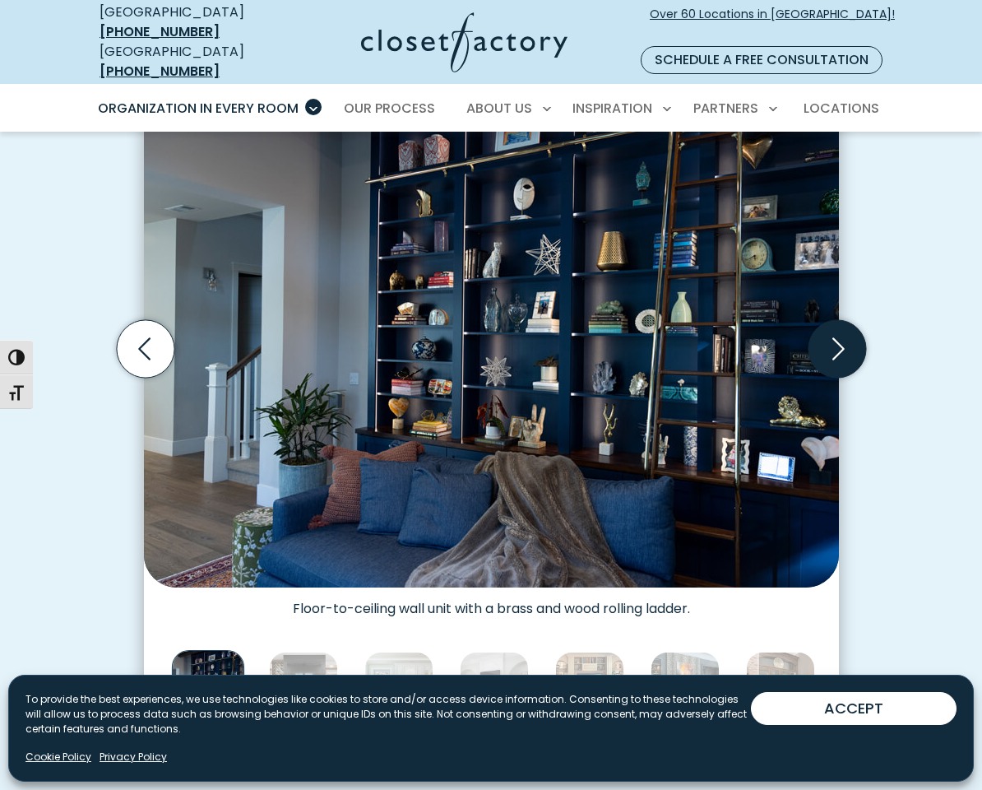
click at [838, 330] on icon "Next slide" at bounding box center [837, 349] width 58 height 58
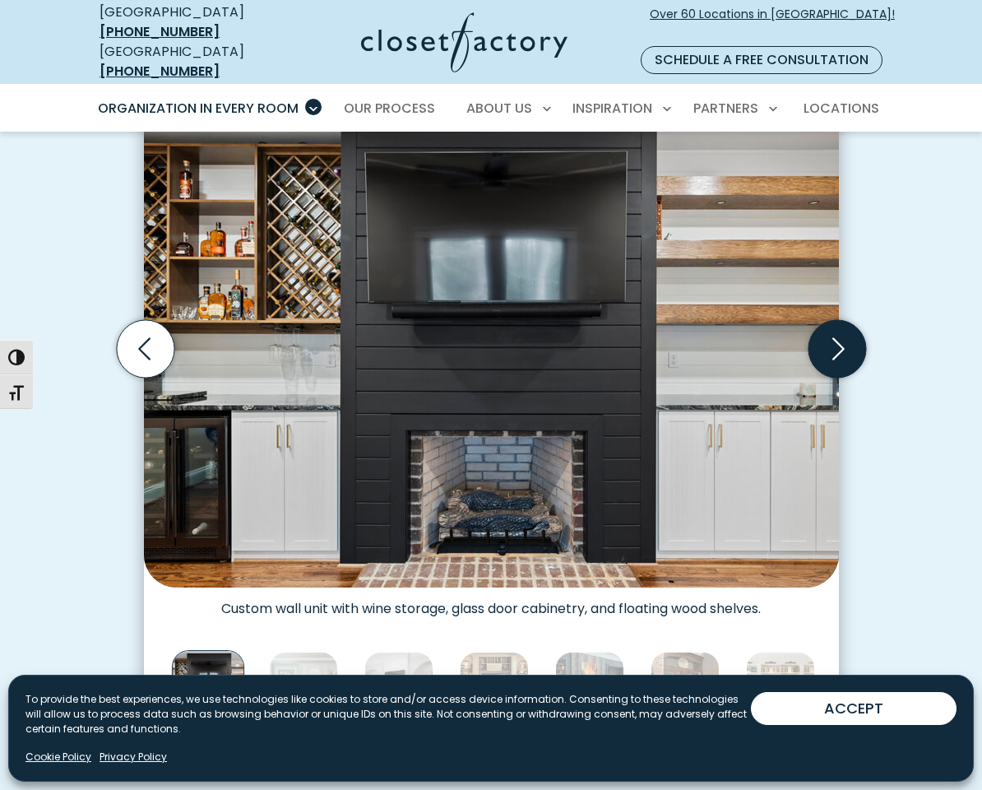
click at [838, 330] on icon "Next slide" at bounding box center [837, 349] width 58 height 58
